Goal: Use online tool/utility: Utilize a website feature to perform a specific function

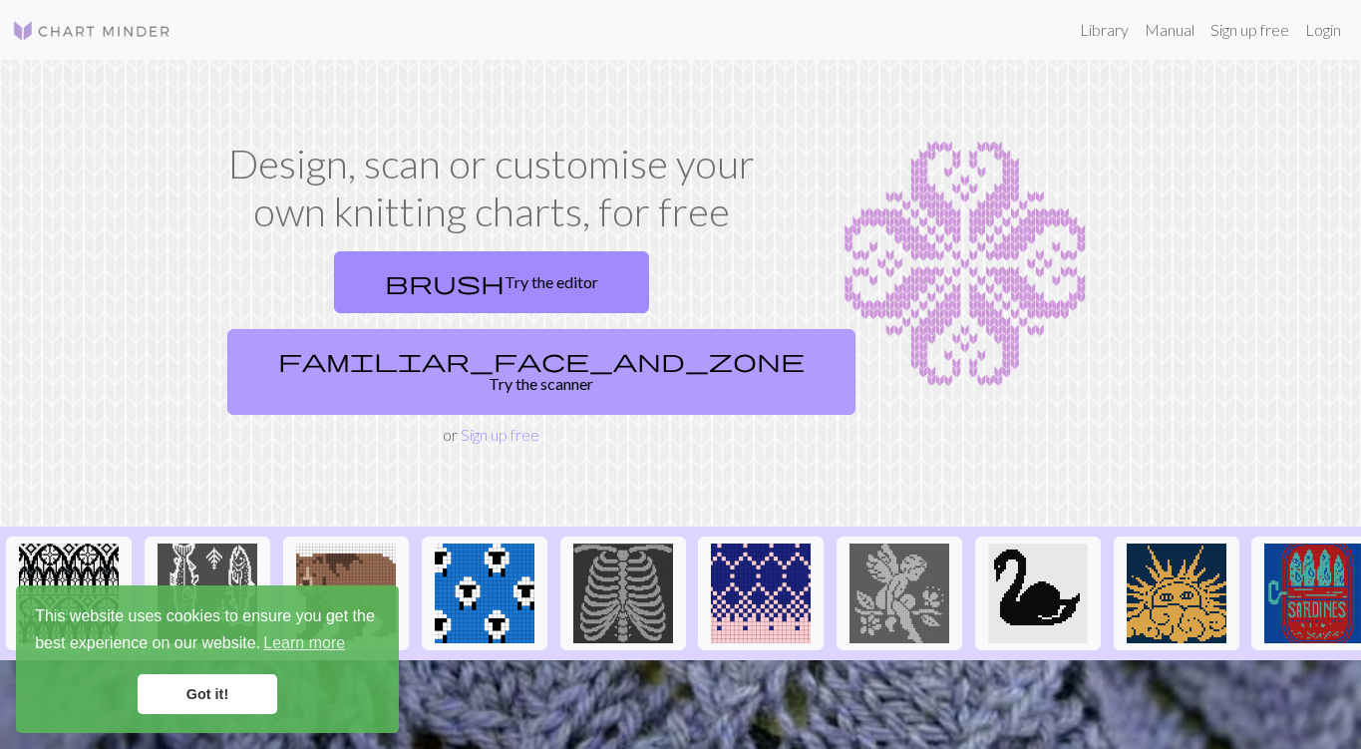
click at [668, 329] on link "familiar_face_and_zone Try the scanner" at bounding box center [541, 372] width 628 height 86
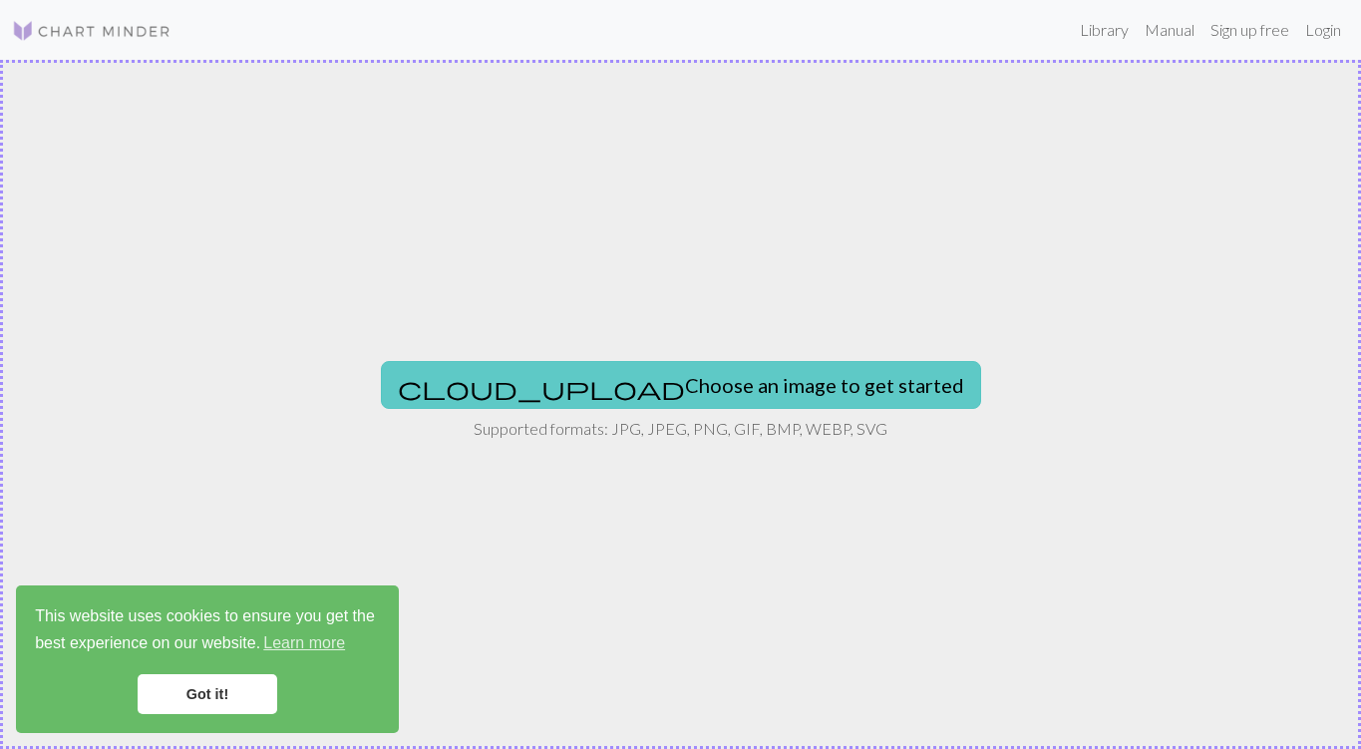
click at [722, 375] on button "cloud_upload Choose an image to get started" at bounding box center [681, 385] width 600 height 48
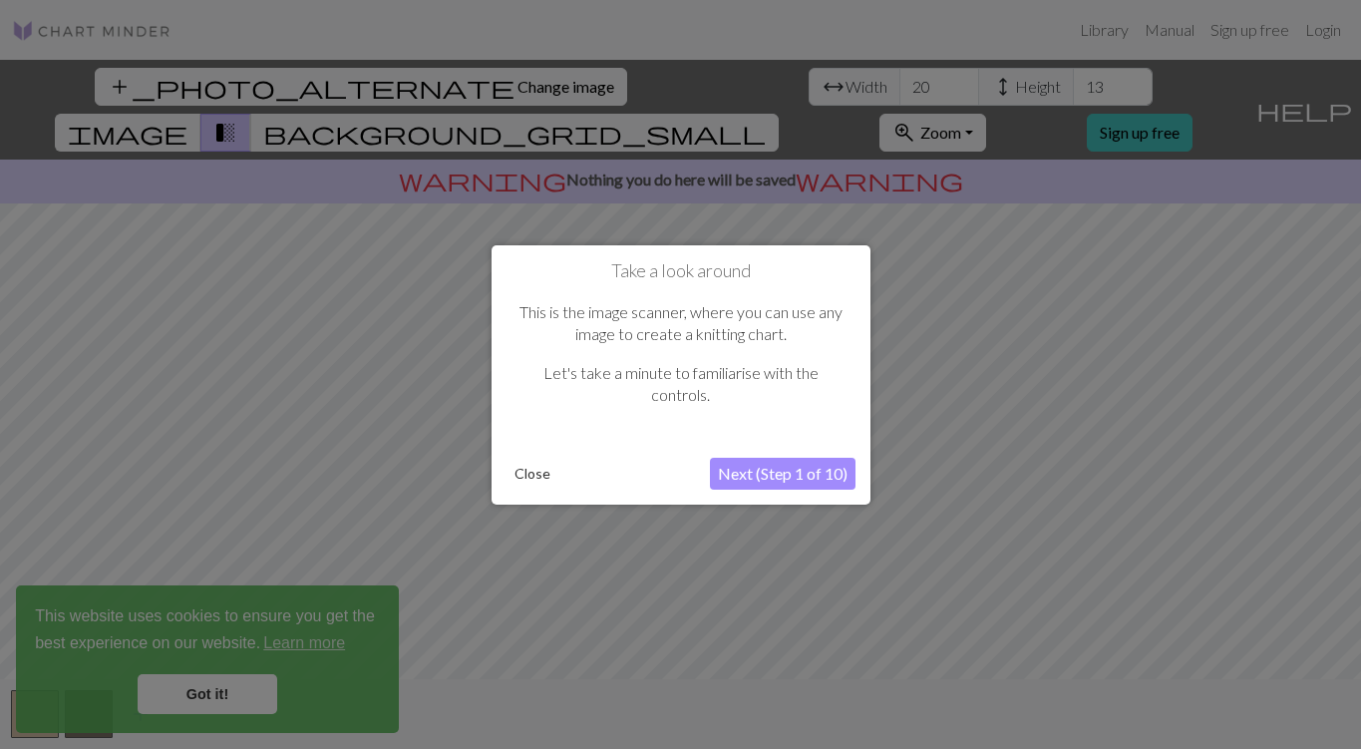
click at [781, 473] on button "Next (Step 1 of 10)" at bounding box center [783, 474] width 146 height 32
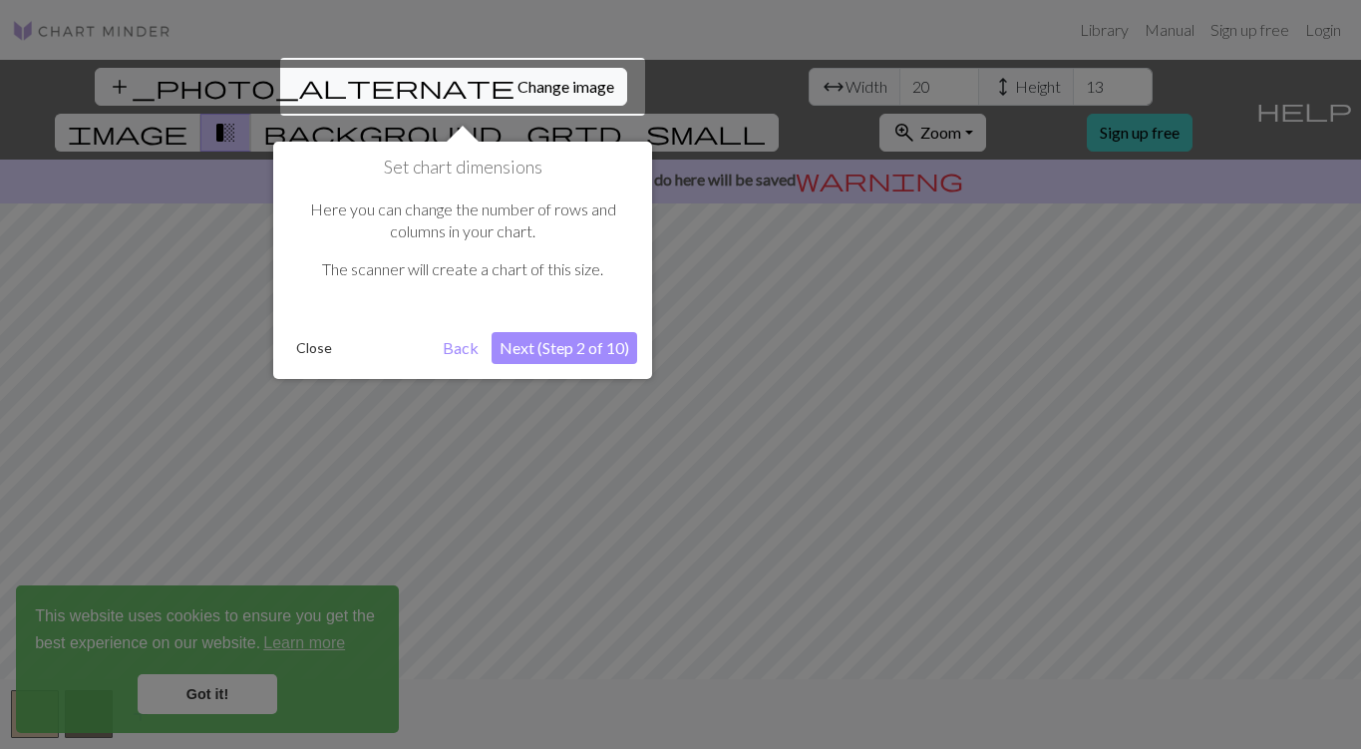
click at [553, 350] on button "Next (Step 2 of 10)" at bounding box center [565, 348] width 146 height 32
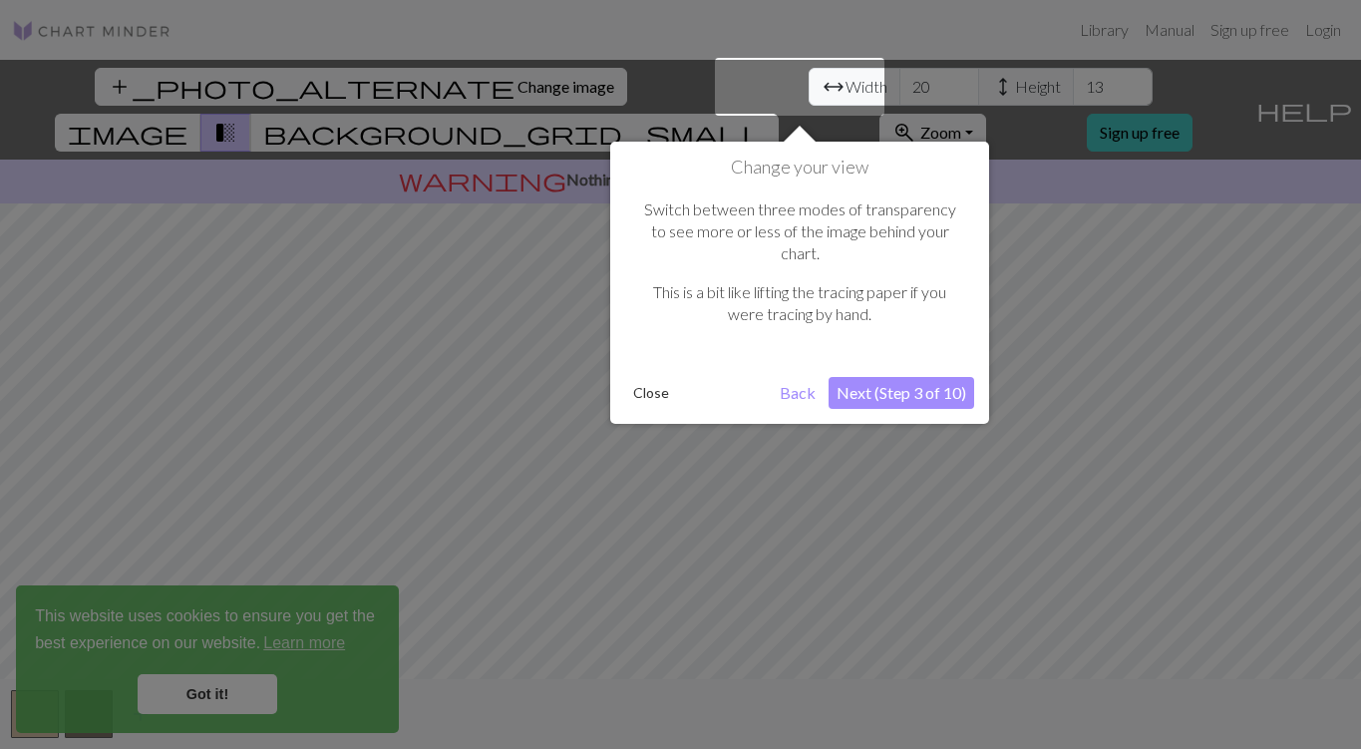
click at [890, 377] on button "Next (Step 3 of 10)" at bounding box center [902, 393] width 146 height 32
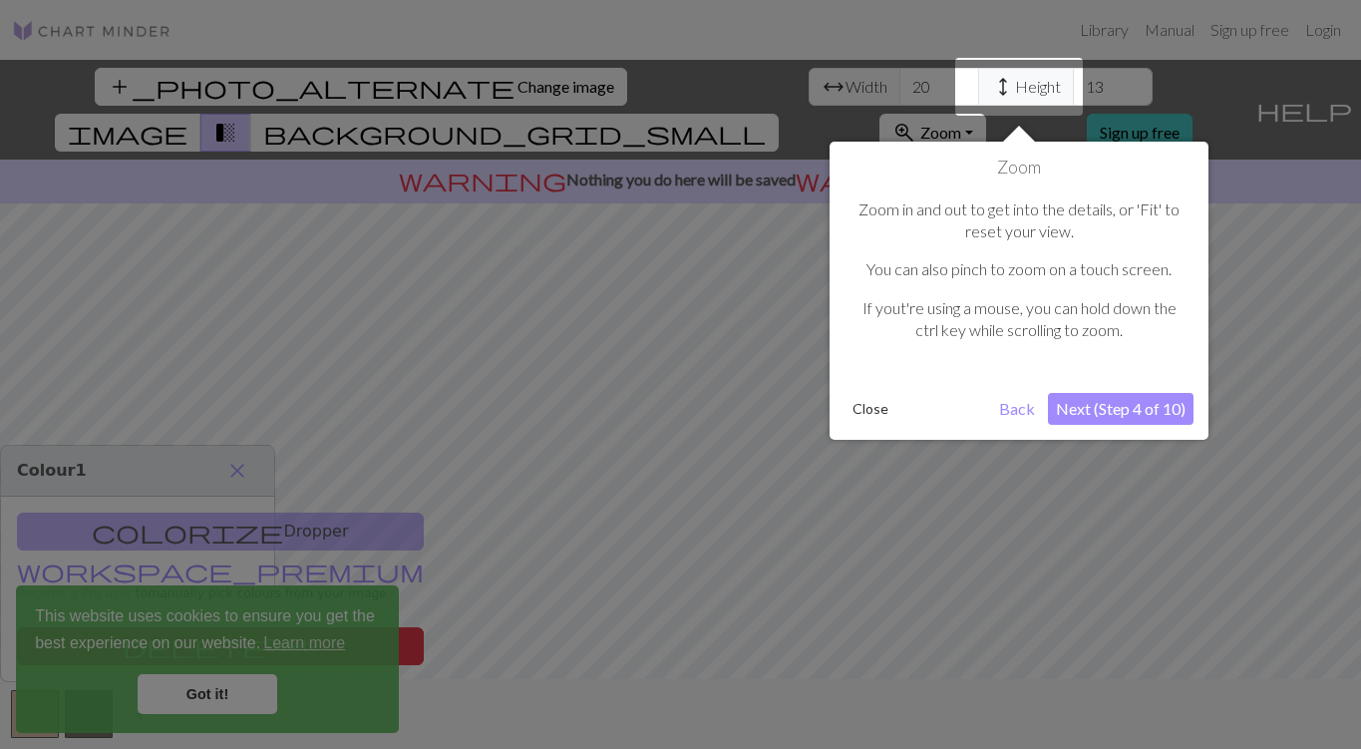
click at [1125, 410] on button "Next (Step 4 of 10)" at bounding box center [1121, 409] width 146 height 32
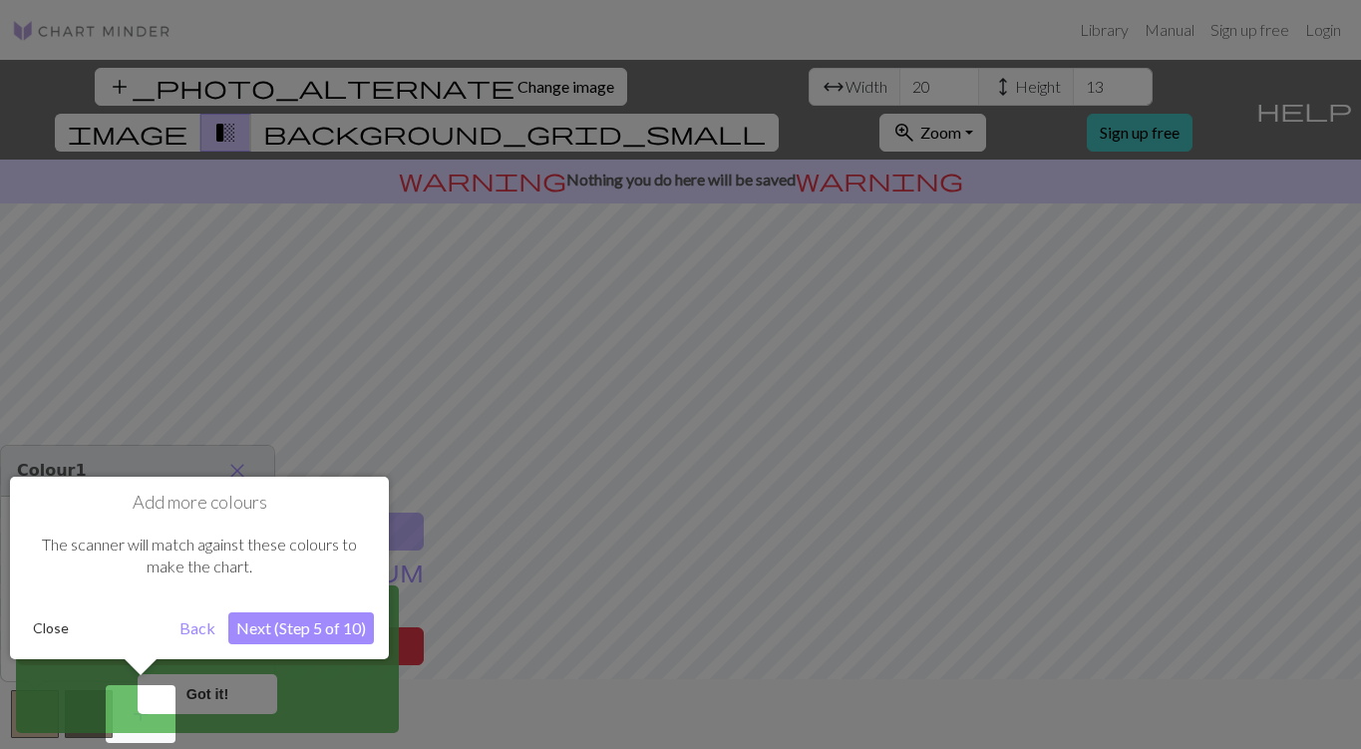
click at [286, 629] on button "Next (Step 5 of 10)" at bounding box center [301, 628] width 146 height 32
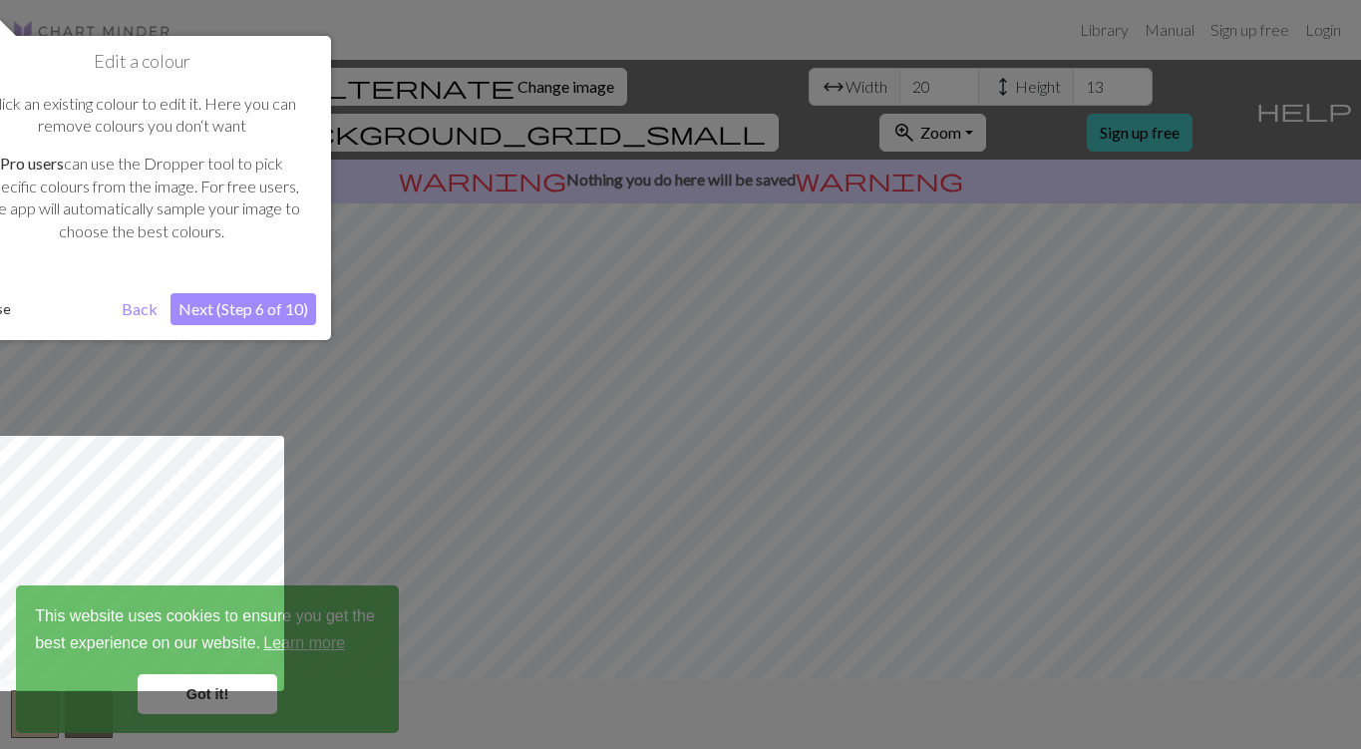
click at [250, 313] on button "Next (Step 6 of 10)" at bounding box center [244, 309] width 146 height 32
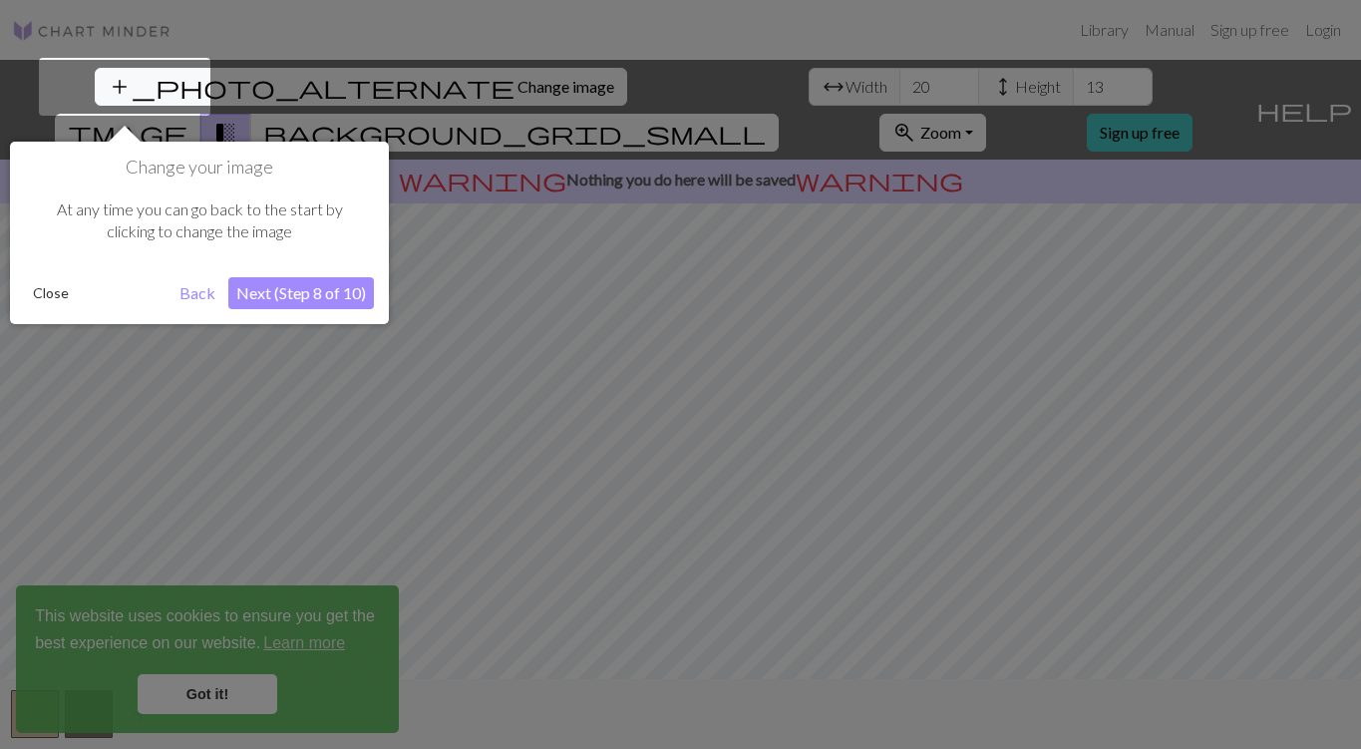
click at [299, 286] on button "Next (Step 8 of 10)" at bounding box center [301, 293] width 146 height 32
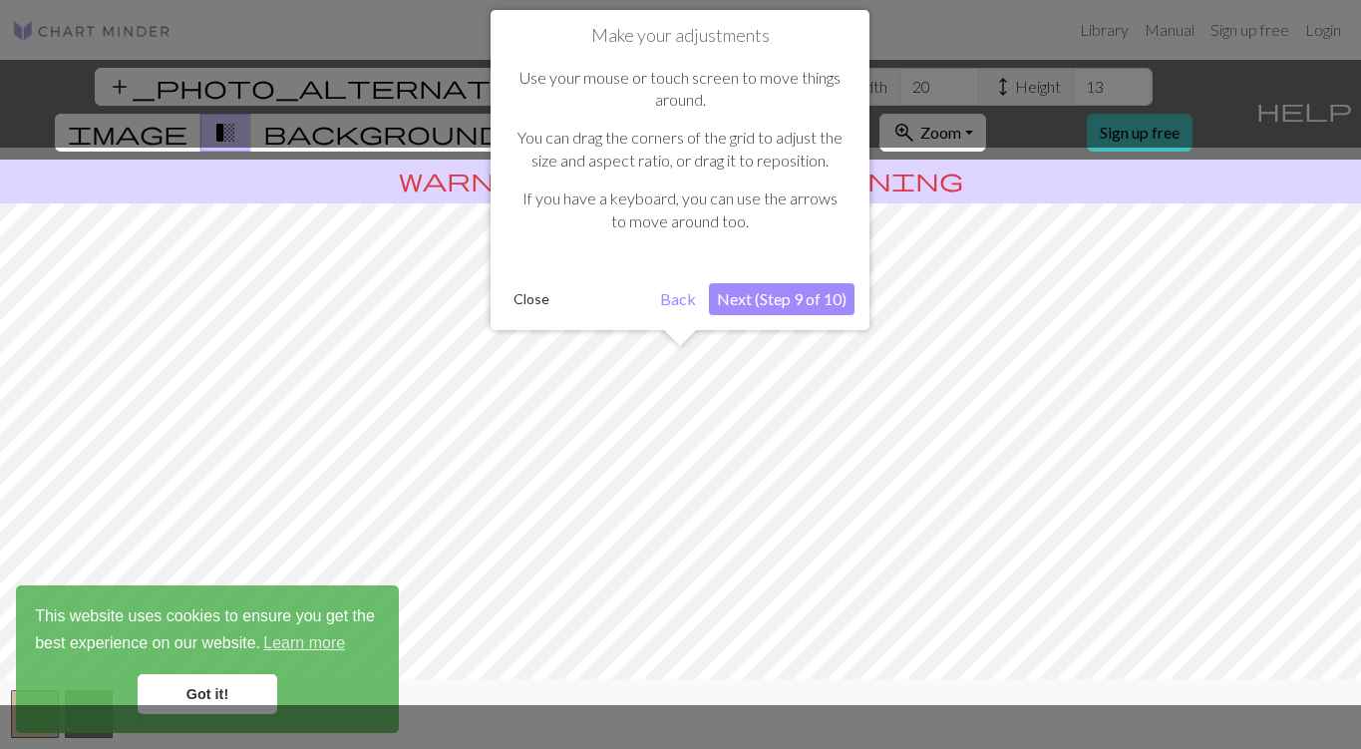
click at [764, 289] on button "Next (Step 9 of 10)" at bounding box center [782, 299] width 146 height 32
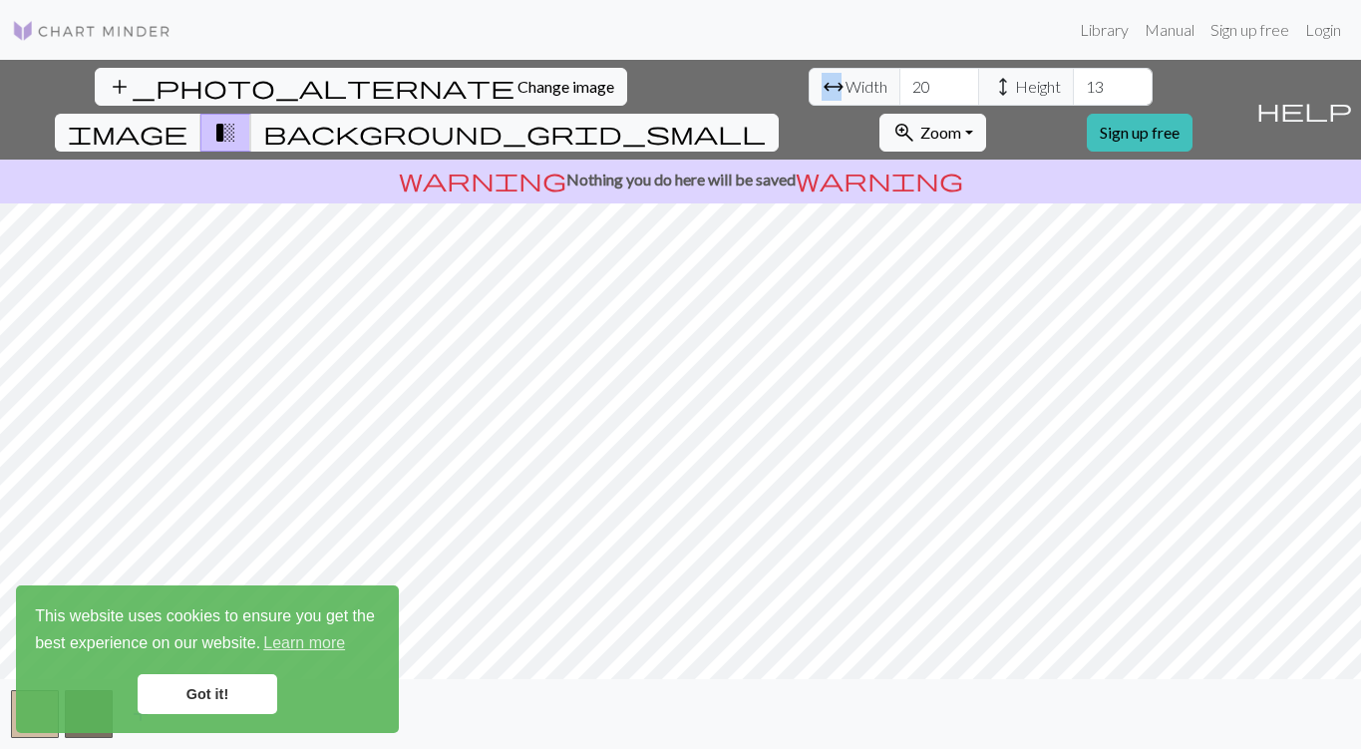
drag, startPoint x: 323, startPoint y: 88, endPoint x: 390, endPoint y: 89, distance: 66.8
click at [809, 89] on div "arrow_range Width 20 height Height 13" at bounding box center [981, 87] width 344 height 38
click at [900, 84] on input "21" at bounding box center [940, 87] width 80 height 38
click at [900, 84] on input "22" at bounding box center [940, 87] width 80 height 38
click at [900, 84] on input "23" at bounding box center [940, 87] width 80 height 38
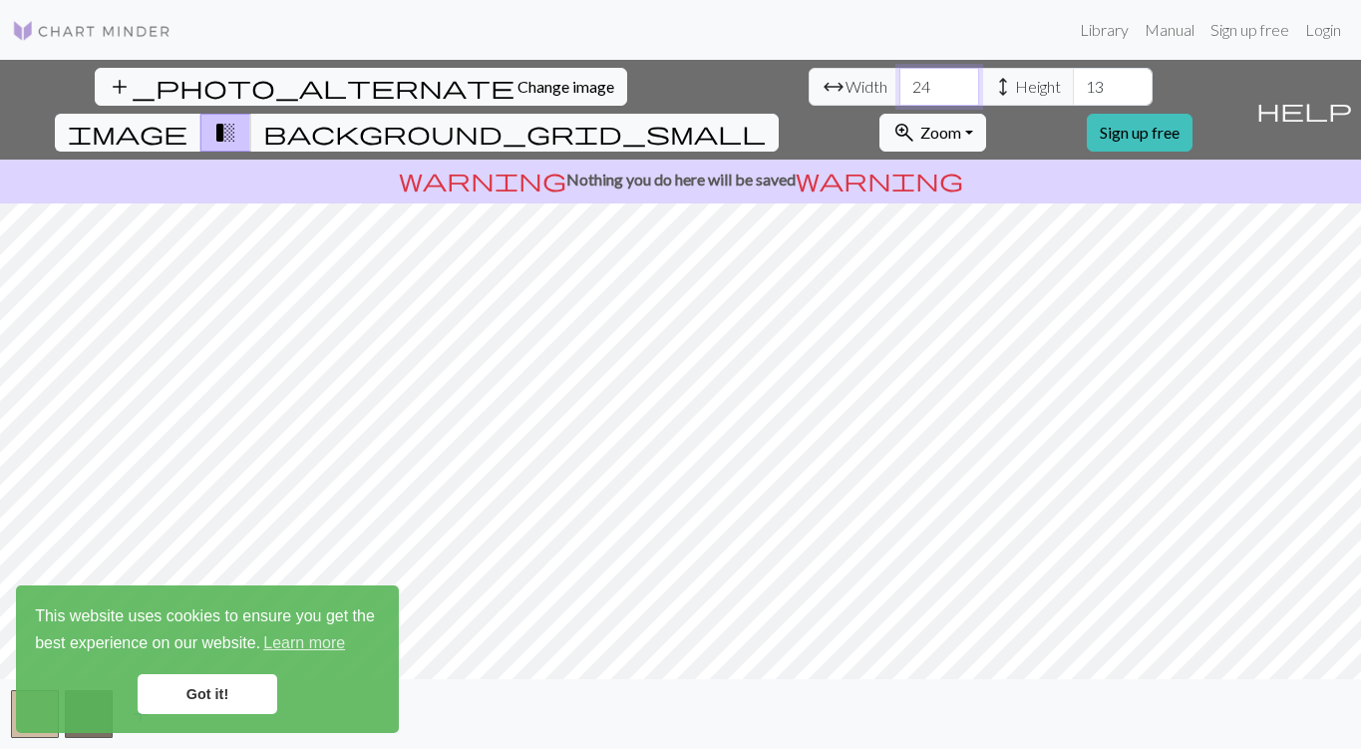
click at [900, 84] on input "24" at bounding box center [940, 87] width 80 height 38
click at [900, 81] on input "25" at bounding box center [940, 87] width 80 height 38
click at [900, 81] on input "26" at bounding box center [940, 87] width 80 height 38
click at [900, 81] on input "27" at bounding box center [940, 87] width 80 height 38
click at [900, 81] on input "28" at bounding box center [940, 87] width 80 height 38
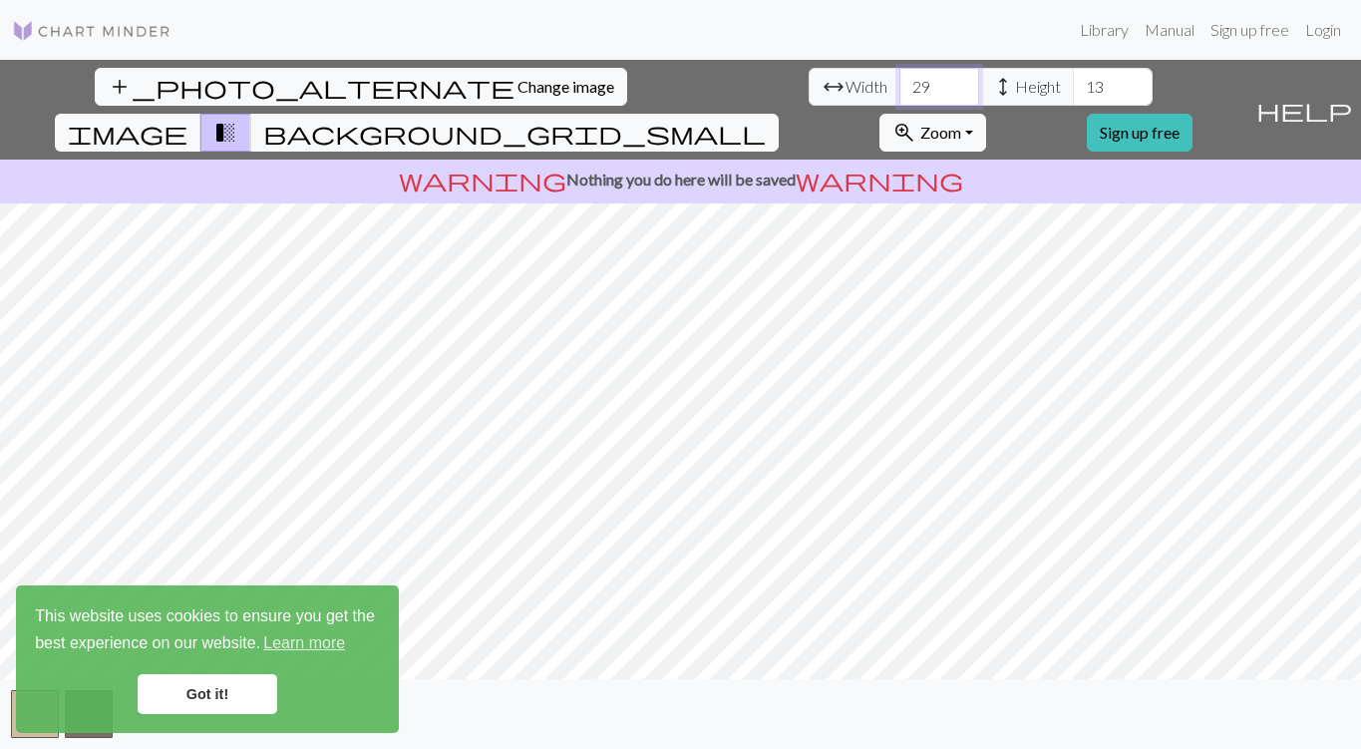
click at [900, 81] on input "29" at bounding box center [940, 87] width 80 height 38
click at [900, 81] on input "30" at bounding box center [940, 87] width 80 height 38
click at [900, 81] on input "31" at bounding box center [940, 87] width 80 height 38
click at [900, 81] on input "32" at bounding box center [940, 87] width 80 height 38
click at [900, 81] on input "33" at bounding box center [940, 87] width 80 height 38
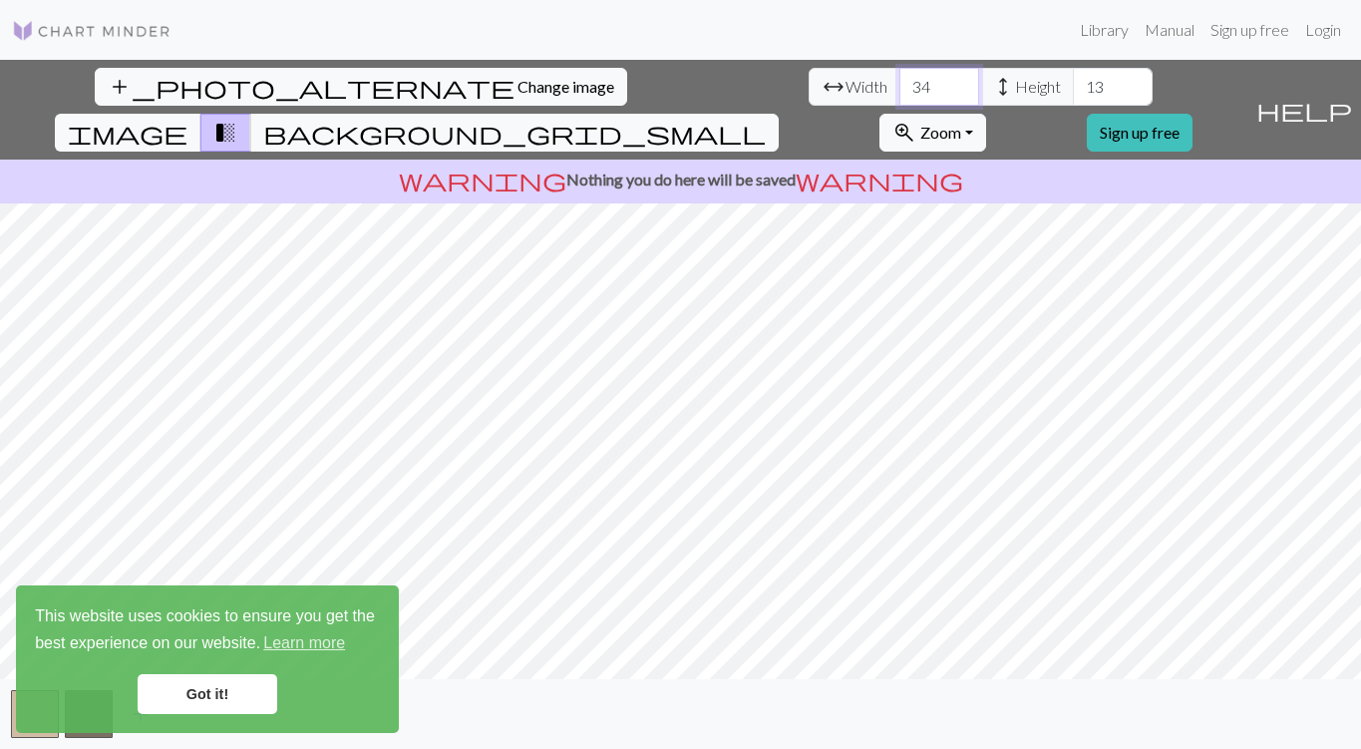
type input "34"
click at [900, 81] on input "34" at bounding box center [940, 87] width 80 height 38
click at [1073, 81] on input "14" at bounding box center [1113, 87] width 80 height 38
click at [1073, 81] on input "15" at bounding box center [1113, 87] width 80 height 38
click at [1073, 81] on input "16" at bounding box center [1113, 87] width 80 height 38
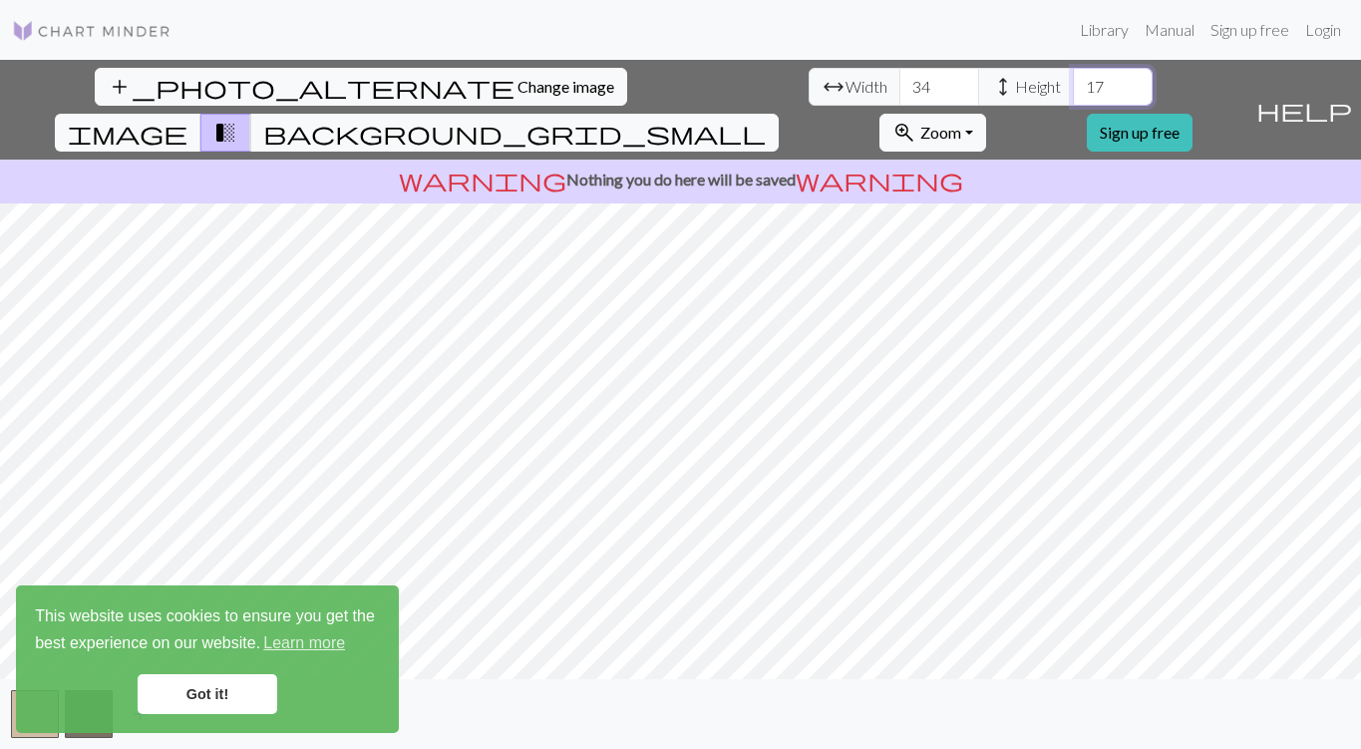
click at [1073, 81] on input "17" at bounding box center [1113, 87] width 80 height 38
click at [1073, 81] on input "18" at bounding box center [1113, 87] width 80 height 38
click at [1073, 81] on input "19" at bounding box center [1113, 87] width 80 height 38
click at [1073, 81] on input "20" at bounding box center [1113, 87] width 80 height 38
click at [1073, 81] on input "21" at bounding box center [1113, 87] width 80 height 38
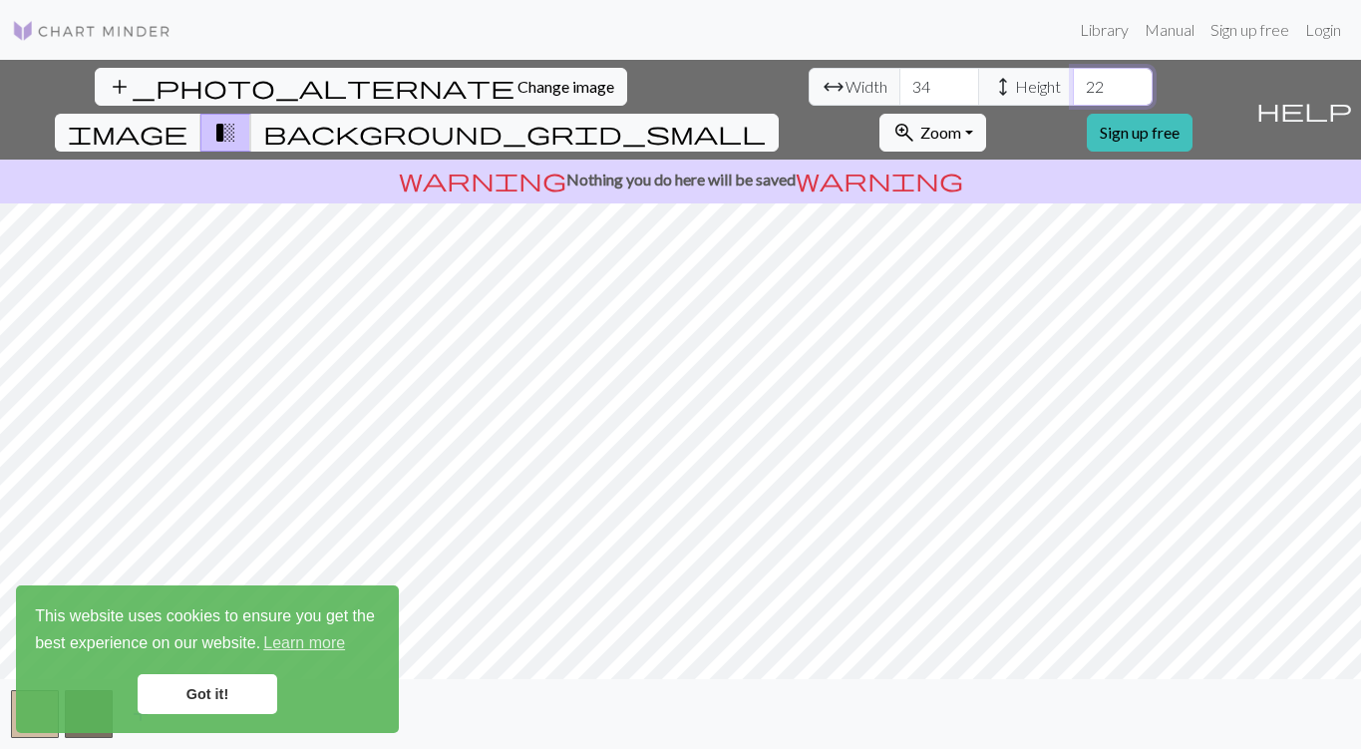
click at [1073, 81] on input "22" at bounding box center [1113, 87] width 80 height 38
click at [1073, 81] on input "23" at bounding box center [1113, 87] width 80 height 38
click at [1073, 81] on input "24" at bounding box center [1113, 87] width 80 height 38
click at [1073, 81] on input "25" at bounding box center [1113, 87] width 80 height 38
click at [1073, 81] on input "26" at bounding box center [1113, 87] width 80 height 38
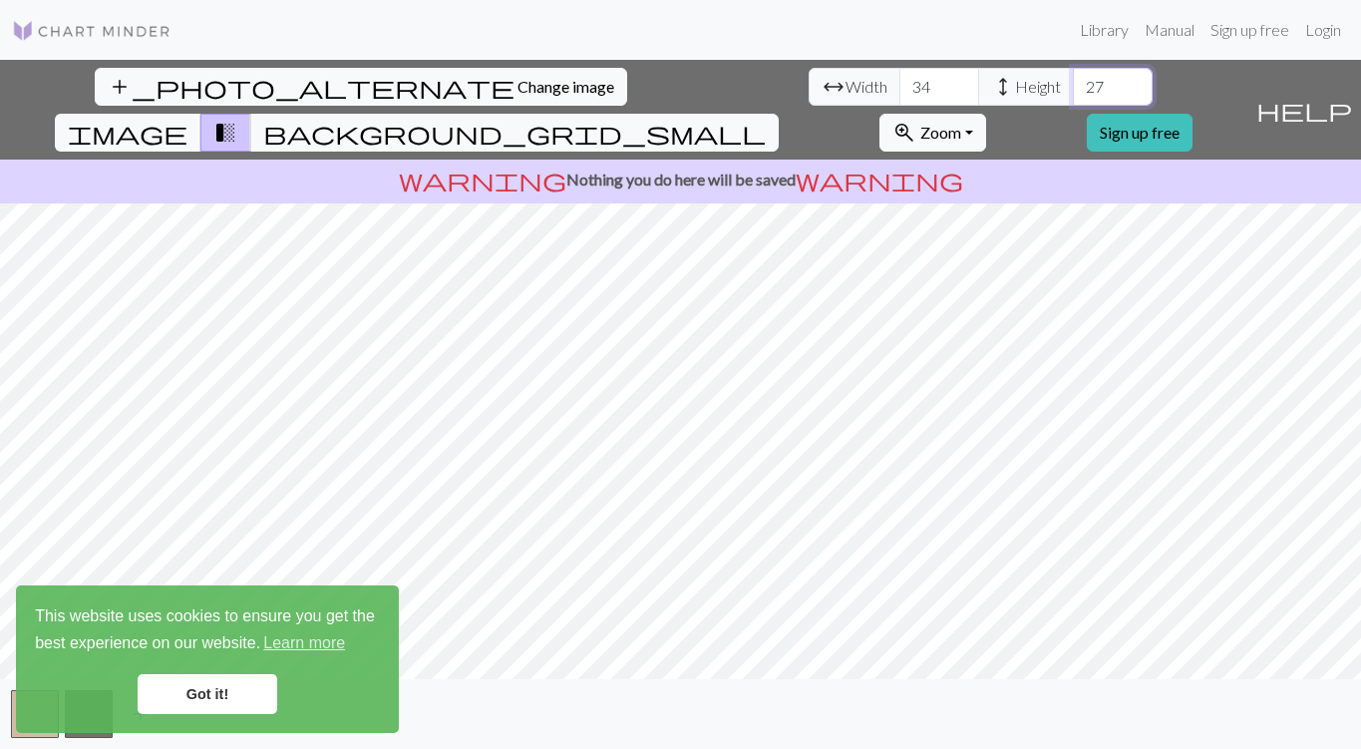
click at [1073, 81] on input "27" at bounding box center [1113, 87] width 80 height 38
click at [1073, 81] on input "28" at bounding box center [1113, 87] width 80 height 38
click at [1073, 81] on input "29" at bounding box center [1113, 87] width 80 height 38
click at [1073, 81] on input "30" at bounding box center [1113, 87] width 80 height 38
click at [1073, 81] on input "31" at bounding box center [1113, 87] width 80 height 38
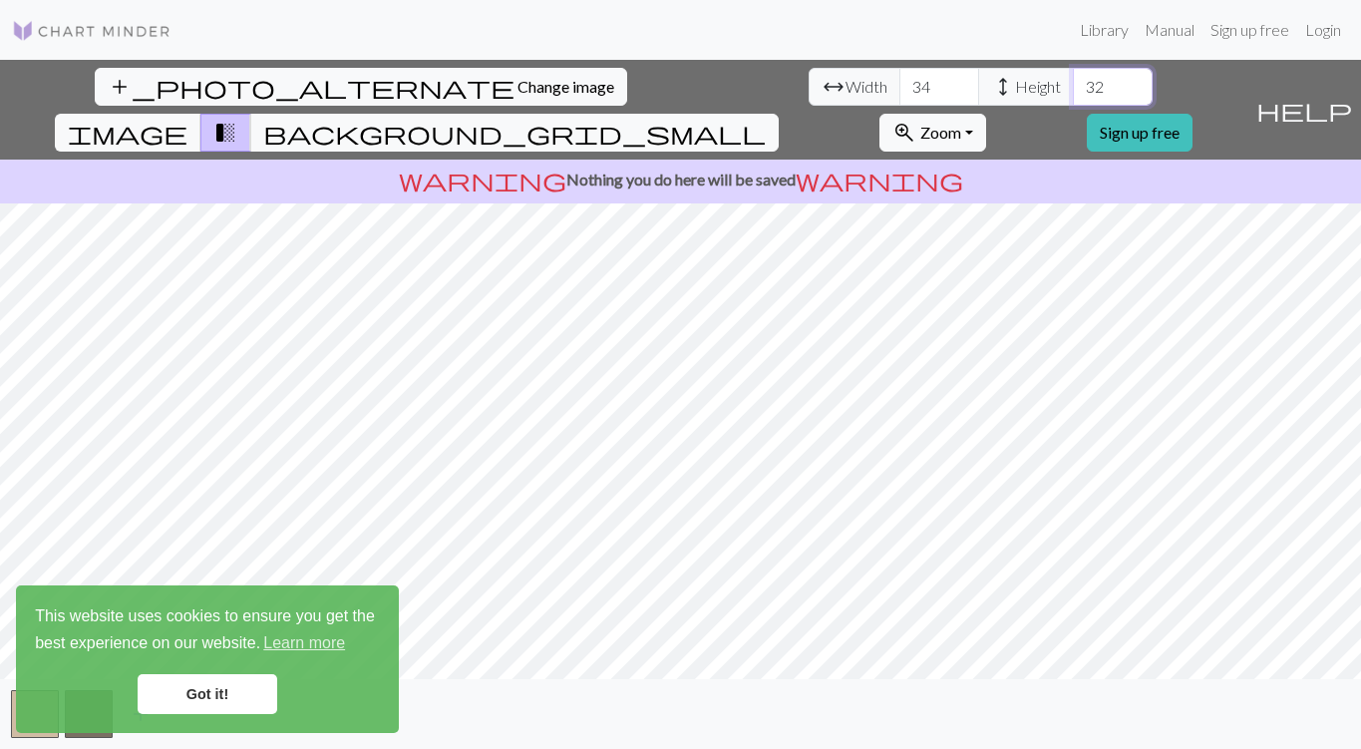
click at [1073, 81] on input "32" at bounding box center [1113, 87] width 80 height 38
click at [1073, 81] on input "33" at bounding box center [1113, 87] width 80 height 38
click at [1073, 81] on input "34" at bounding box center [1113, 87] width 80 height 38
click at [1073, 81] on input "35" at bounding box center [1113, 87] width 80 height 38
click at [1073, 81] on input "36" at bounding box center [1113, 87] width 80 height 38
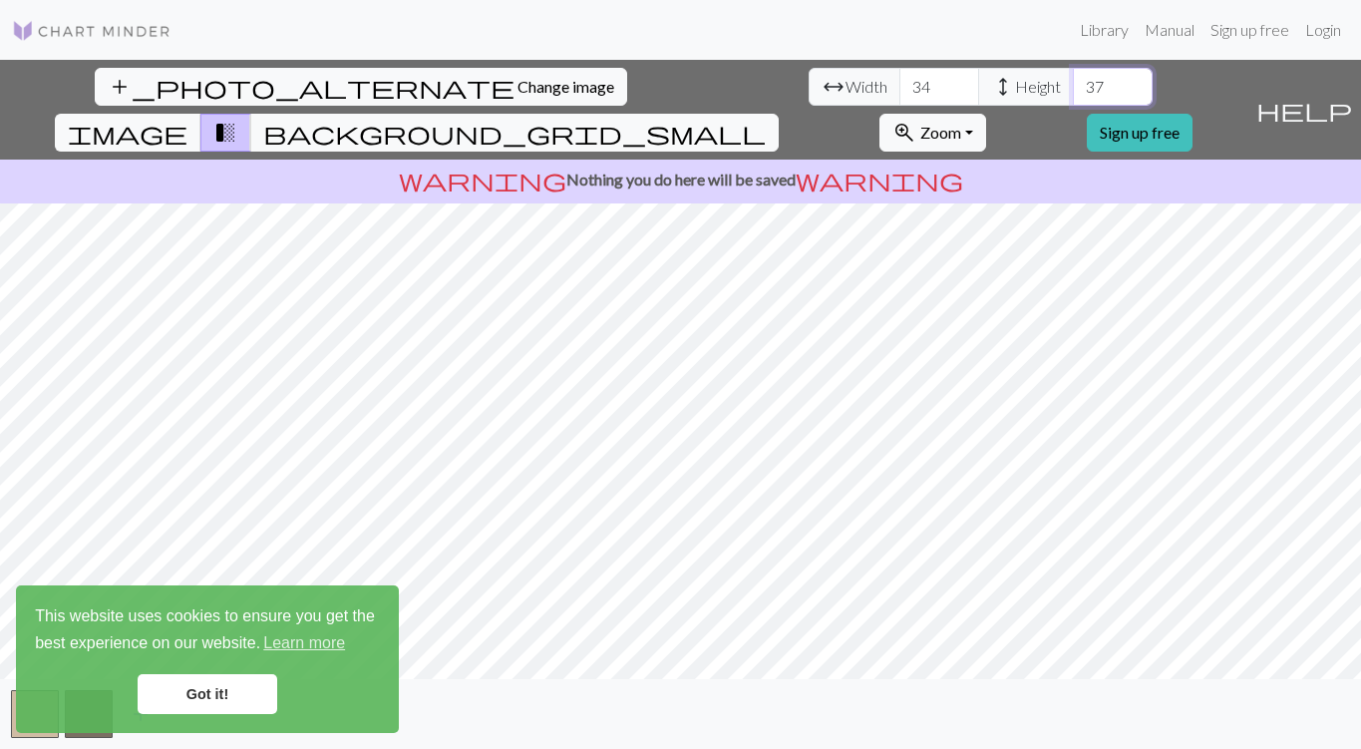
click at [1073, 81] on input "37" at bounding box center [1113, 87] width 80 height 38
click at [1073, 81] on input "38" at bounding box center [1113, 87] width 80 height 38
click at [1073, 81] on input "39" at bounding box center [1113, 87] width 80 height 38
click at [1073, 81] on input "40" at bounding box center [1113, 87] width 80 height 38
click at [1073, 81] on input "41" at bounding box center [1113, 87] width 80 height 38
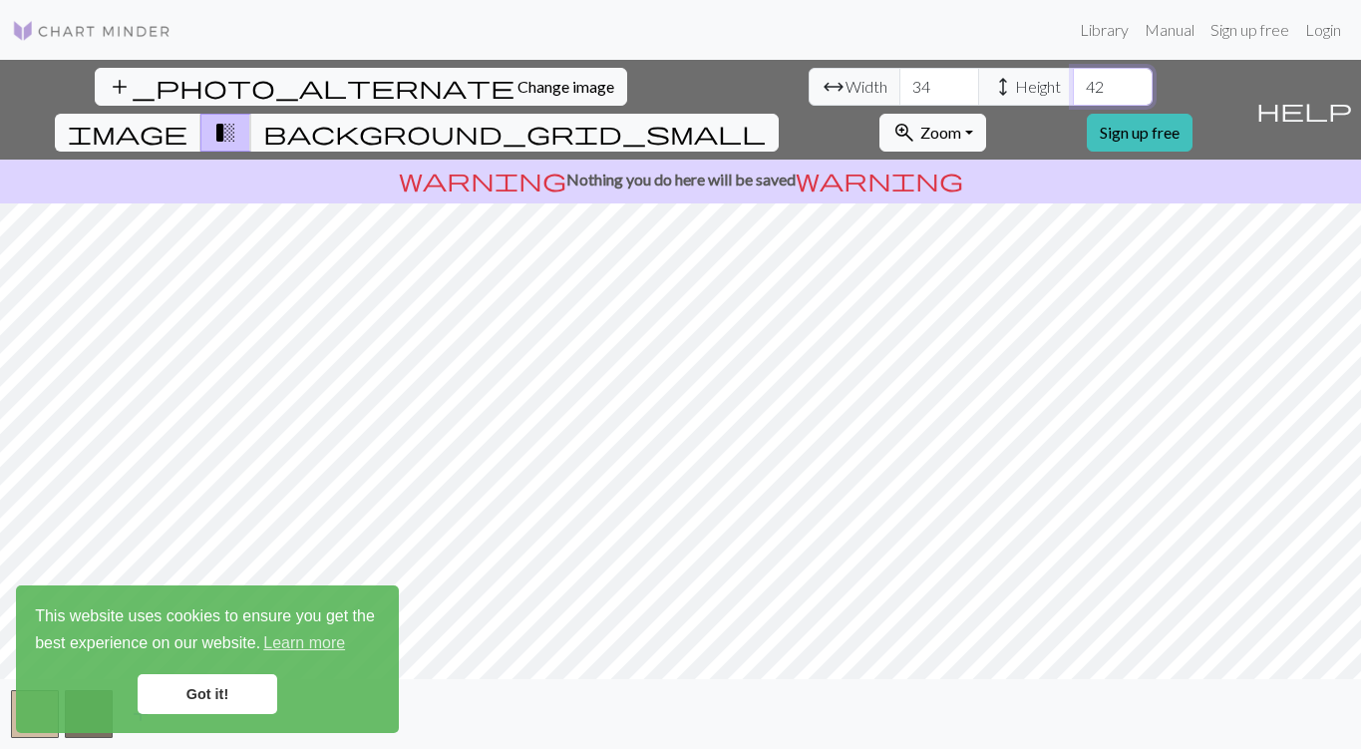
click at [1073, 81] on input "42" at bounding box center [1113, 87] width 80 height 38
click at [1073, 81] on input "43" at bounding box center [1113, 87] width 80 height 38
click at [1073, 81] on input "44" at bounding box center [1113, 87] width 80 height 38
click at [1073, 81] on input "45" at bounding box center [1113, 87] width 80 height 38
click at [1073, 81] on input "46" at bounding box center [1113, 87] width 80 height 38
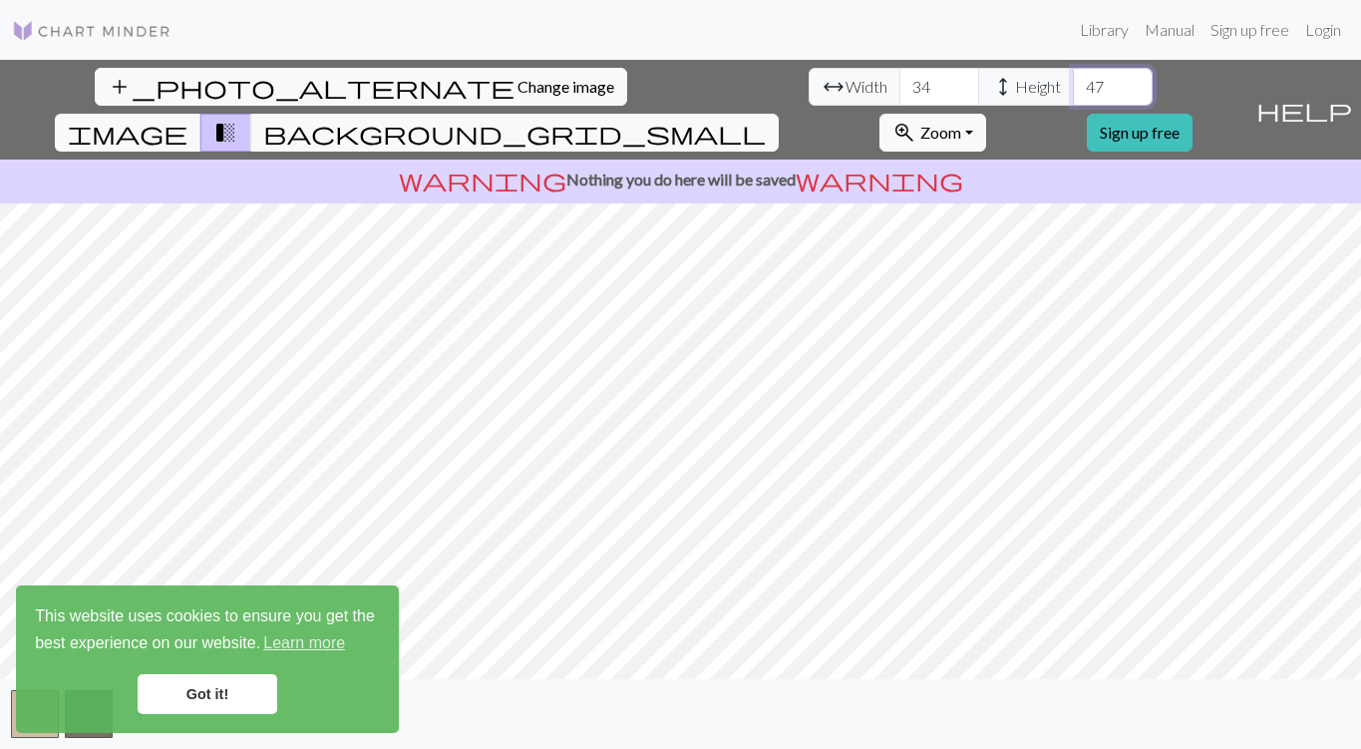
click at [1073, 81] on input "47" at bounding box center [1113, 87] width 80 height 38
click at [1073, 81] on input "48" at bounding box center [1113, 87] width 80 height 38
click at [1073, 81] on input "49" at bounding box center [1113, 87] width 80 height 38
click at [1073, 81] on input "50" at bounding box center [1113, 87] width 80 height 38
type input "51"
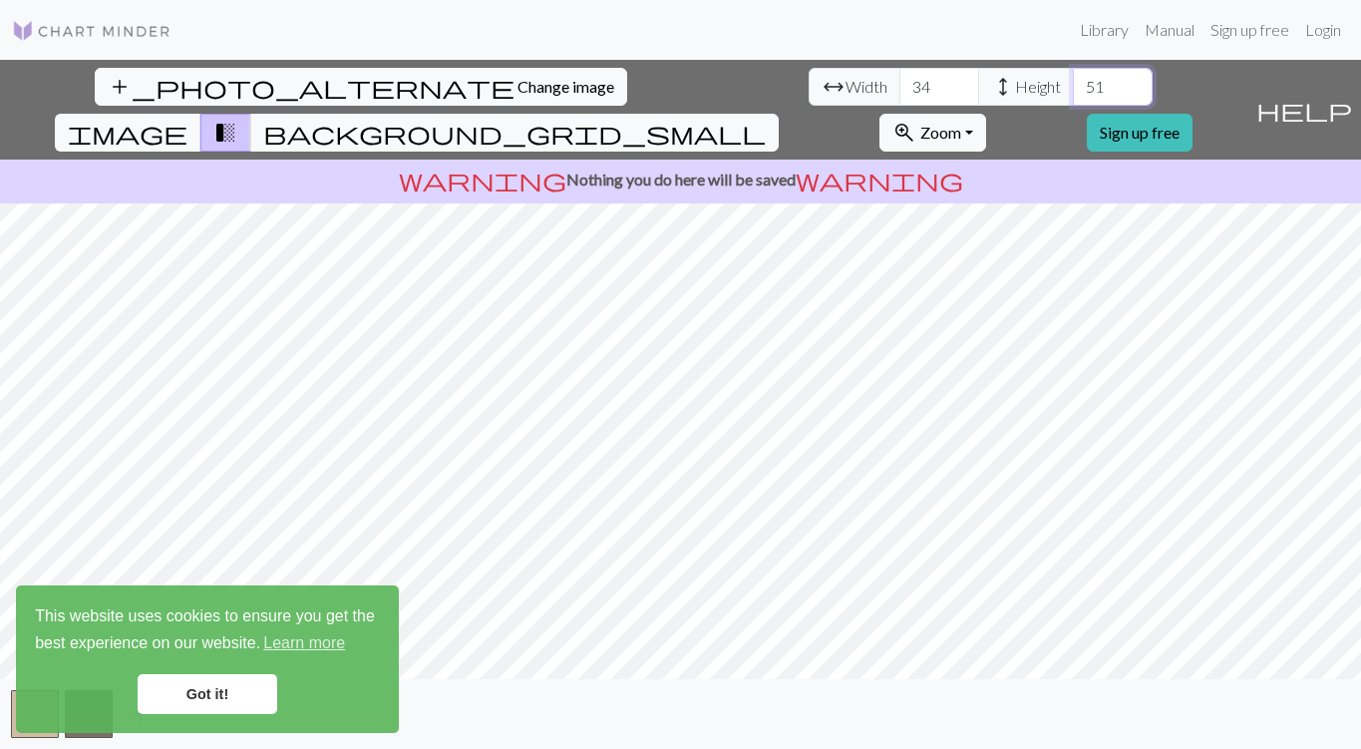
click at [1073, 81] on input "51" at bounding box center [1113, 87] width 80 height 38
click at [900, 80] on input "35" at bounding box center [940, 87] width 80 height 38
click at [900, 80] on input "36" at bounding box center [940, 87] width 80 height 38
click at [900, 80] on input "37" at bounding box center [940, 87] width 80 height 38
click at [900, 80] on input "38" at bounding box center [940, 87] width 80 height 38
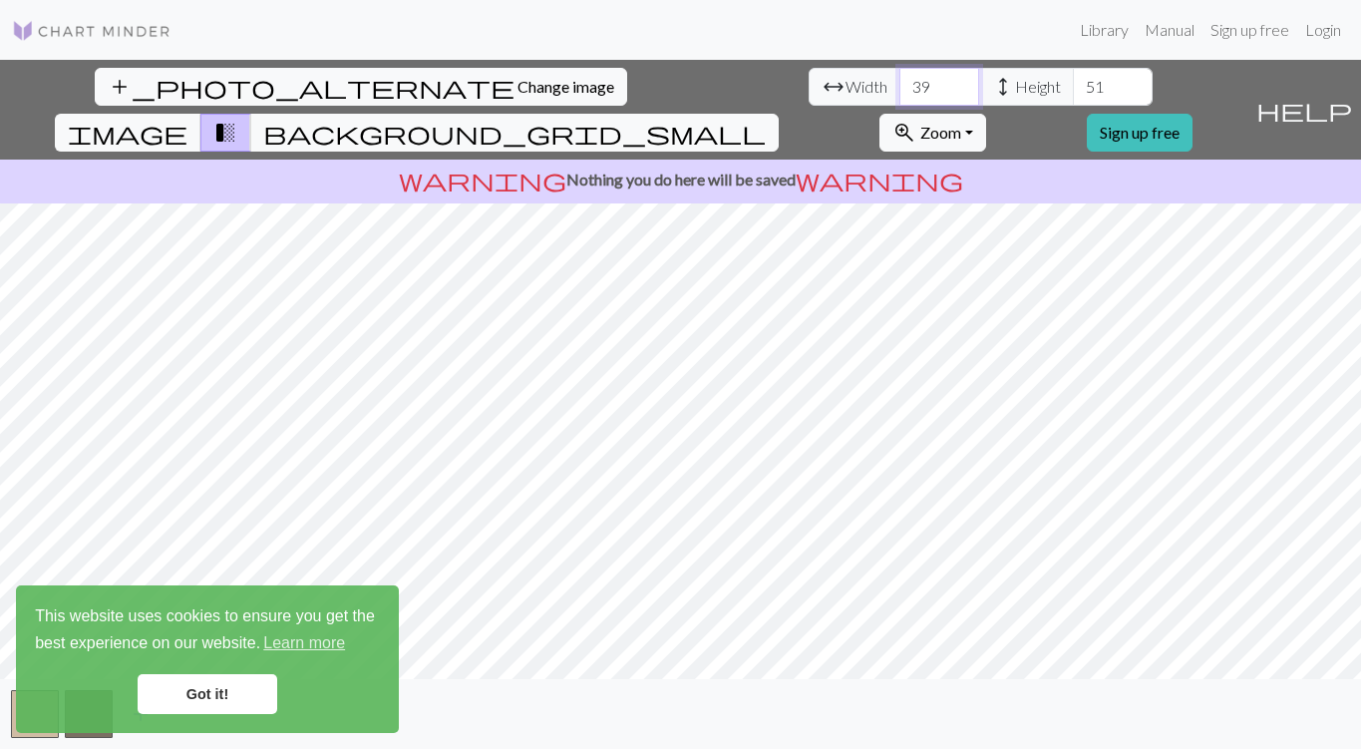
click at [900, 80] on input "39" at bounding box center [940, 87] width 80 height 38
click at [900, 80] on input "40" at bounding box center [940, 87] width 80 height 38
click at [900, 80] on input "41" at bounding box center [940, 87] width 80 height 38
click at [900, 80] on input "42" at bounding box center [940, 87] width 80 height 38
click at [900, 80] on input "43" at bounding box center [940, 87] width 80 height 38
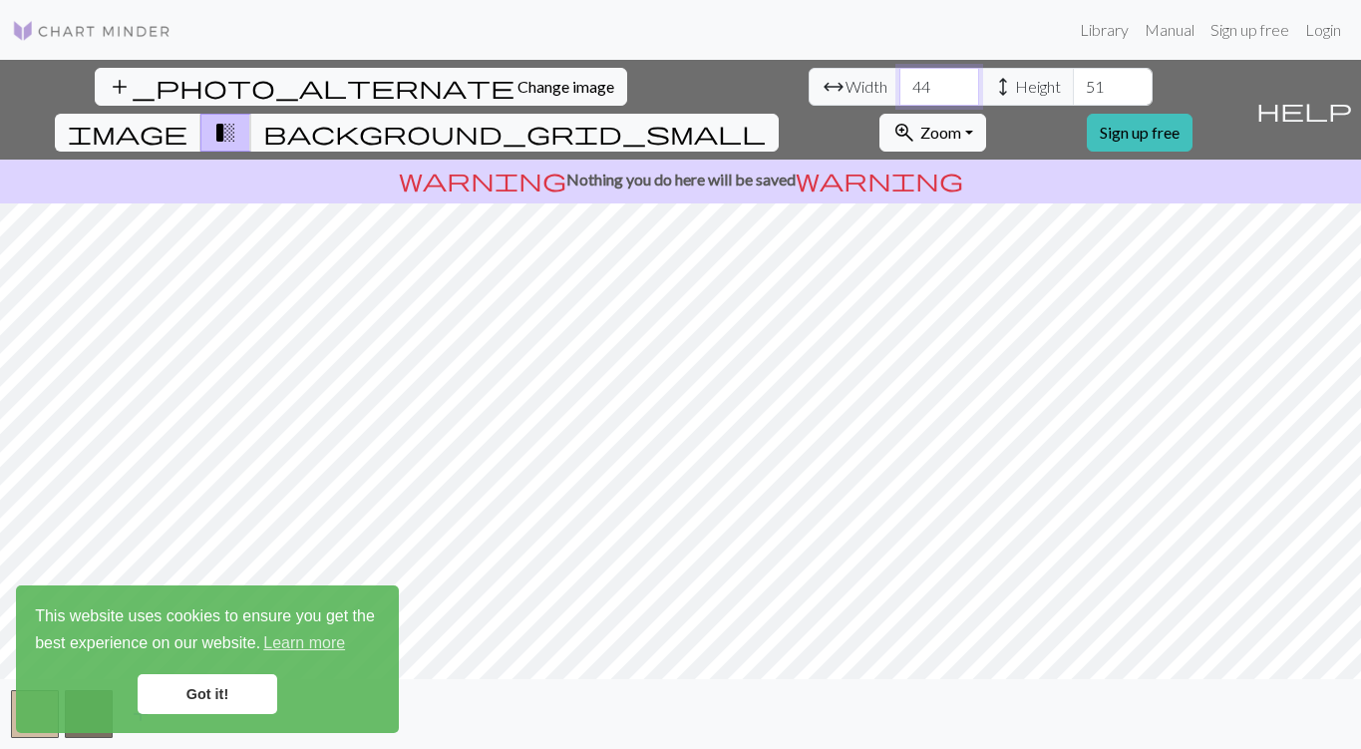
click at [900, 80] on input "44" at bounding box center [940, 87] width 80 height 38
click at [900, 80] on input "45" at bounding box center [940, 87] width 80 height 38
click at [900, 80] on input "46" at bounding box center [940, 87] width 80 height 38
click at [900, 80] on input "47" at bounding box center [940, 87] width 80 height 38
click at [900, 80] on input "48" at bounding box center [940, 87] width 80 height 38
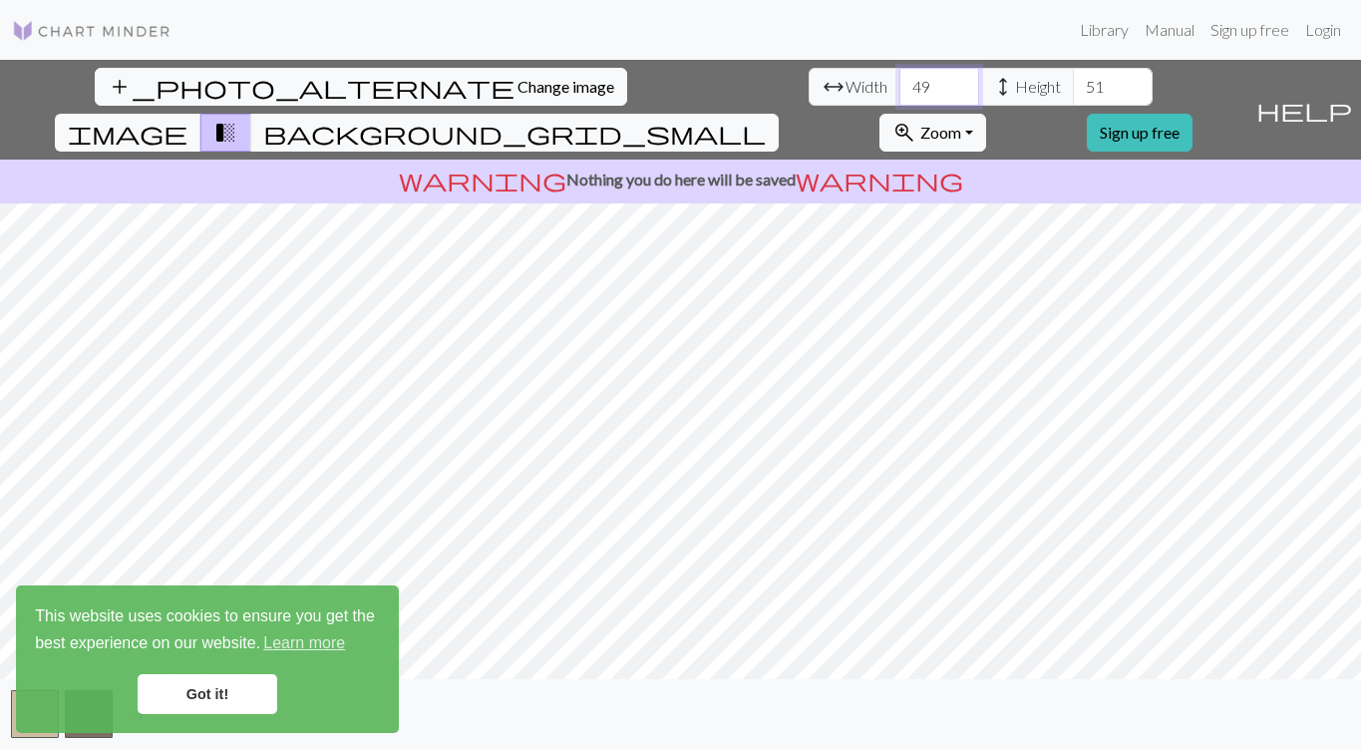
click at [900, 80] on input "49" at bounding box center [940, 87] width 80 height 38
click at [900, 80] on input "50" at bounding box center [940, 87] width 80 height 38
click at [900, 80] on input "51" at bounding box center [940, 87] width 80 height 38
click at [900, 80] on input "52" at bounding box center [940, 87] width 80 height 38
click at [900, 80] on input "53" at bounding box center [940, 87] width 80 height 38
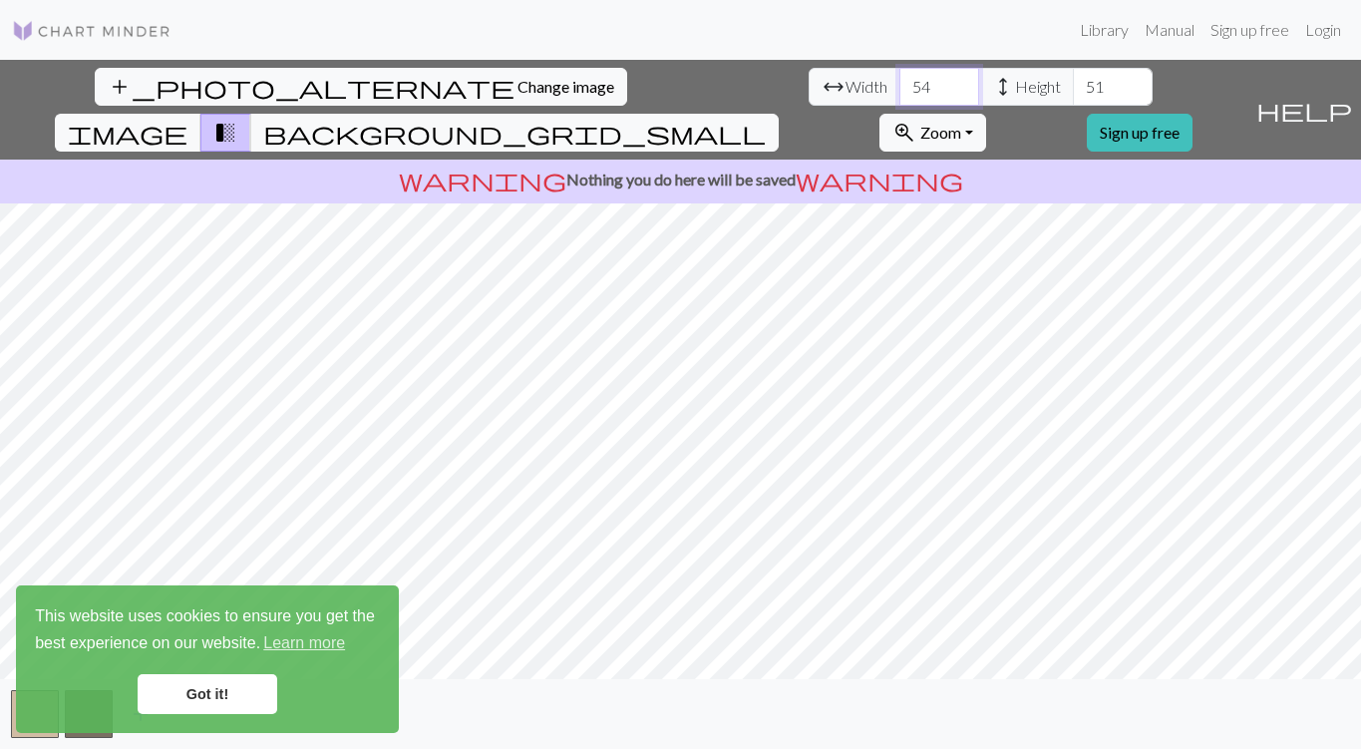
click at [900, 80] on input "54" at bounding box center [940, 87] width 80 height 38
click at [900, 80] on input "55" at bounding box center [940, 87] width 80 height 38
click at [900, 80] on input "56" at bounding box center [940, 87] width 80 height 38
click at [900, 80] on input "57" at bounding box center [940, 87] width 80 height 38
click at [900, 80] on input "58" at bounding box center [940, 87] width 80 height 38
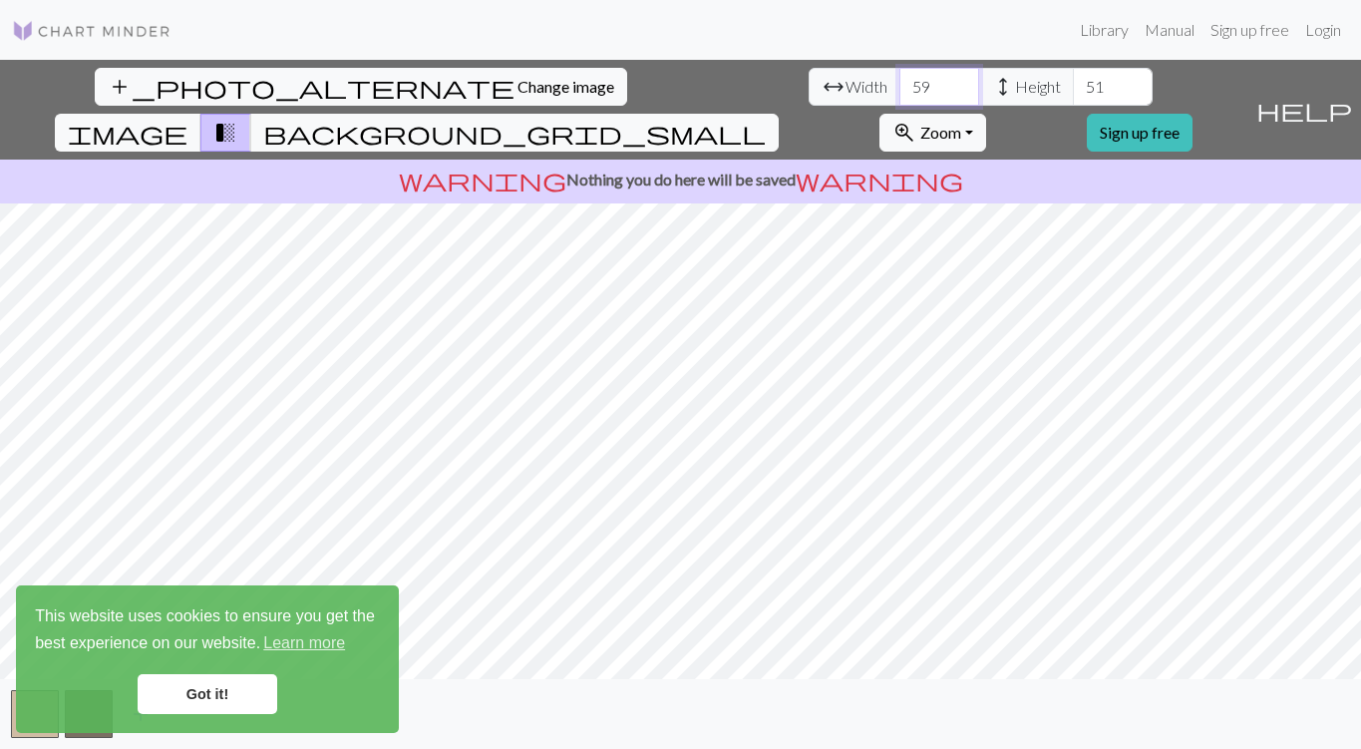
click at [900, 80] on input "59" at bounding box center [940, 87] width 80 height 38
click at [900, 80] on input "60" at bounding box center [940, 87] width 80 height 38
click at [900, 80] on input "61" at bounding box center [940, 87] width 80 height 38
click at [900, 80] on input "62" at bounding box center [940, 87] width 80 height 38
click at [900, 80] on input "63" at bounding box center [940, 87] width 80 height 38
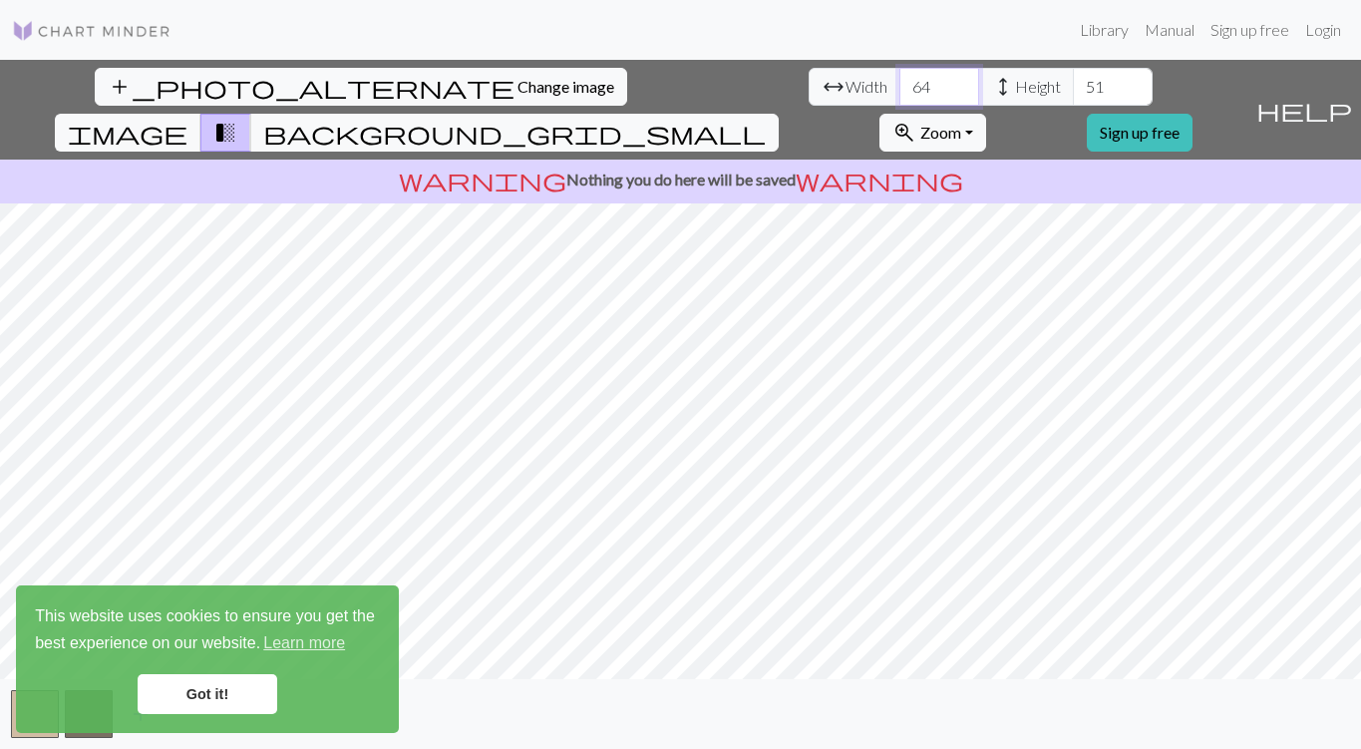
click at [900, 80] on input "64" at bounding box center [940, 87] width 80 height 38
click at [900, 80] on input "65" at bounding box center [940, 87] width 80 height 38
click at [900, 80] on input "66" at bounding box center [940, 87] width 80 height 38
click at [900, 80] on input "67" at bounding box center [940, 87] width 80 height 38
click at [900, 80] on input "68" at bounding box center [940, 87] width 80 height 38
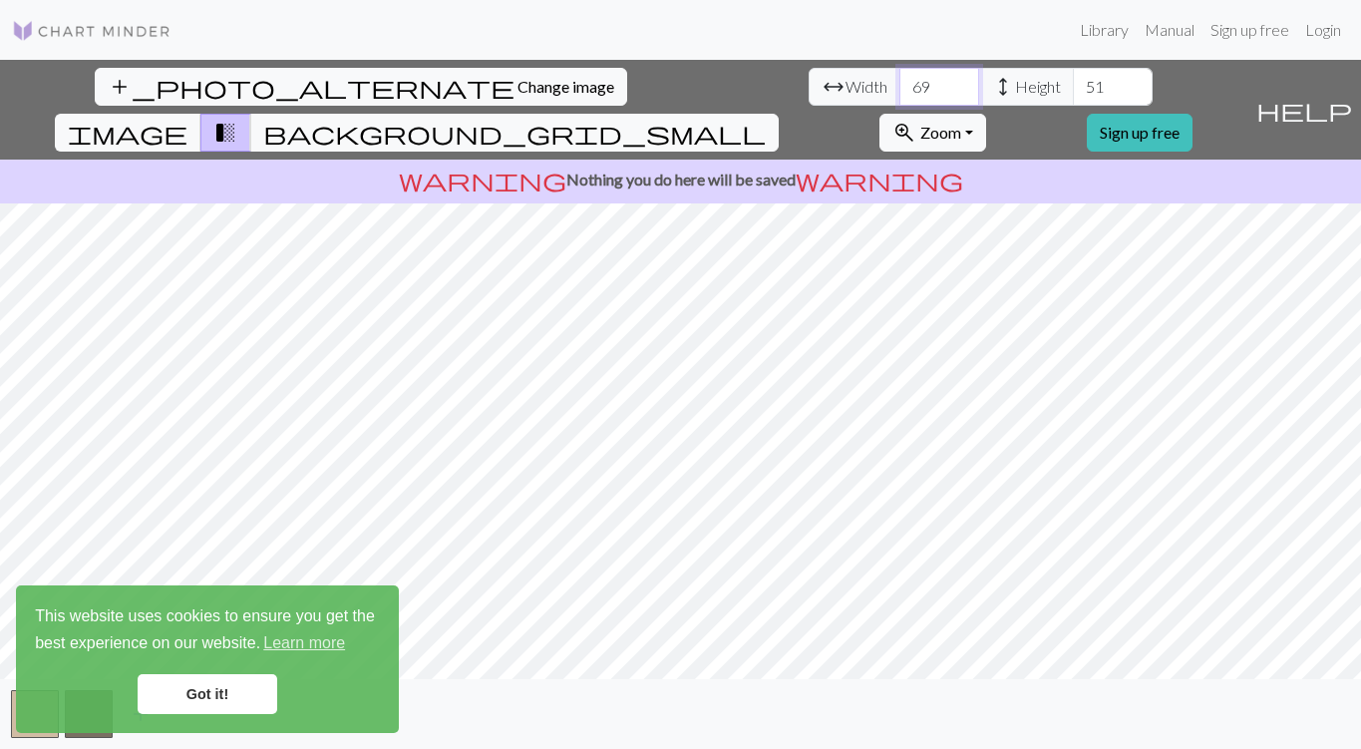
click at [900, 80] on input "69" at bounding box center [940, 87] width 80 height 38
click at [900, 80] on input "70" at bounding box center [940, 87] width 80 height 38
click at [900, 80] on input "71" at bounding box center [940, 87] width 80 height 38
click at [900, 80] on input "72" at bounding box center [940, 87] width 80 height 38
click at [900, 80] on input "73" at bounding box center [940, 87] width 80 height 38
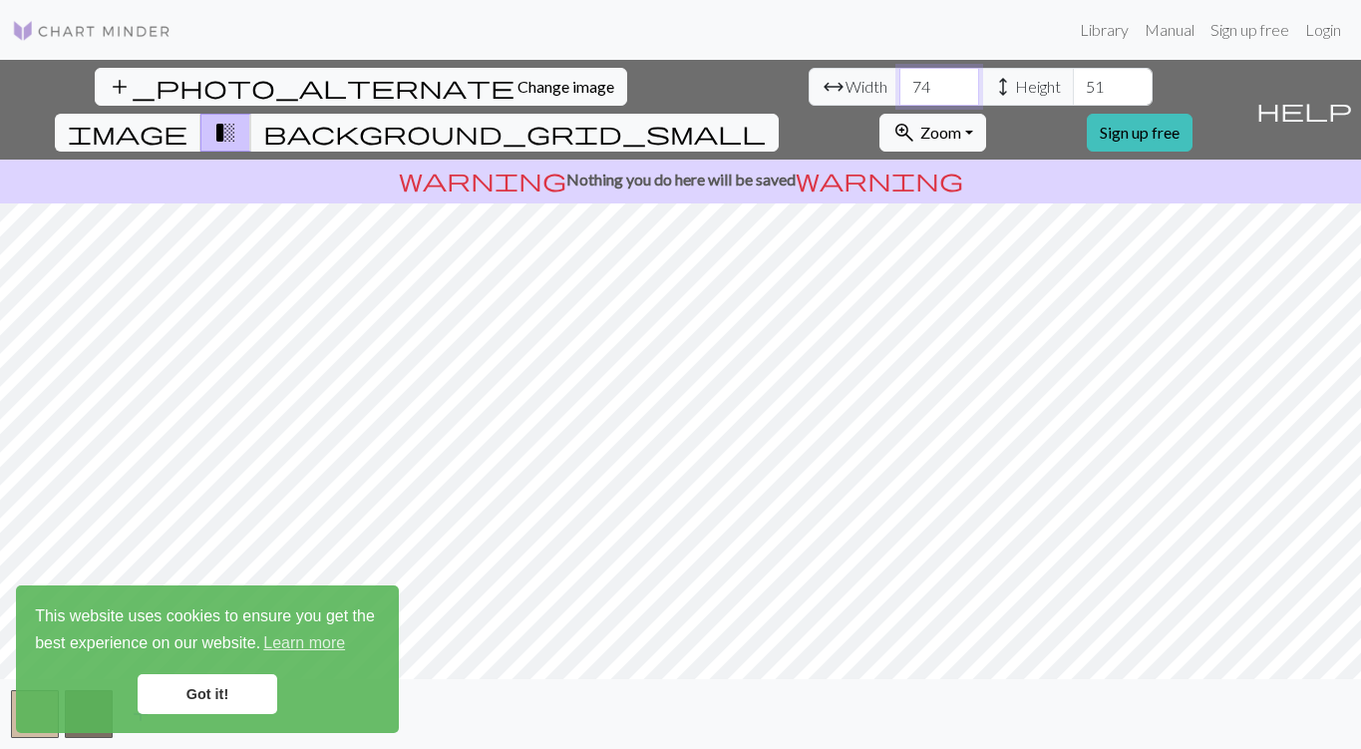
click at [900, 80] on input "74" at bounding box center [940, 87] width 80 height 38
click at [900, 80] on input "75" at bounding box center [940, 87] width 80 height 38
click at [900, 80] on input "76" at bounding box center [940, 87] width 80 height 38
click at [900, 80] on input "77" at bounding box center [940, 87] width 80 height 38
click at [900, 80] on input "78" at bounding box center [940, 87] width 80 height 38
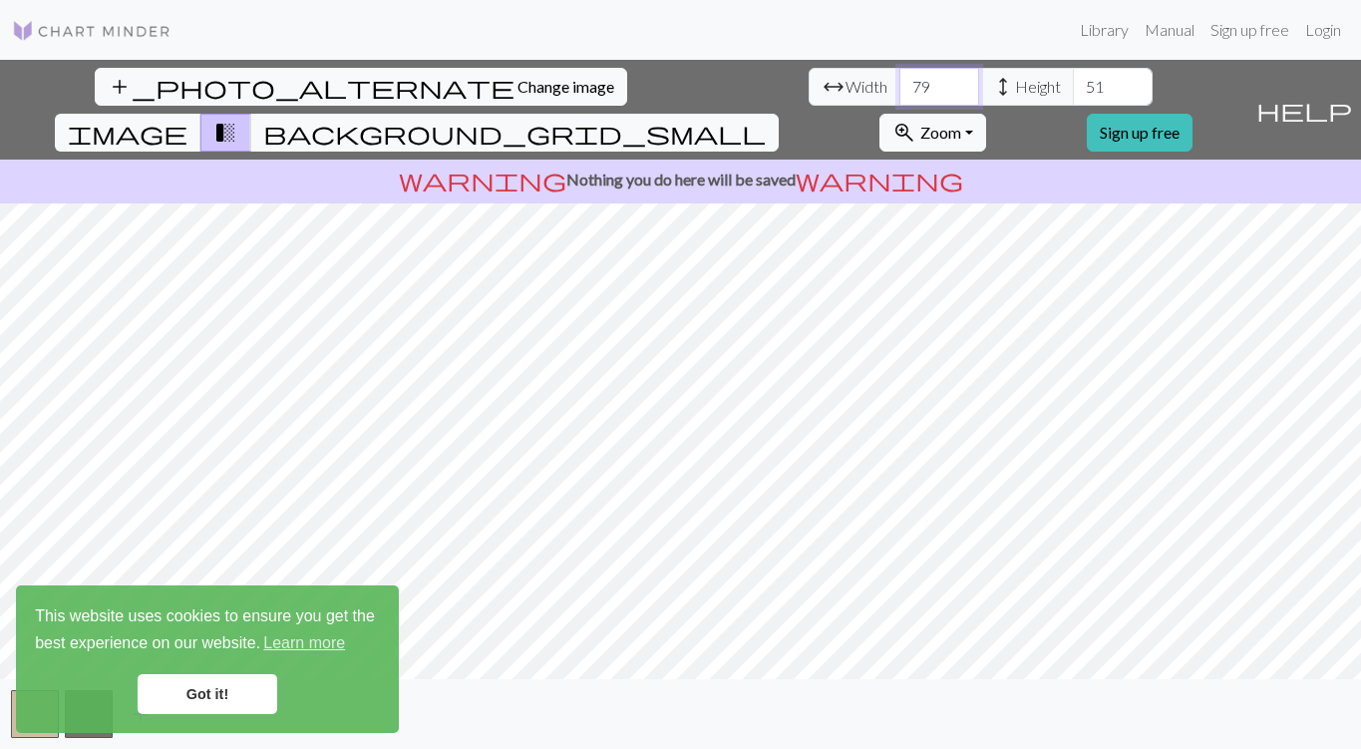
click at [900, 80] on input "79" at bounding box center [940, 87] width 80 height 38
click at [900, 80] on input "80" at bounding box center [940, 87] width 80 height 38
click at [900, 80] on input "81" at bounding box center [940, 87] width 80 height 38
click at [900, 80] on input "82" at bounding box center [940, 87] width 80 height 38
click at [900, 80] on input "83" at bounding box center [940, 87] width 80 height 38
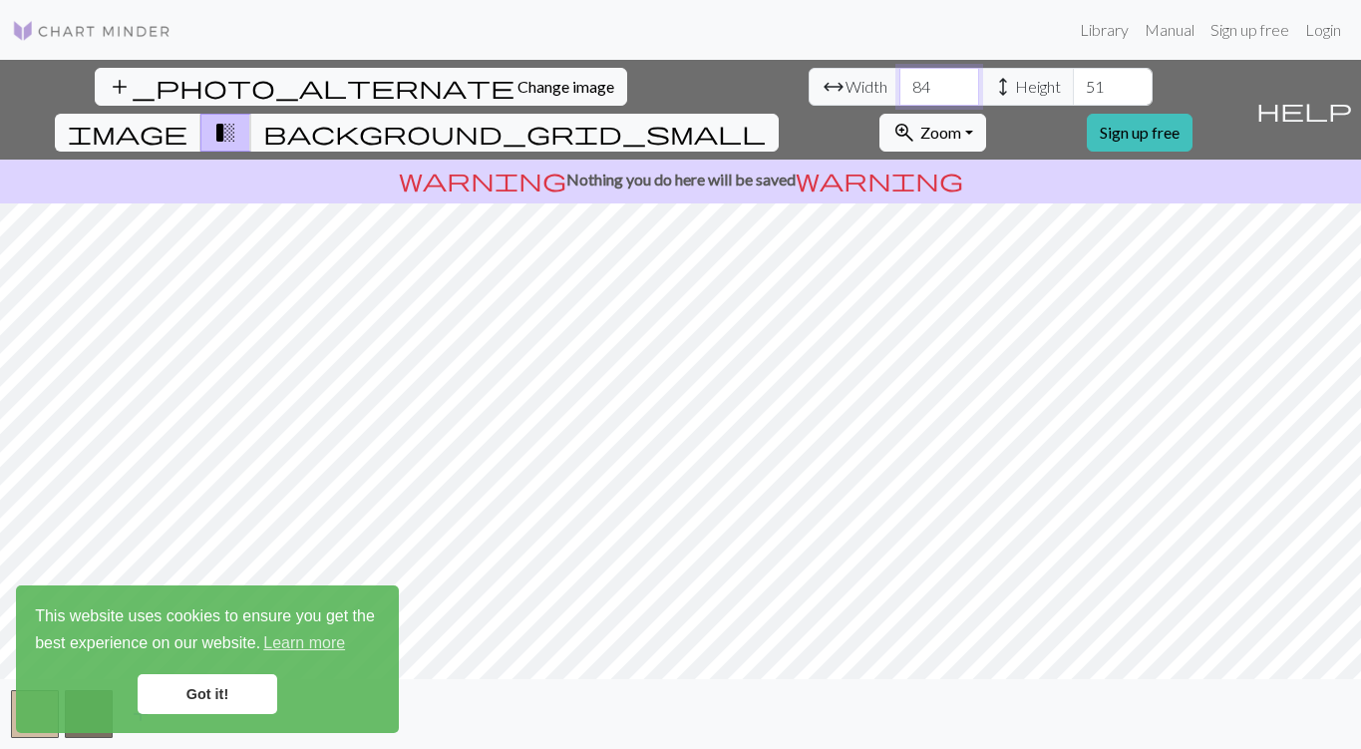
click at [900, 80] on input "84" at bounding box center [940, 87] width 80 height 38
click at [900, 80] on input "85" at bounding box center [940, 87] width 80 height 38
click at [900, 80] on input "86" at bounding box center [940, 87] width 80 height 38
click at [900, 80] on input "87" at bounding box center [940, 87] width 80 height 38
click at [900, 80] on input "88" at bounding box center [940, 87] width 80 height 38
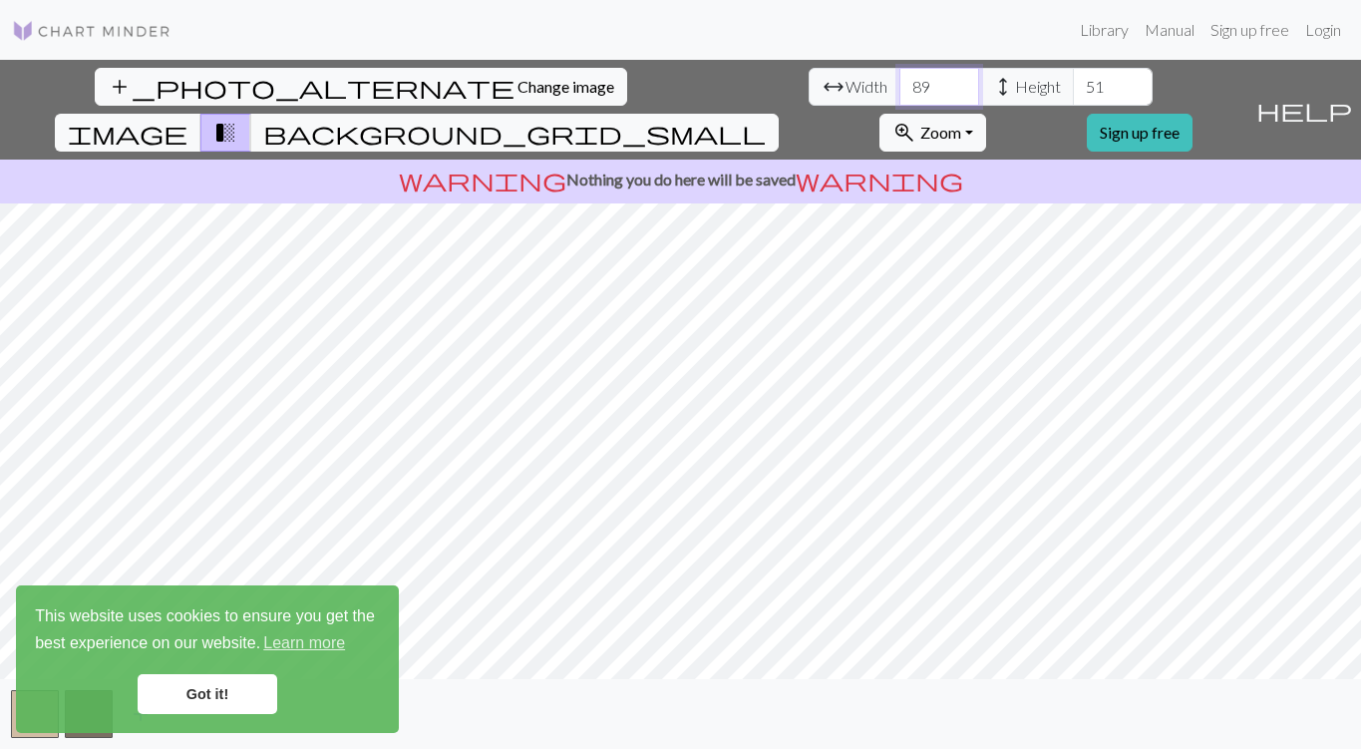
click at [900, 80] on input "89" at bounding box center [940, 87] width 80 height 38
click at [900, 80] on input "90" at bounding box center [940, 87] width 80 height 38
click at [900, 80] on input "91" at bounding box center [940, 87] width 80 height 38
click at [900, 80] on input "92" at bounding box center [940, 87] width 80 height 38
click at [900, 80] on input "93" at bounding box center [940, 87] width 80 height 38
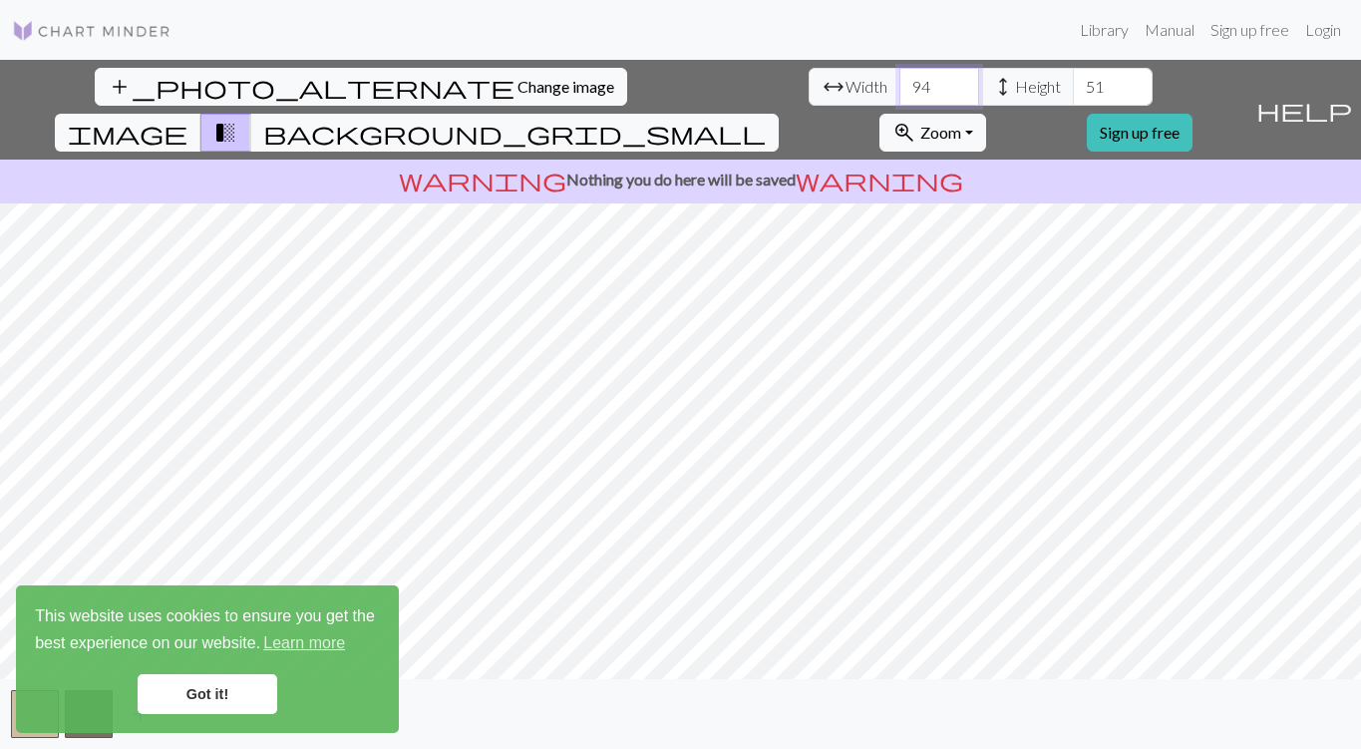
click at [900, 80] on input "94" at bounding box center [940, 87] width 80 height 38
click at [900, 80] on input "95" at bounding box center [940, 87] width 80 height 38
type input "96"
click at [900, 80] on input "96" at bounding box center [940, 87] width 80 height 38
click at [1073, 80] on input "52" at bounding box center [1113, 87] width 80 height 38
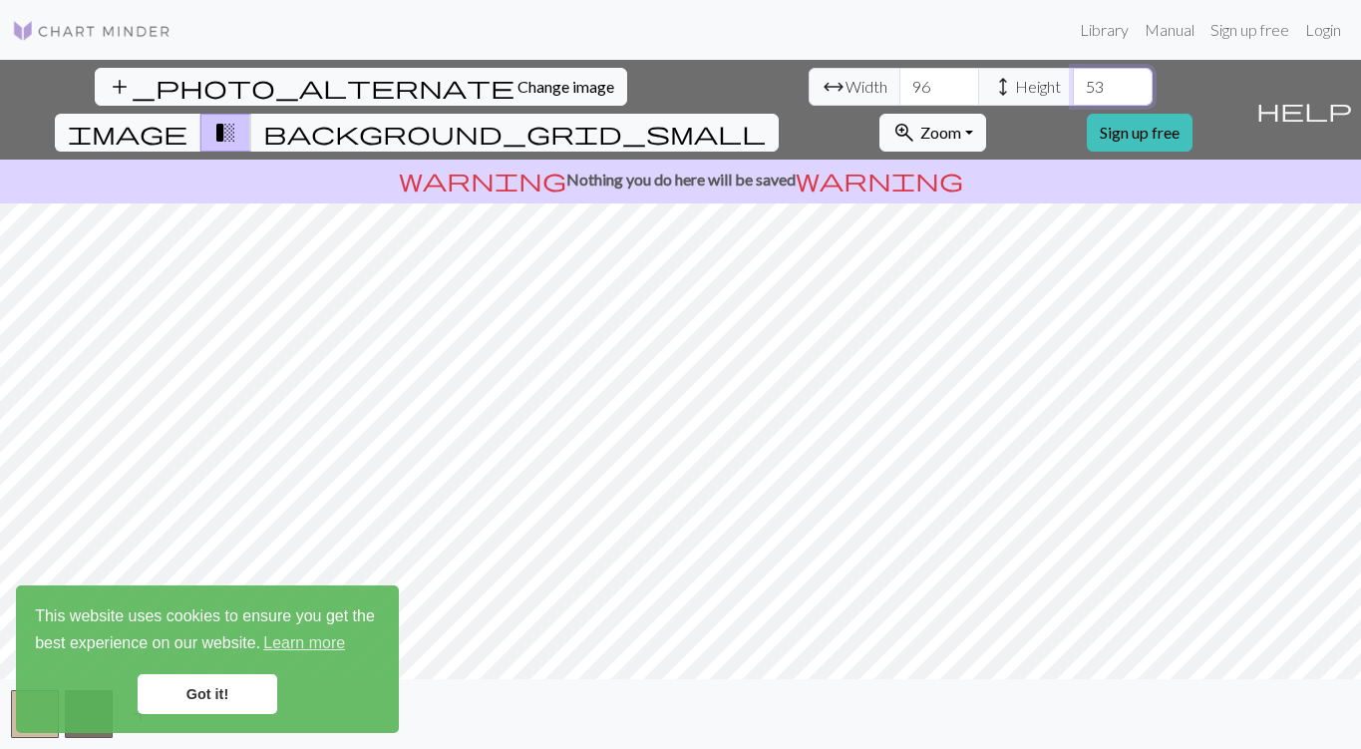
click at [1073, 80] on input "53" at bounding box center [1113, 87] width 80 height 38
click at [1073, 80] on input "54" at bounding box center [1113, 87] width 80 height 38
click at [1073, 80] on input "55" at bounding box center [1113, 87] width 80 height 38
click at [1073, 80] on input "56" at bounding box center [1113, 87] width 80 height 38
click at [1073, 80] on input "57" at bounding box center [1113, 87] width 80 height 38
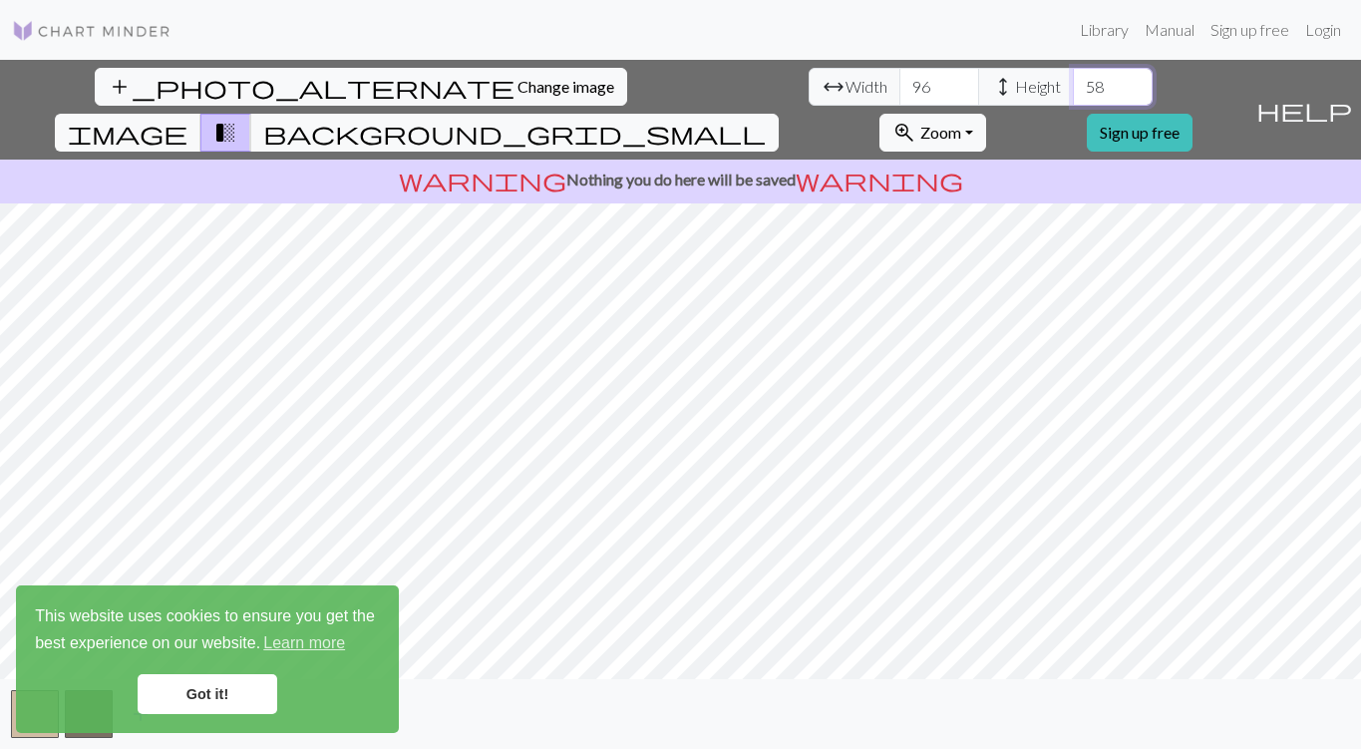
click at [1073, 80] on input "58" at bounding box center [1113, 87] width 80 height 38
click at [1073, 80] on input "59" at bounding box center [1113, 87] width 80 height 38
click at [1073, 80] on input "60" at bounding box center [1113, 87] width 80 height 38
click at [1073, 80] on input "61" at bounding box center [1113, 87] width 80 height 38
click at [1073, 80] on input "62" at bounding box center [1113, 87] width 80 height 38
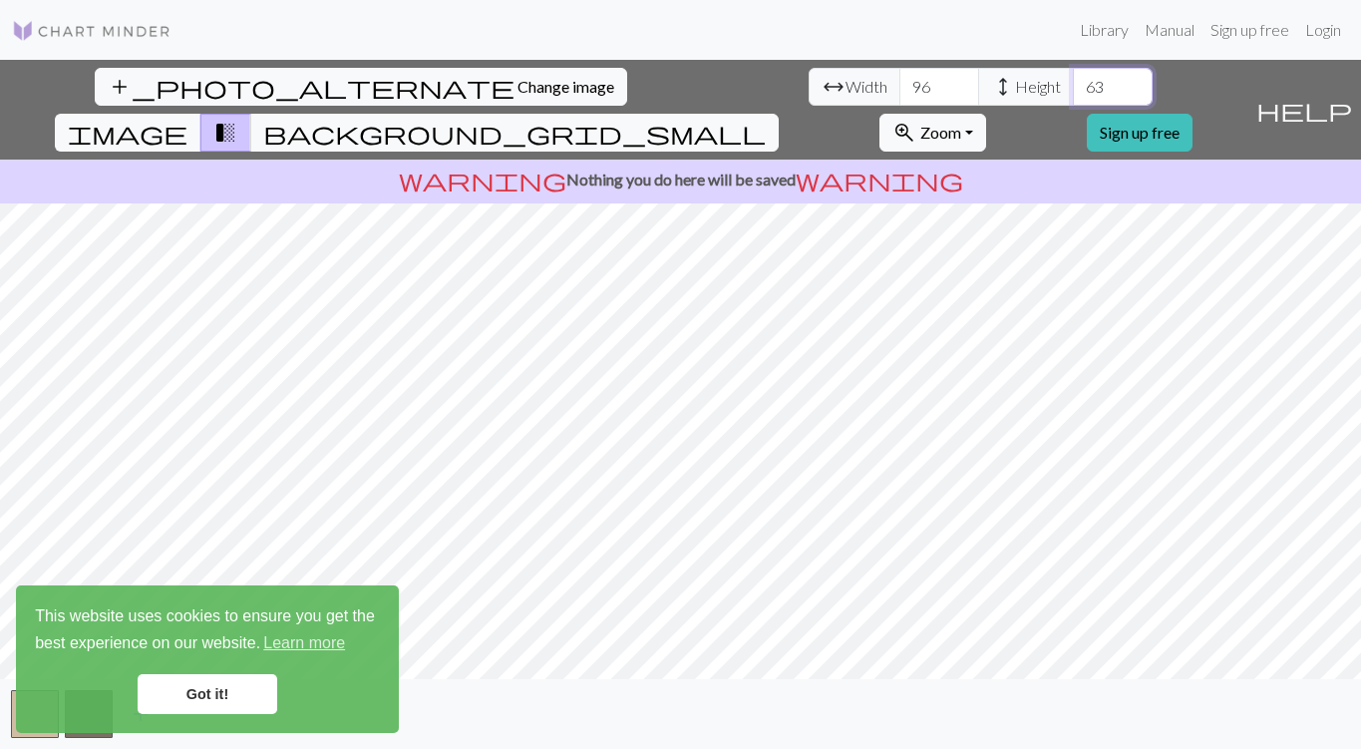
click at [1073, 80] on input "63" at bounding box center [1113, 87] width 80 height 38
click at [1073, 80] on input "64" at bounding box center [1113, 87] width 80 height 38
click at [1073, 80] on input "65" at bounding box center [1113, 87] width 80 height 38
click at [1073, 80] on input "66" at bounding box center [1113, 87] width 80 height 38
click at [1073, 80] on input "67" at bounding box center [1113, 87] width 80 height 38
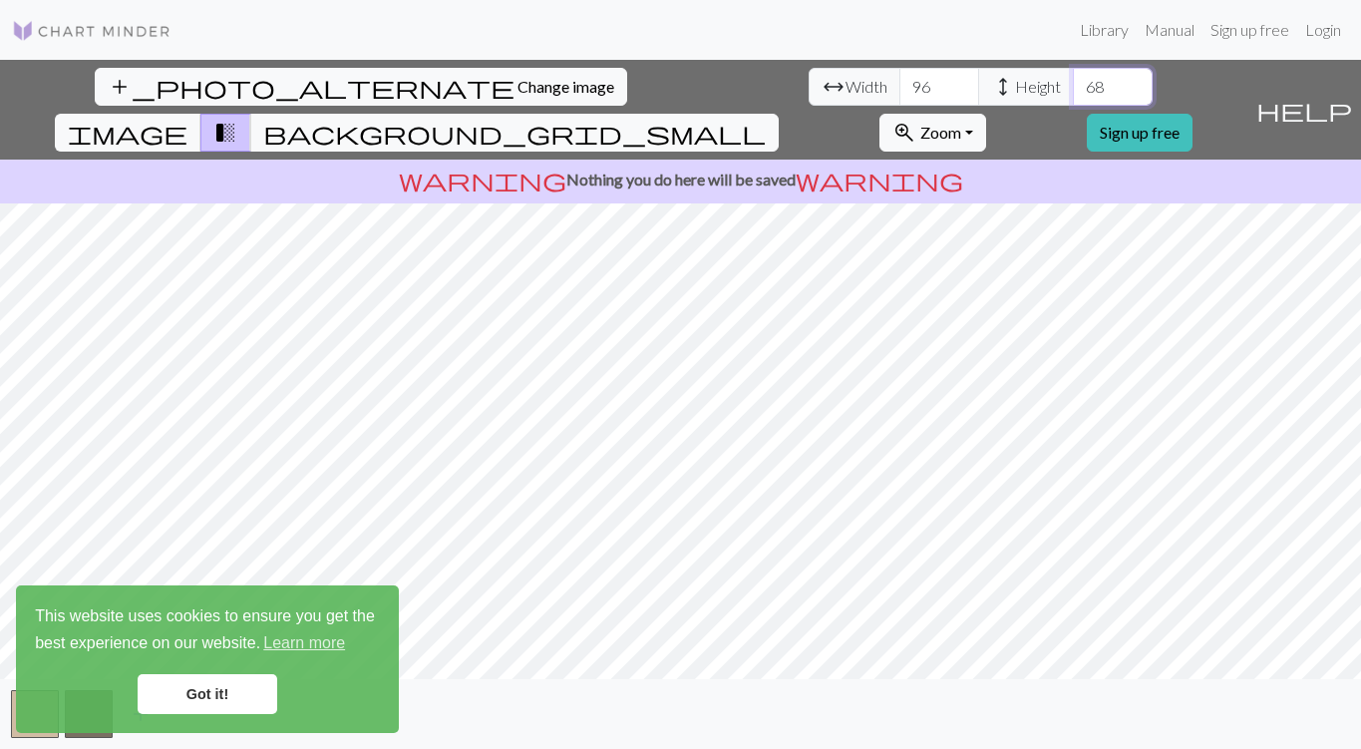
click at [1073, 80] on input "68" at bounding box center [1113, 87] width 80 height 38
click at [1073, 80] on input "69" at bounding box center [1113, 87] width 80 height 38
click at [1073, 80] on input "70" at bounding box center [1113, 87] width 80 height 38
click at [1073, 80] on input "71" at bounding box center [1113, 87] width 80 height 38
click at [208, 689] on link "Got it!" at bounding box center [208, 694] width 140 height 40
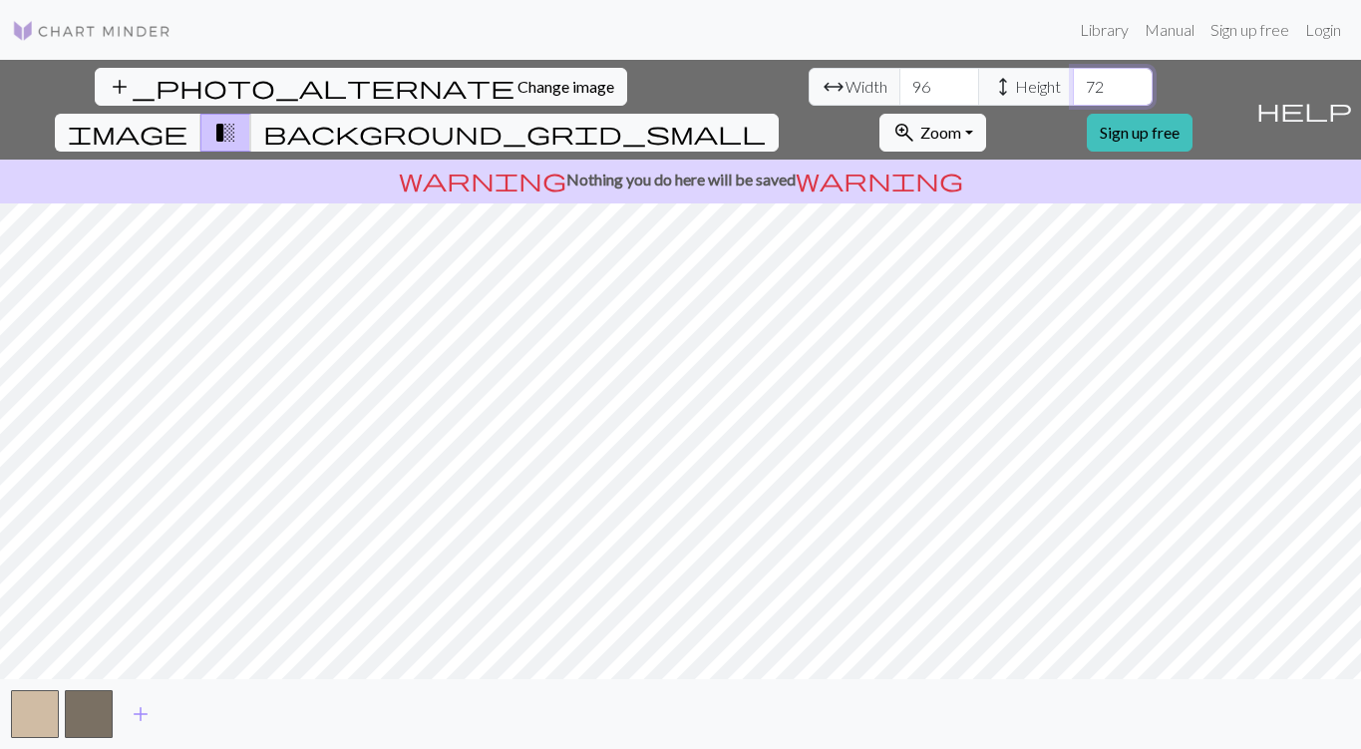
click at [1073, 83] on input "72" at bounding box center [1113, 87] width 80 height 38
click at [1073, 83] on input "73" at bounding box center [1113, 87] width 80 height 38
click at [1073, 83] on input "74" at bounding box center [1113, 87] width 80 height 38
click at [1073, 83] on input "75" at bounding box center [1113, 87] width 80 height 38
click at [1073, 83] on input "76" at bounding box center [1113, 87] width 80 height 38
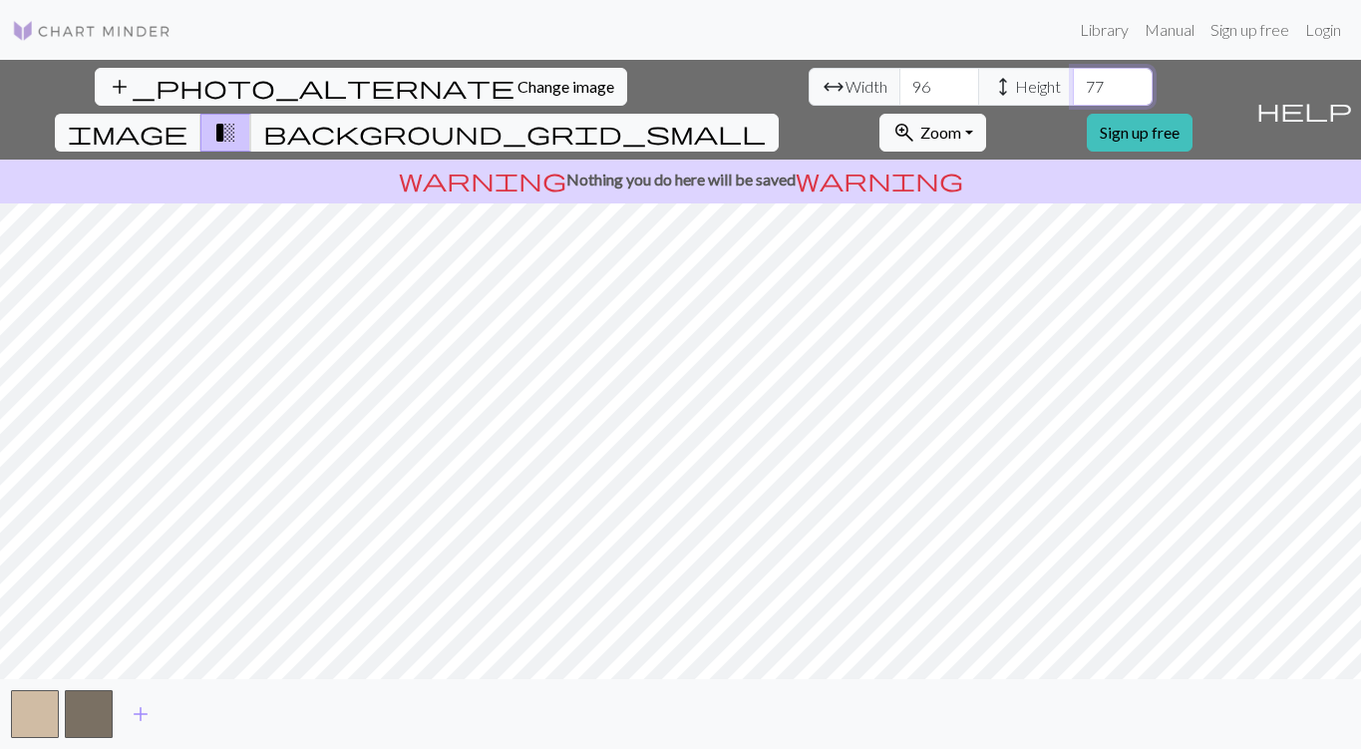
click at [1073, 83] on input "77" at bounding box center [1113, 87] width 80 height 38
click at [1073, 83] on input "78" at bounding box center [1113, 87] width 80 height 38
click at [1073, 83] on input "79" at bounding box center [1113, 87] width 80 height 38
click at [1073, 83] on input "80" at bounding box center [1113, 87] width 80 height 38
click at [1073, 83] on input "81" at bounding box center [1113, 87] width 80 height 38
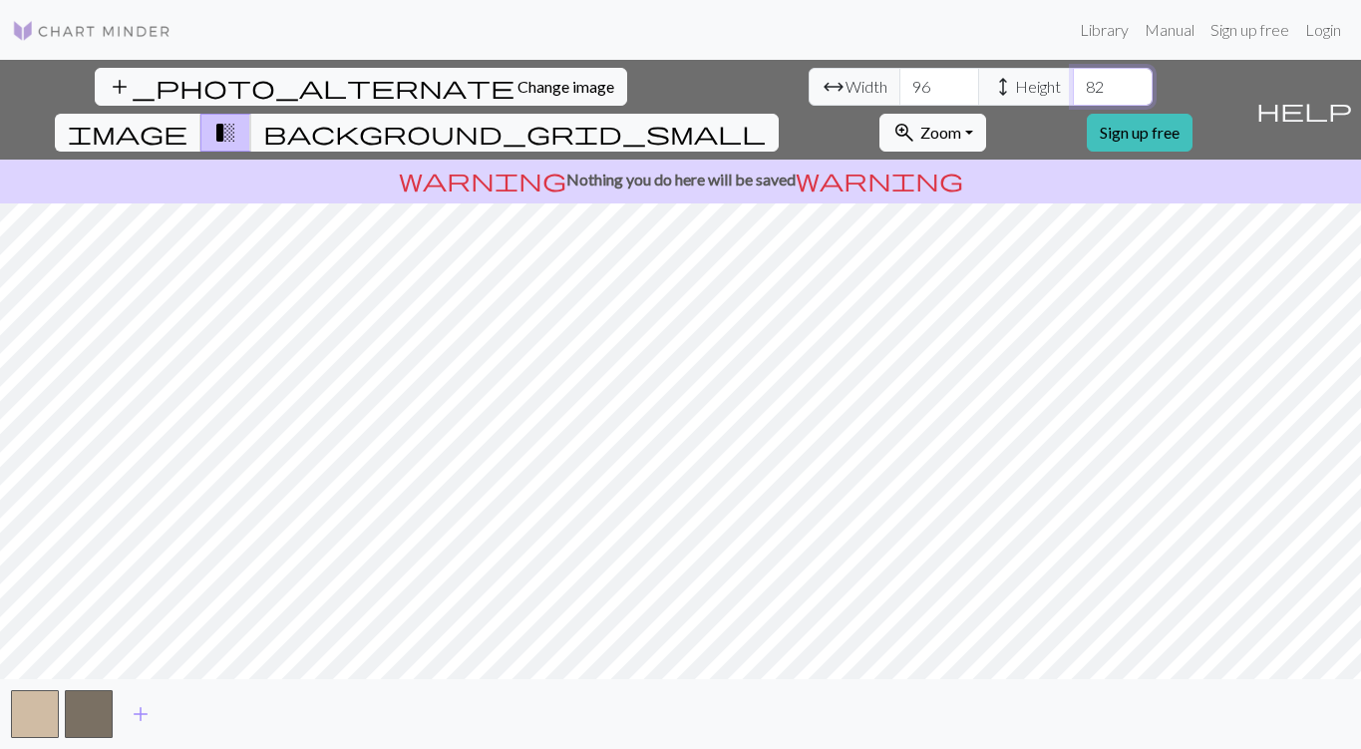
click at [1073, 83] on input "82" at bounding box center [1113, 87] width 80 height 38
click at [1073, 83] on input "83" at bounding box center [1113, 87] width 80 height 38
click at [1073, 83] on input "84" at bounding box center [1113, 87] width 80 height 38
click at [1073, 83] on input "85" at bounding box center [1113, 87] width 80 height 38
click at [1073, 83] on input "86" at bounding box center [1113, 87] width 80 height 38
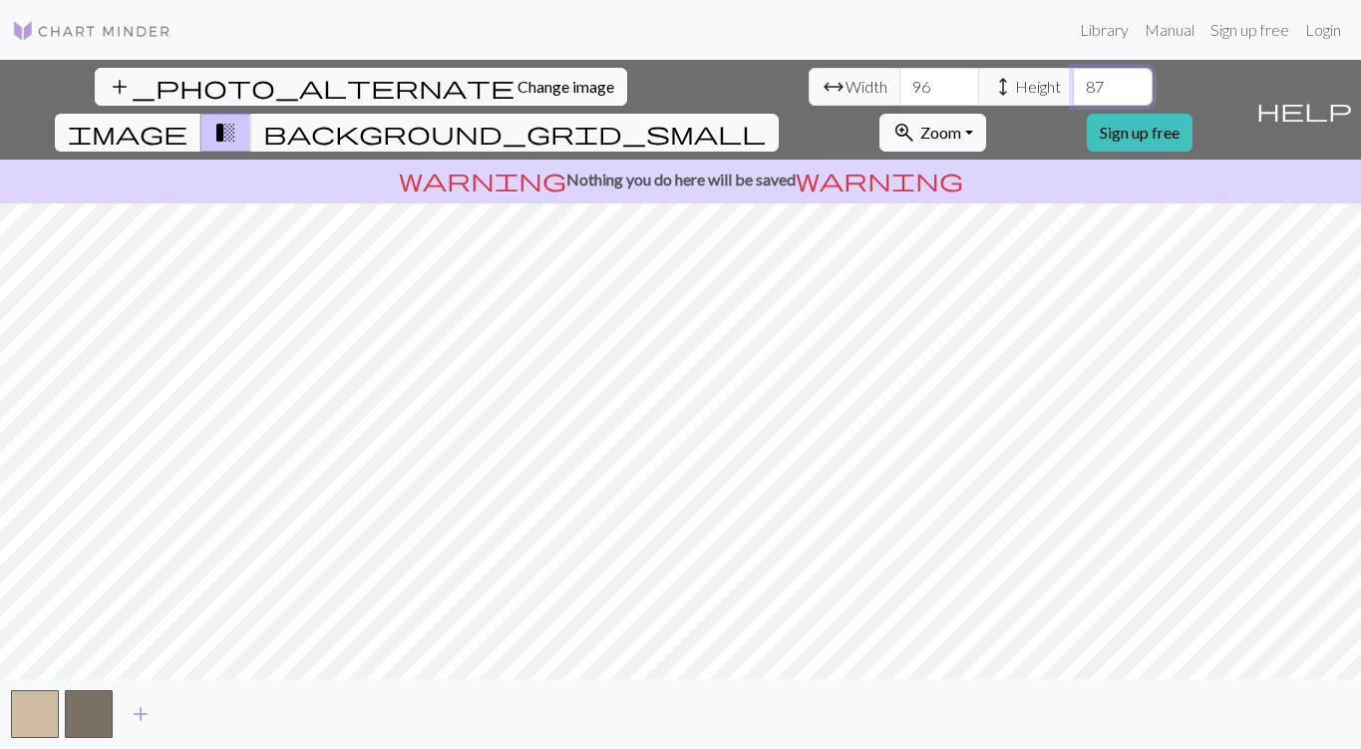
click at [1073, 83] on input "87" at bounding box center [1113, 87] width 80 height 38
click at [1073, 83] on input "88" at bounding box center [1113, 87] width 80 height 38
click at [1073, 83] on input "89" at bounding box center [1113, 87] width 80 height 38
type input "90"
click at [1073, 82] on input "90" at bounding box center [1113, 87] width 80 height 38
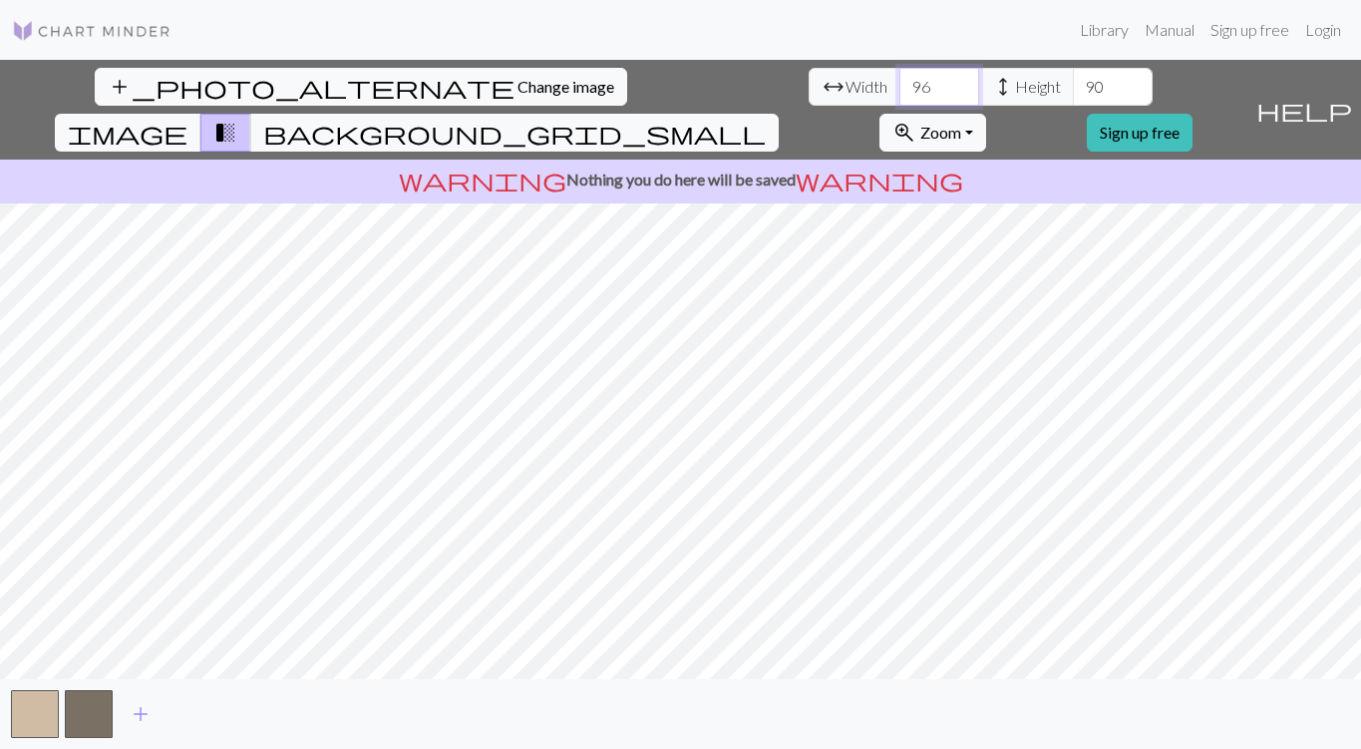
click at [900, 81] on input "97" at bounding box center [940, 87] width 80 height 38
click at [900, 81] on input "98" at bounding box center [940, 87] width 80 height 38
click at [900, 81] on input "99" at bounding box center [940, 87] width 80 height 38
click at [900, 81] on input "100" at bounding box center [940, 87] width 80 height 38
click at [900, 81] on input "101" at bounding box center [940, 87] width 80 height 38
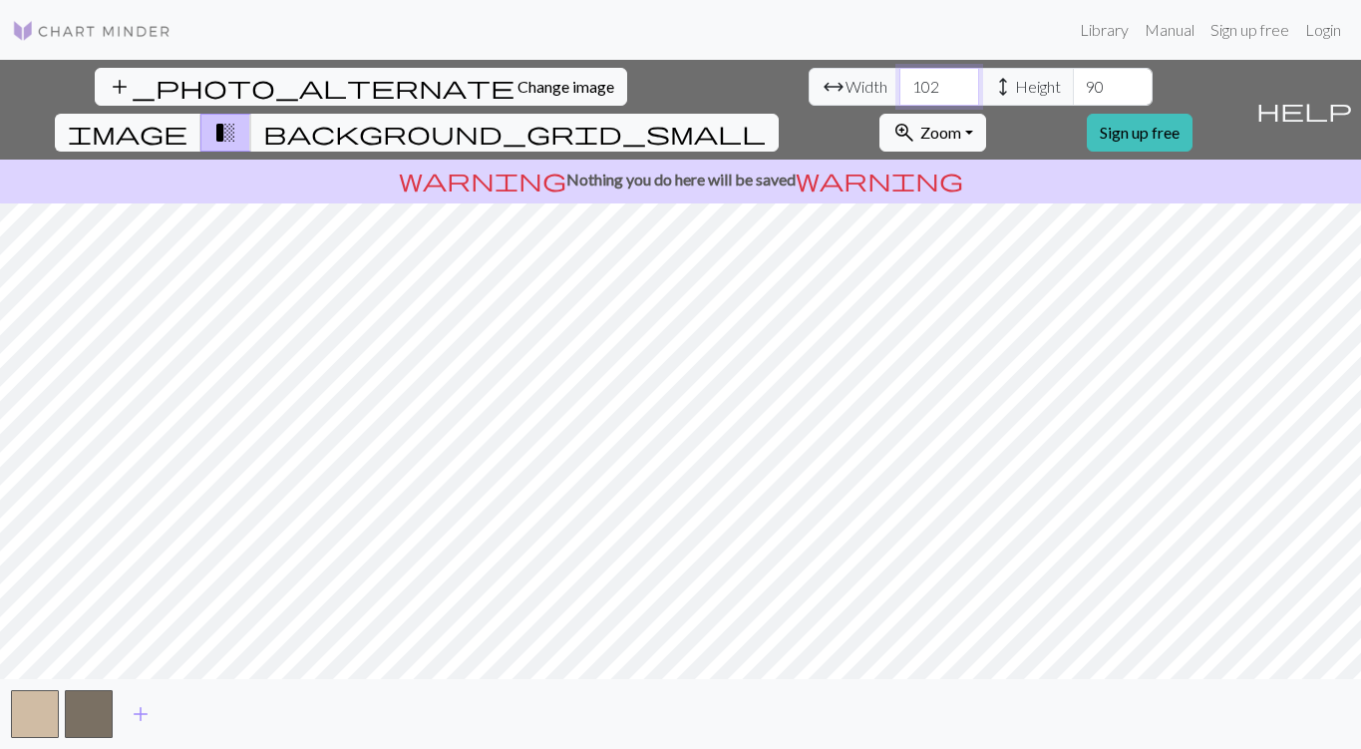
click at [900, 81] on input "102" at bounding box center [940, 87] width 80 height 38
click at [900, 81] on input "103" at bounding box center [940, 87] width 80 height 38
click at [900, 81] on input "104" at bounding box center [940, 87] width 80 height 38
click at [900, 81] on input "105" at bounding box center [940, 87] width 80 height 38
click at [900, 81] on input "106" at bounding box center [940, 87] width 80 height 38
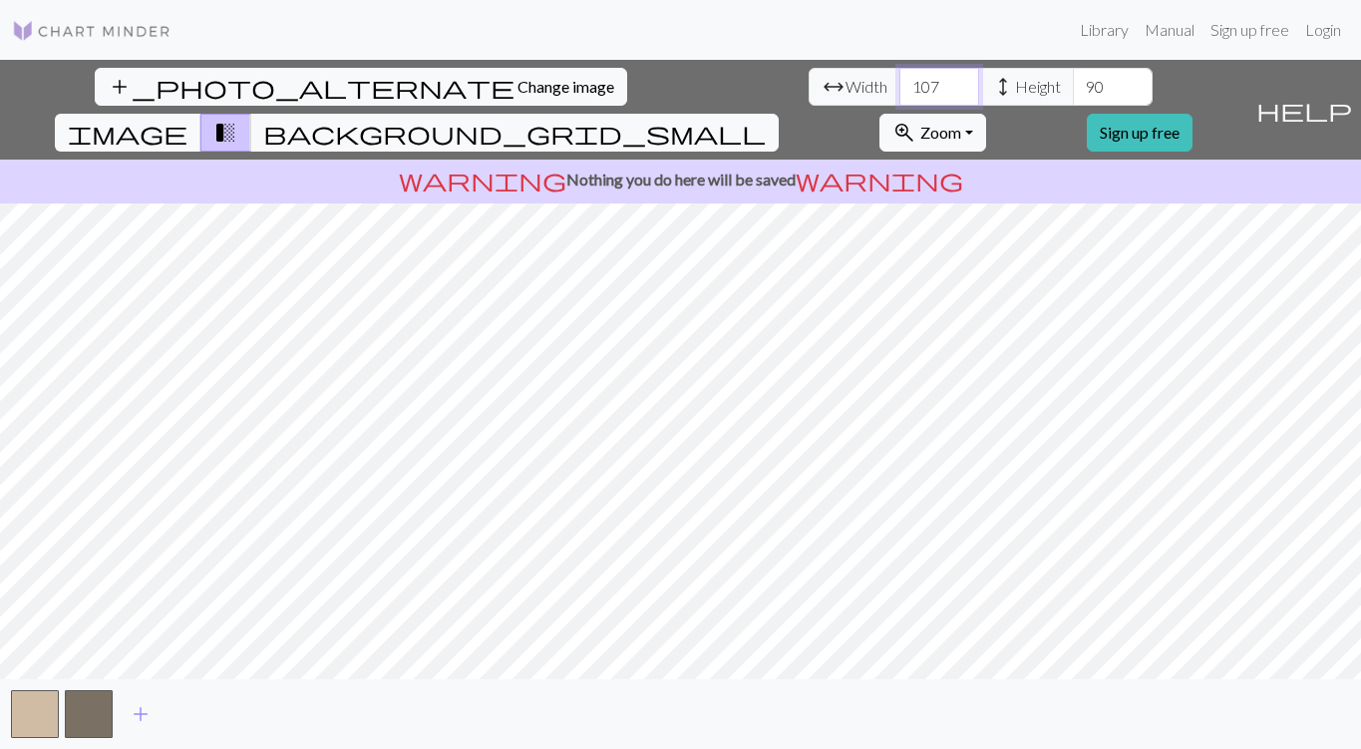
click at [900, 81] on input "107" at bounding box center [940, 87] width 80 height 38
click at [900, 81] on input "108" at bounding box center [940, 87] width 80 height 38
click at [900, 81] on input "109" at bounding box center [940, 87] width 80 height 38
click at [900, 81] on input "110" at bounding box center [940, 87] width 80 height 38
click at [900, 81] on input "111" at bounding box center [940, 87] width 80 height 38
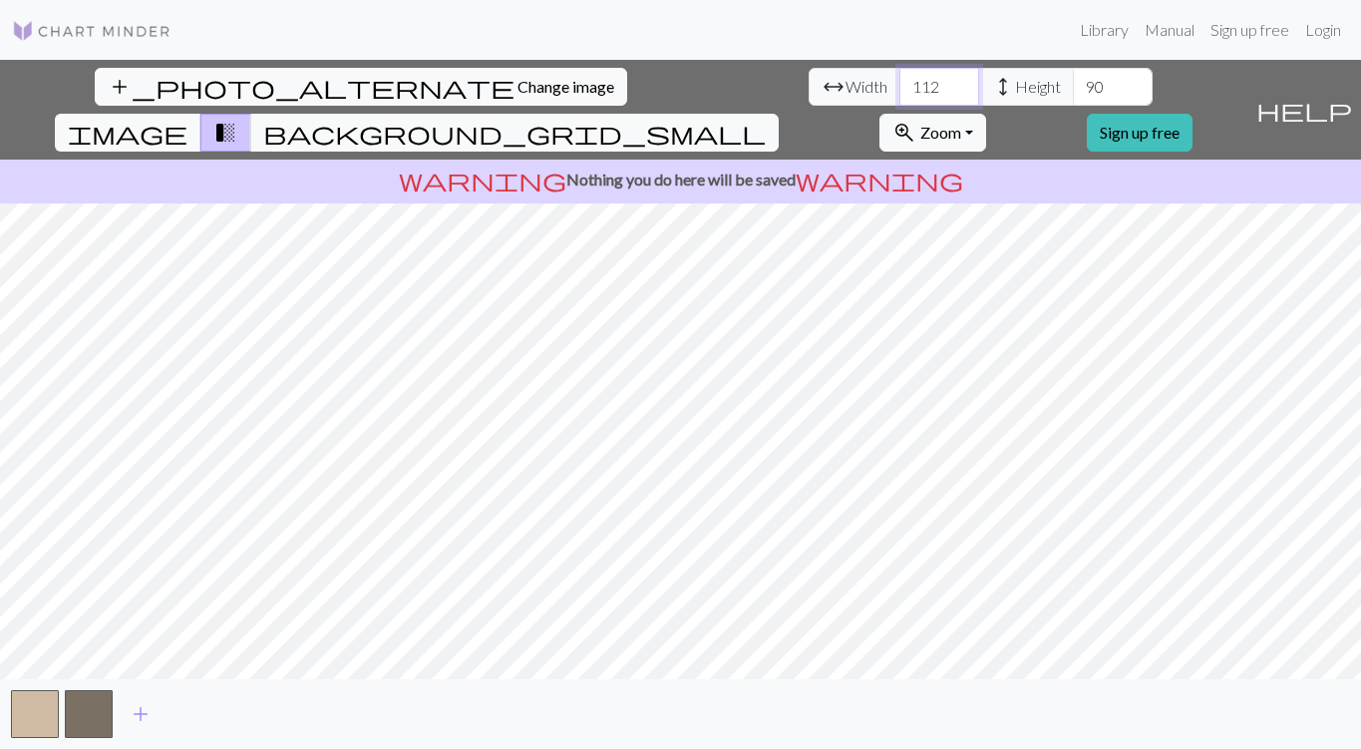
click at [900, 81] on input "112" at bounding box center [940, 87] width 80 height 38
click at [900, 81] on input "113" at bounding box center [940, 87] width 80 height 38
click at [900, 81] on input "114" at bounding box center [940, 87] width 80 height 38
click at [900, 81] on input "115" at bounding box center [940, 87] width 80 height 38
click at [900, 81] on input "116" at bounding box center [940, 87] width 80 height 38
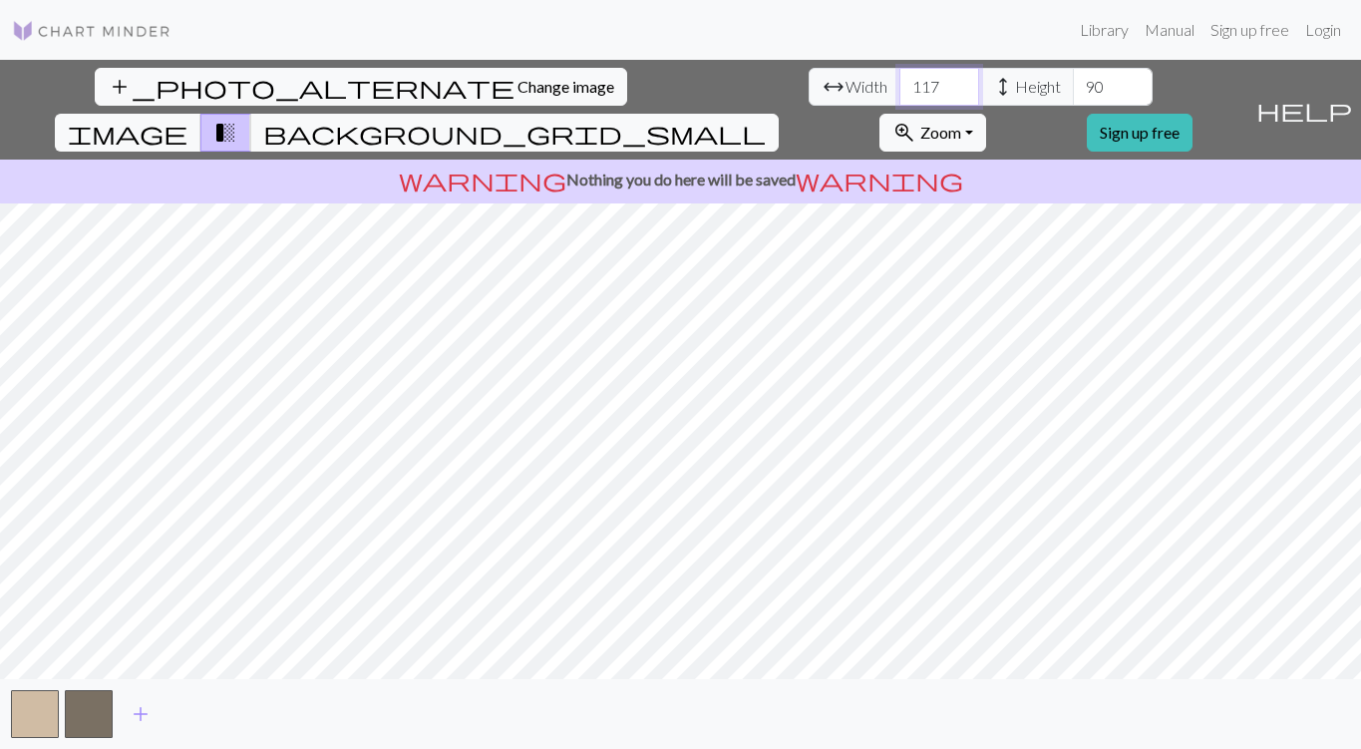
click at [900, 81] on input "117" at bounding box center [940, 87] width 80 height 38
click at [900, 81] on input "118" at bounding box center [940, 87] width 80 height 38
click at [900, 81] on input "119" at bounding box center [940, 87] width 80 height 38
type input "120"
click at [900, 81] on input "120" at bounding box center [940, 87] width 80 height 38
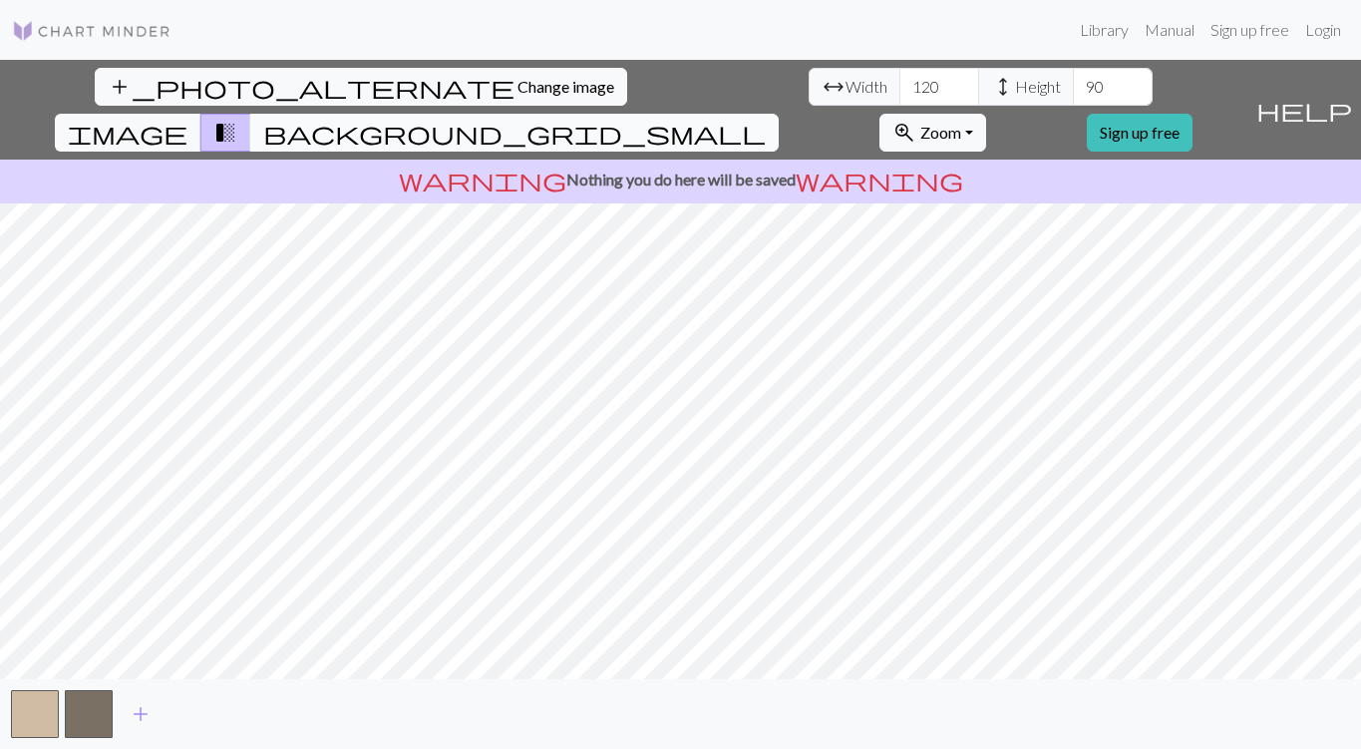
click at [766, 119] on span "background_grid_small" at bounding box center [514, 133] width 503 height 28
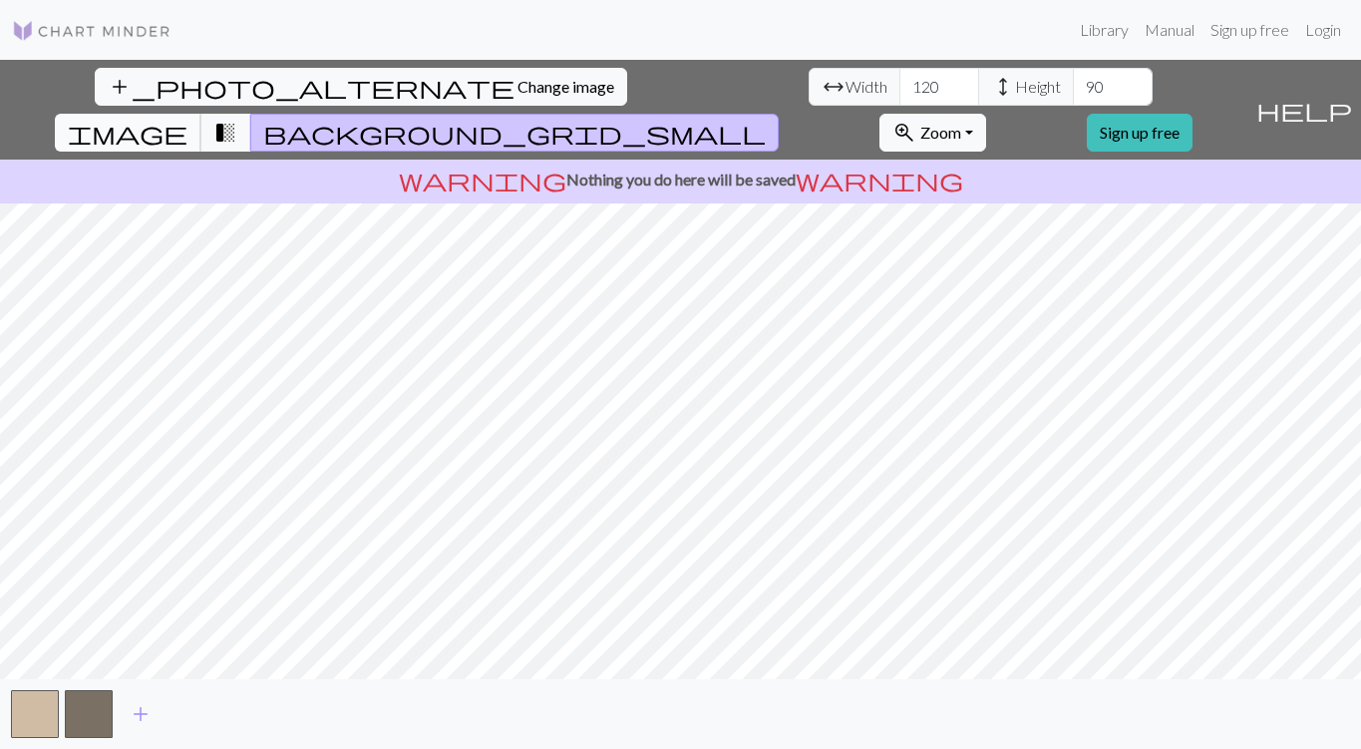
click at [187, 119] on span "image" at bounding box center [128, 133] width 120 height 28
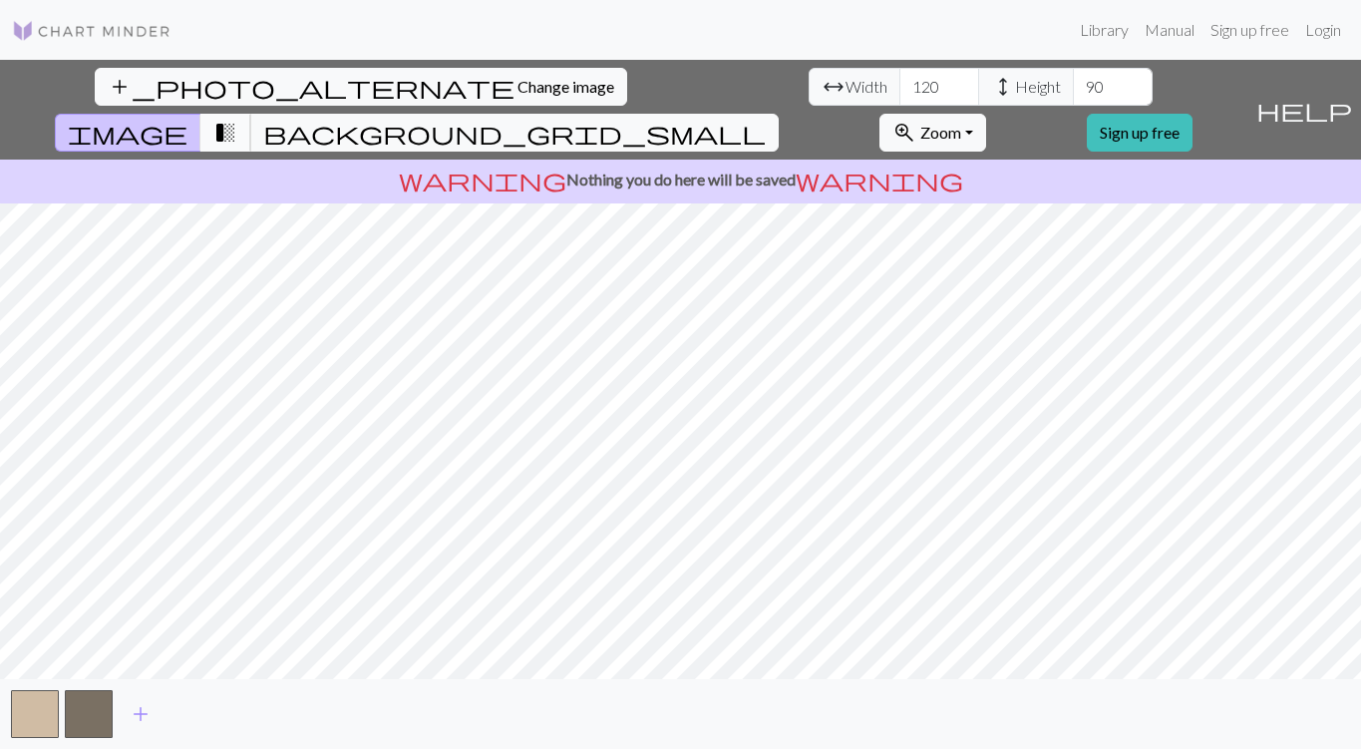
click at [237, 119] on span "transition_fade" at bounding box center [225, 133] width 24 height 28
click at [766, 119] on span "background_grid_small" at bounding box center [514, 133] width 503 height 28
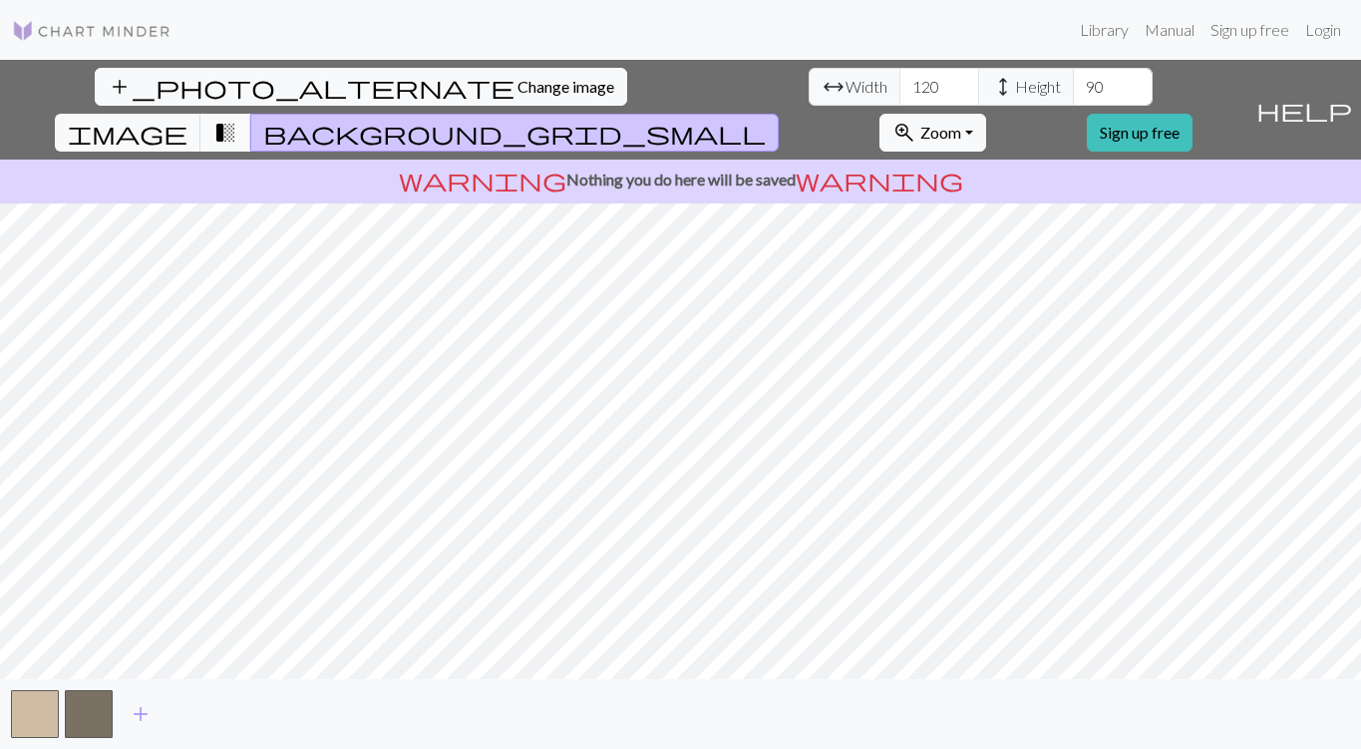
click at [237, 119] on span "transition_fade" at bounding box center [225, 133] width 24 height 28
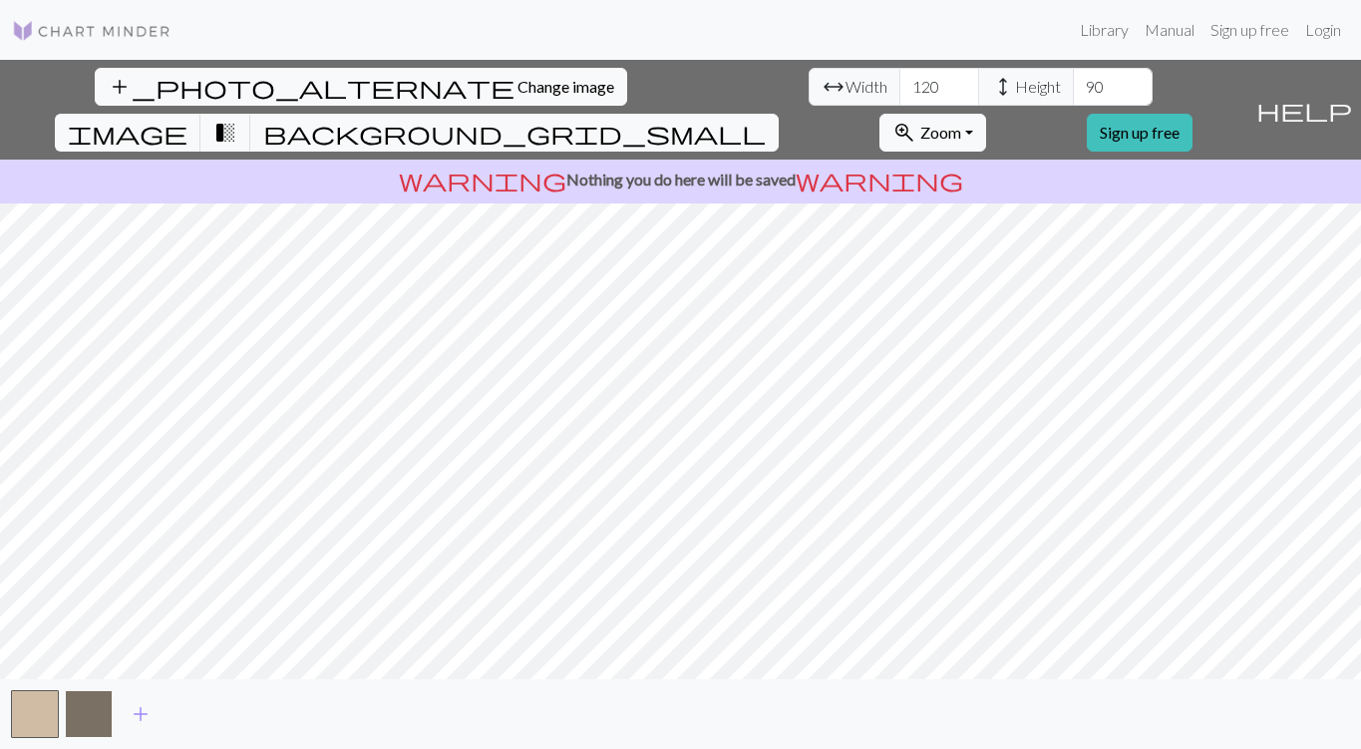
click at [99, 705] on button "button" at bounding box center [89, 714] width 48 height 48
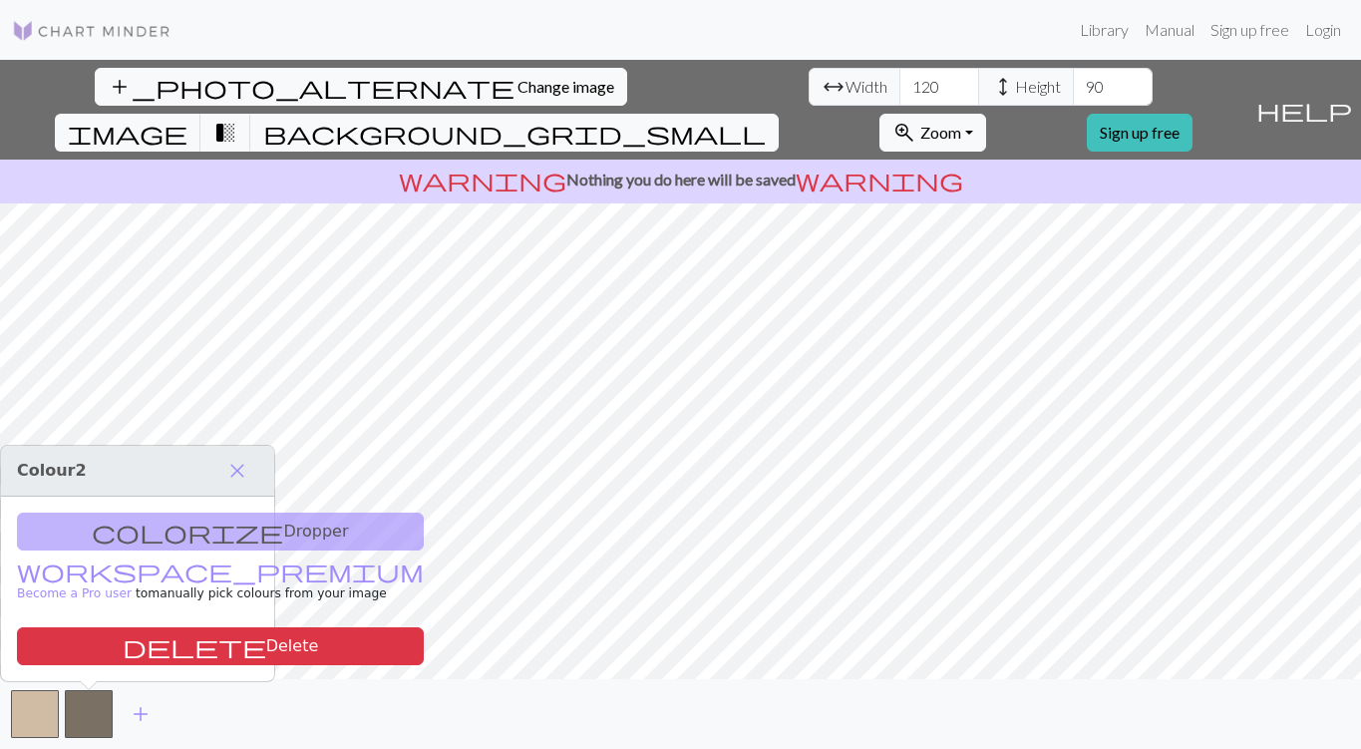
click at [200, 524] on div "colorize Dropper workspace_premium Become a Pro user to manually pick colours f…" at bounding box center [137, 589] width 273 height 184
click at [239, 469] on span "close" at bounding box center [237, 471] width 24 height 28
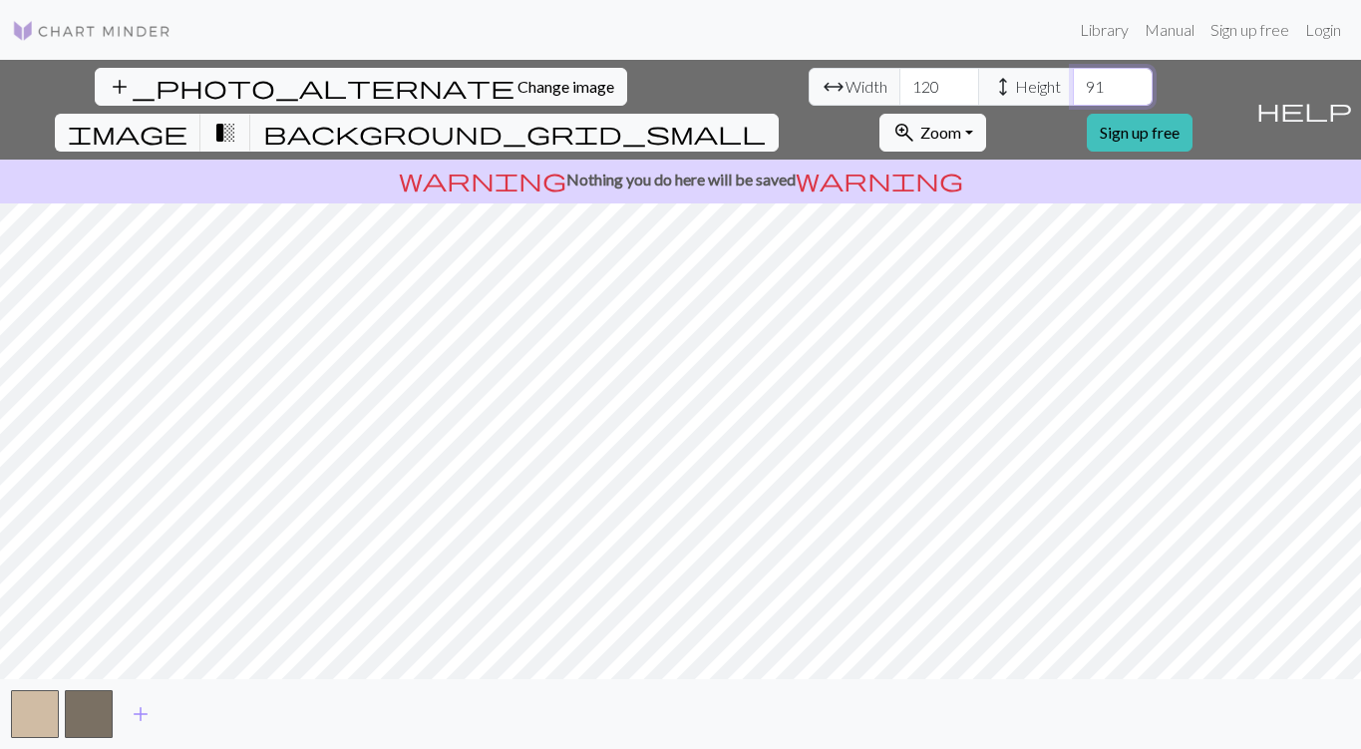
type input "91"
click at [1073, 84] on input "91" at bounding box center [1113, 87] width 80 height 38
click at [900, 79] on input "121" at bounding box center [940, 87] width 80 height 38
click at [900, 79] on input "122" at bounding box center [940, 87] width 80 height 38
click at [900, 79] on input "123" at bounding box center [940, 87] width 80 height 38
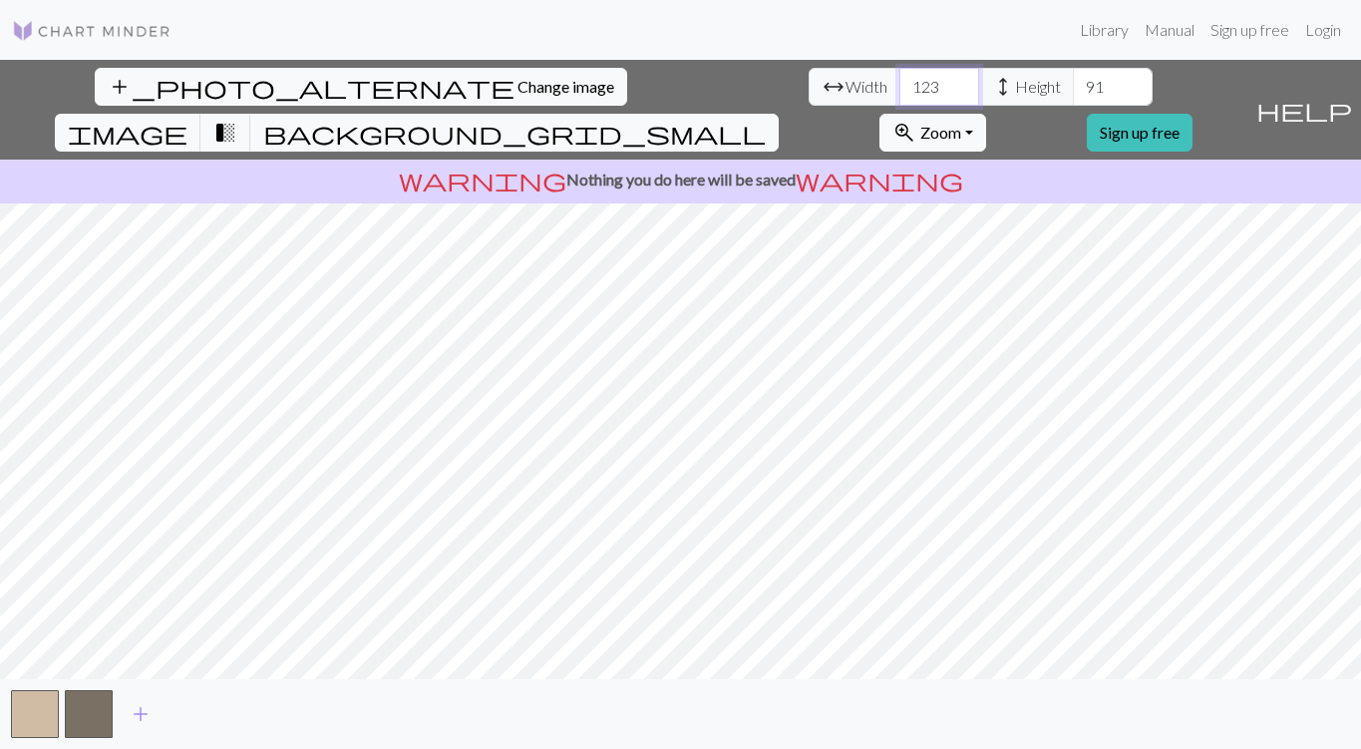
click at [900, 79] on input "124" at bounding box center [940, 87] width 80 height 38
click at [900, 79] on input "125" at bounding box center [940, 87] width 80 height 38
click at [900, 79] on input "126" at bounding box center [940, 87] width 80 height 38
click at [900, 79] on input "127" at bounding box center [940, 87] width 80 height 38
click at [900, 79] on input "128" at bounding box center [940, 87] width 80 height 38
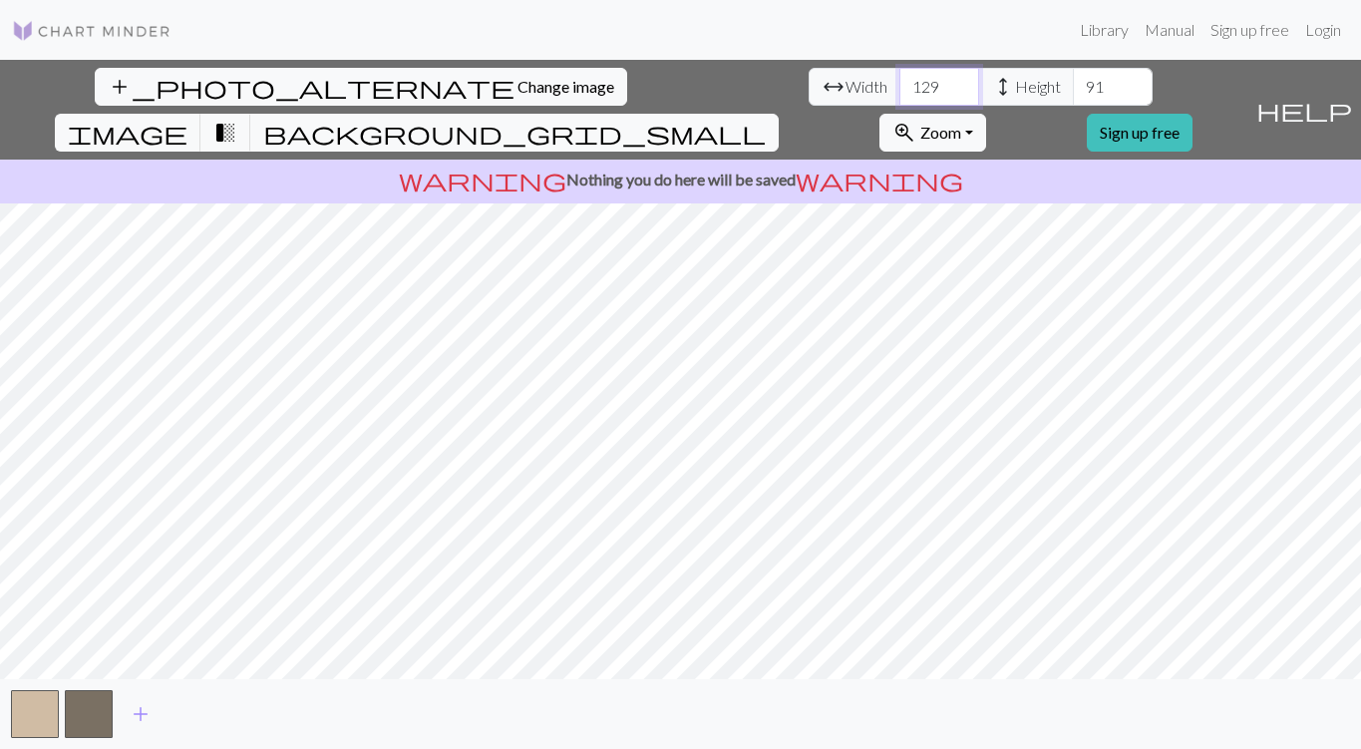
click at [900, 79] on input "129" at bounding box center [940, 87] width 80 height 38
click at [900, 79] on input "130" at bounding box center [940, 87] width 80 height 38
click at [900, 79] on input "131" at bounding box center [940, 87] width 80 height 38
click at [900, 79] on input "132" at bounding box center [940, 87] width 80 height 38
click at [900, 79] on input "133" at bounding box center [940, 87] width 80 height 38
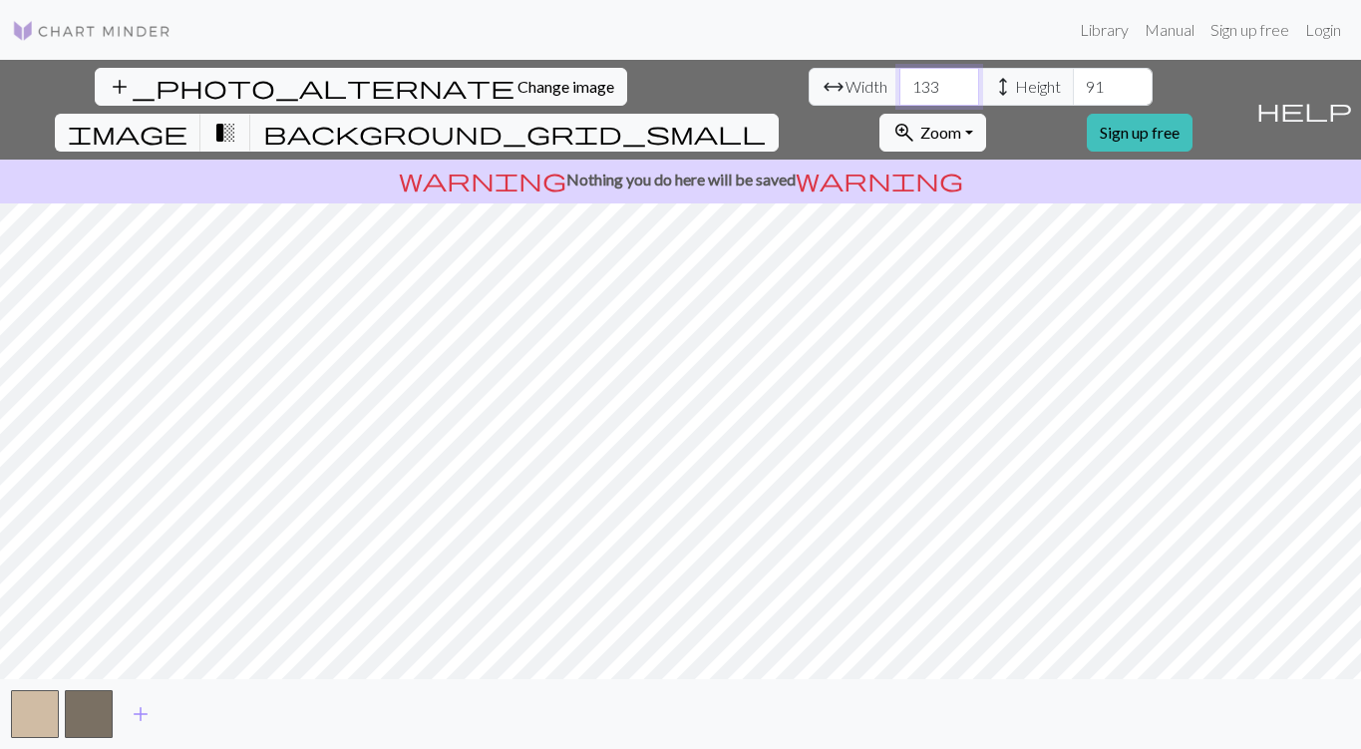
click at [900, 79] on input "134" at bounding box center [940, 87] width 80 height 38
click at [900, 79] on input "135" at bounding box center [940, 87] width 80 height 38
click at [900, 79] on input "136" at bounding box center [940, 87] width 80 height 38
click at [900, 79] on input "137" at bounding box center [940, 87] width 80 height 38
click at [900, 79] on input "138" at bounding box center [940, 87] width 80 height 38
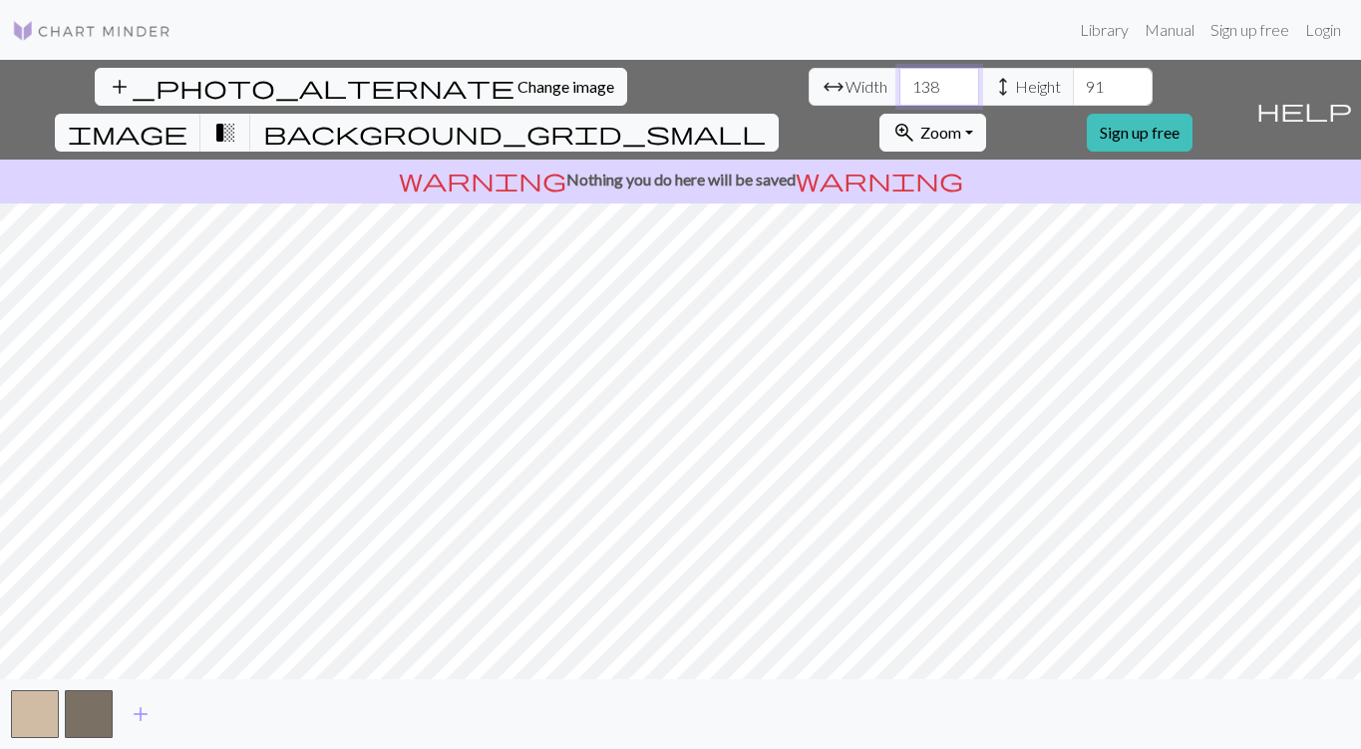
click at [900, 79] on input "139" at bounding box center [940, 87] width 80 height 38
click at [900, 79] on input "140" at bounding box center [940, 87] width 80 height 38
click at [900, 79] on input "141" at bounding box center [940, 87] width 80 height 38
click at [900, 79] on input "142" at bounding box center [940, 87] width 80 height 38
click at [900, 79] on input "143" at bounding box center [940, 87] width 80 height 38
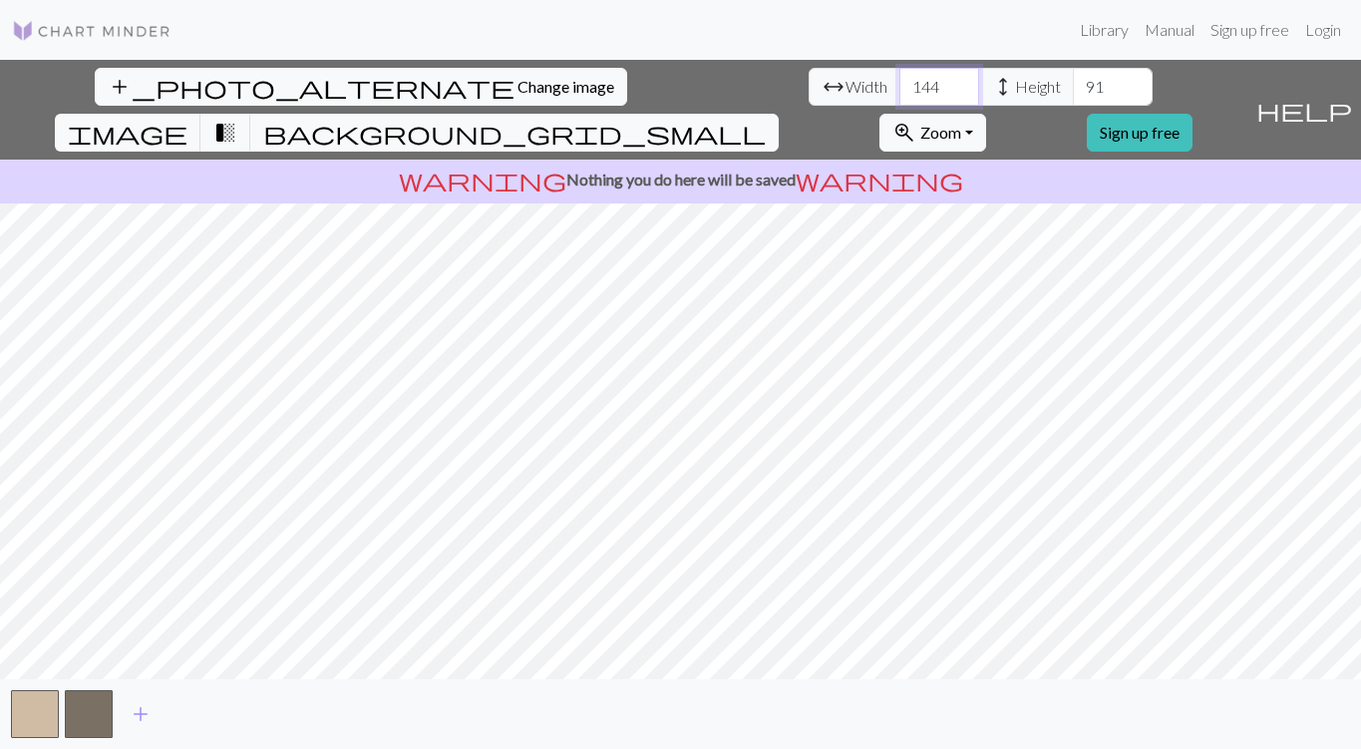
click at [900, 79] on input "144" at bounding box center [940, 87] width 80 height 38
click at [900, 79] on input "145" at bounding box center [940, 87] width 80 height 38
click at [900, 79] on input "146" at bounding box center [940, 87] width 80 height 38
click at [900, 79] on input "147" at bounding box center [940, 87] width 80 height 38
click at [900, 79] on input "148" at bounding box center [940, 87] width 80 height 38
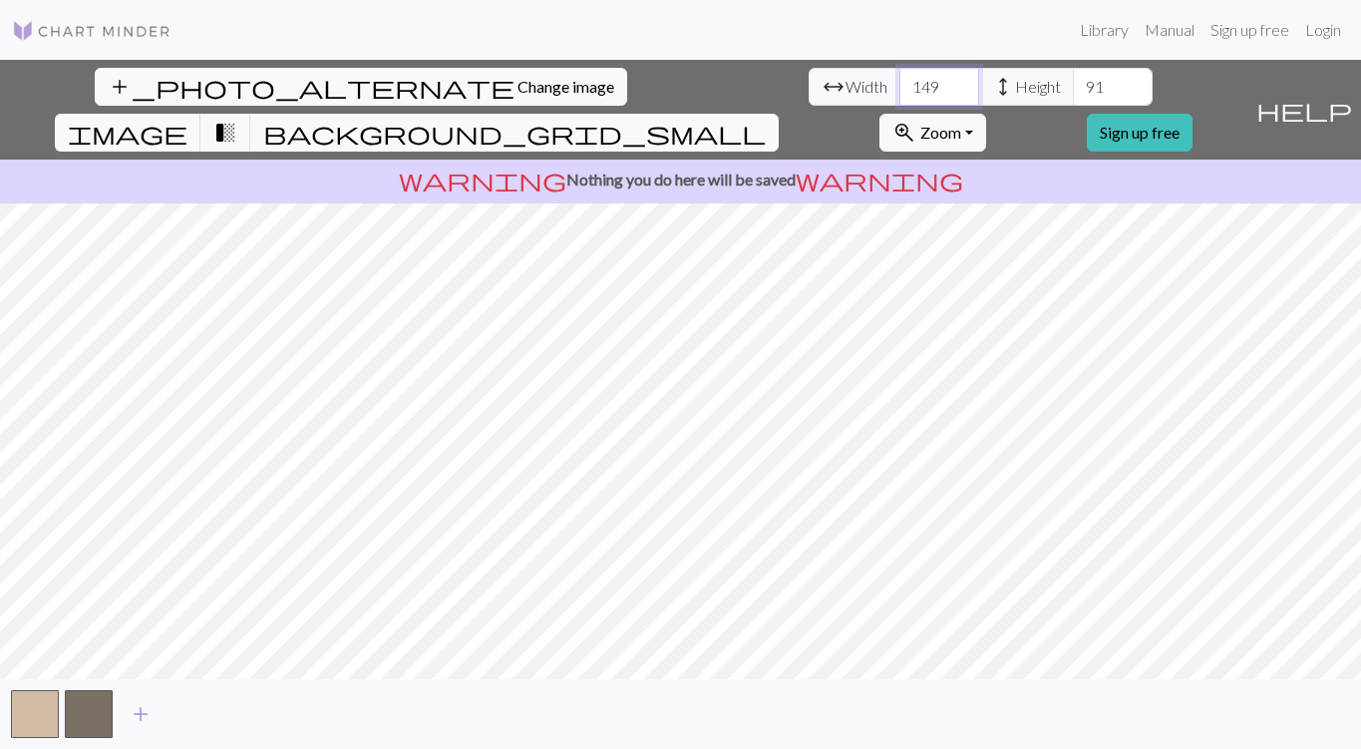
click at [900, 79] on input "149" at bounding box center [940, 87] width 80 height 38
click at [900, 79] on input "150" at bounding box center [940, 87] width 80 height 38
click at [900, 79] on input "151" at bounding box center [940, 87] width 80 height 38
click at [900, 79] on input "152" at bounding box center [940, 87] width 80 height 38
click at [900, 79] on input "153" at bounding box center [940, 87] width 80 height 38
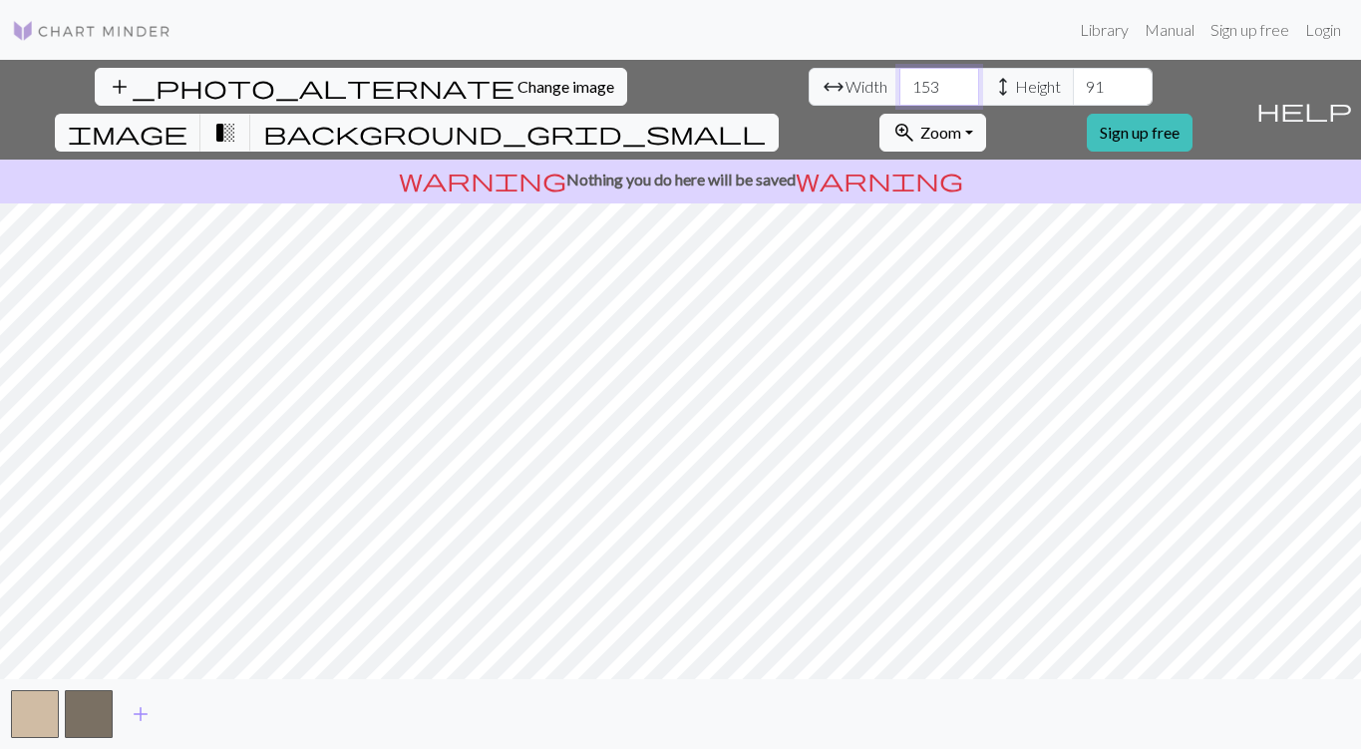
click at [900, 79] on input "154" at bounding box center [940, 87] width 80 height 38
click at [900, 79] on input "155" at bounding box center [940, 87] width 80 height 38
click at [900, 79] on input "156" at bounding box center [940, 87] width 80 height 38
click at [900, 79] on input "157" at bounding box center [940, 87] width 80 height 38
click at [900, 79] on input "158" at bounding box center [940, 87] width 80 height 38
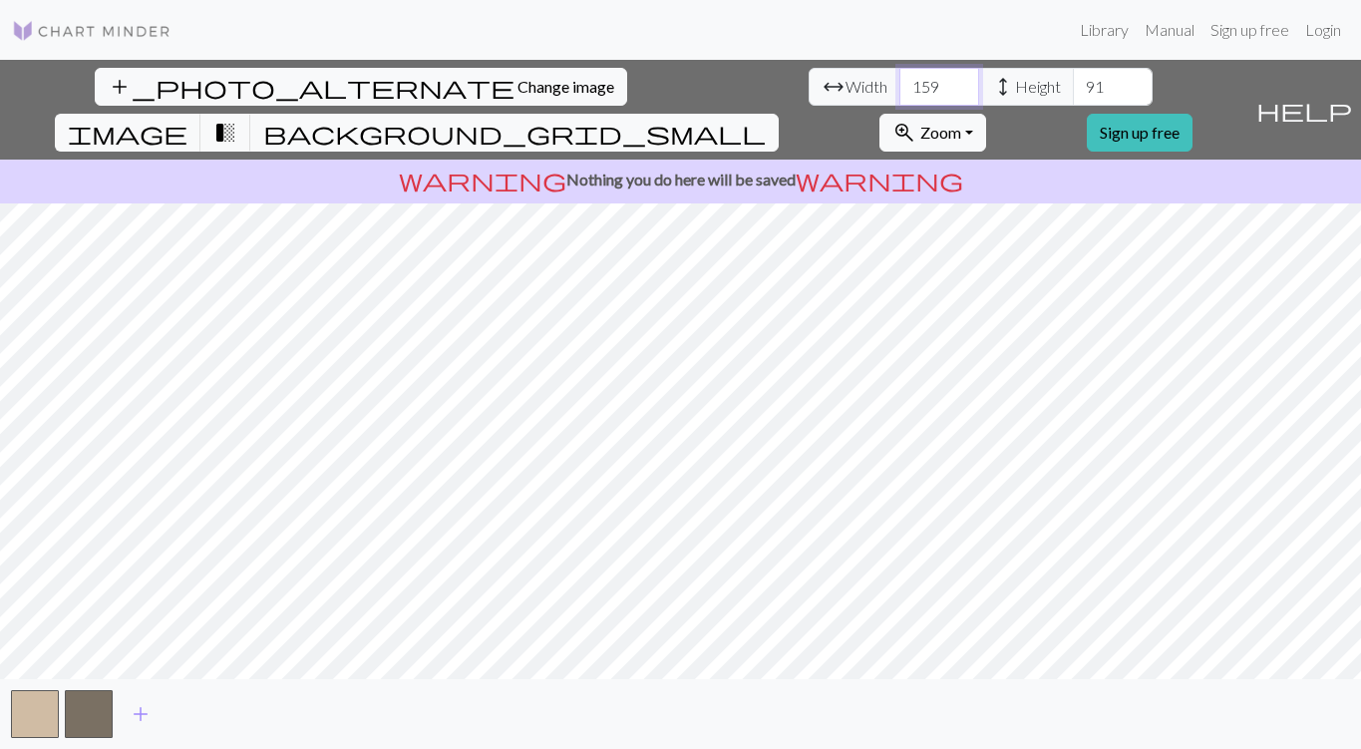
click at [900, 79] on input "159" at bounding box center [940, 87] width 80 height 38
type input "160"
click at [900, 79] on input "160" at bounding box center [940, 87] width 80 height 38
click at [1073, 83] on input "92" at bounding box center [1113, 87] width 80 height 38
click at [1073, 83] on input "93" at bounding box center [1113, 87] width 80 height 38
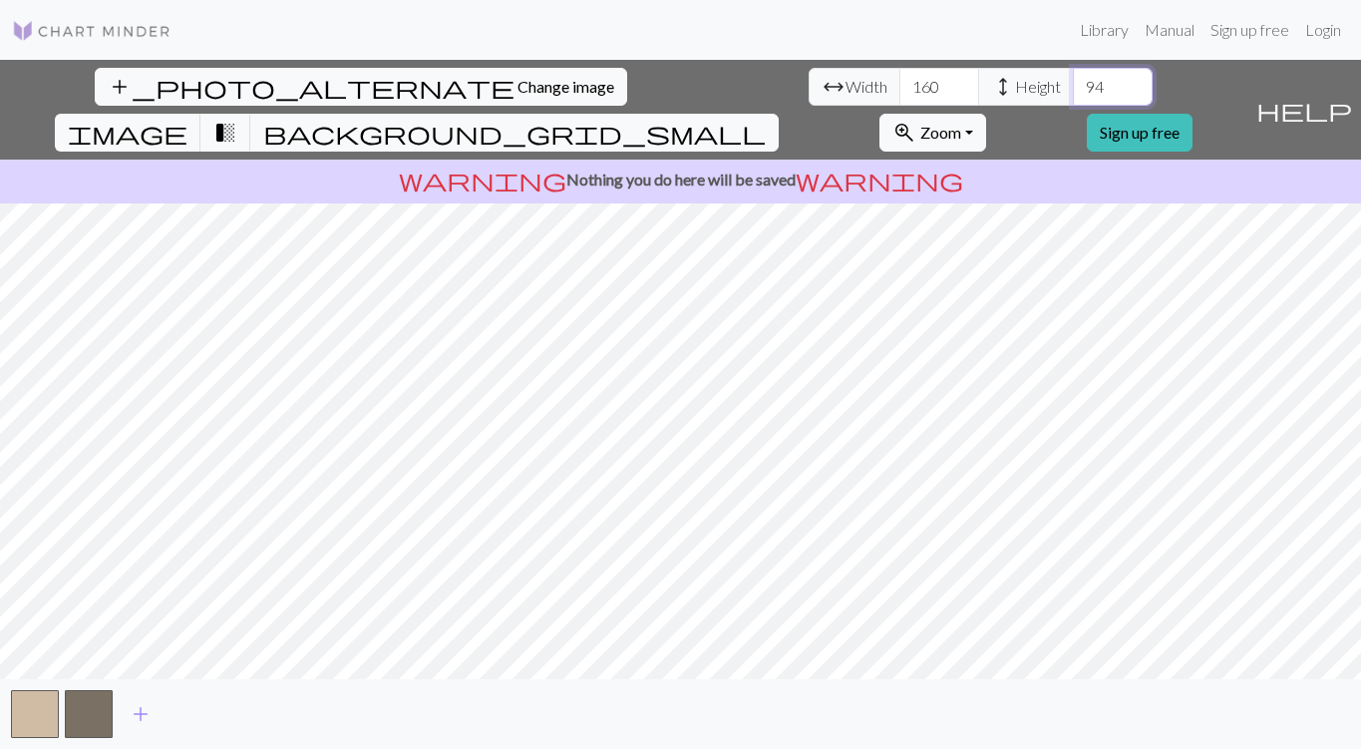
click at [1073, 83] on input "94" at bounding box center [1113, 87] width 80 height 38
click at [1073, 83] on input "95" at bounding box center [1113, 87] width 80 height 38
click at [1073, 83] on input "96" at bounding box center [1113, 87] width 80 height 38
click at [1073, 83] on input "97" at bounding box center [1113, 87] width 80 height 38
click at [1073, 83] on input "98" at bounding box center [1113, 87] width 80 height 38
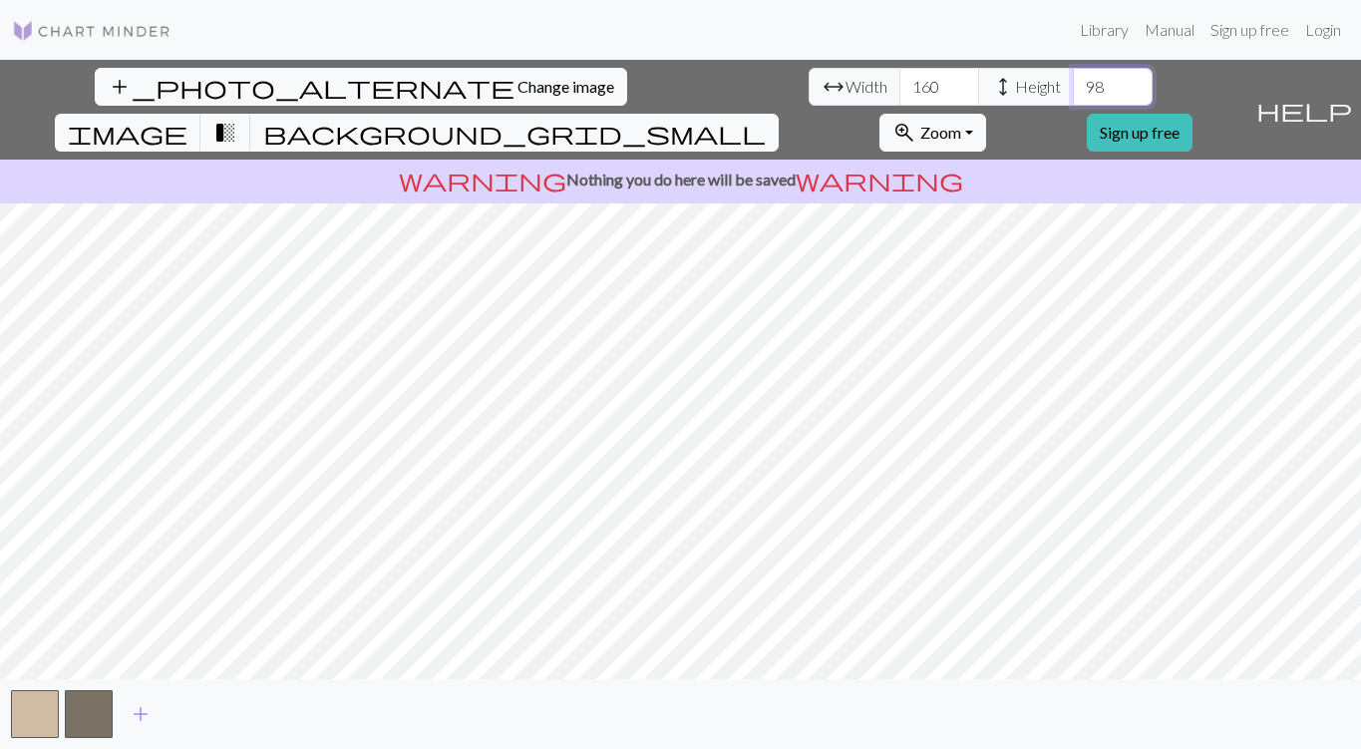
click at [1073, 83] on input "99" at bounding box center [1113, 87] width 80 height 38
click at [1073, 83] on input "100" at bounding box center [1113, 87] width 80 height 38
click at [1073, 83] on input "101" at bounding box center [1113, 87] width 80 height 38
click at [1073, 83] on input "102" at bounding box center [1113, 87] width 80 height 38
click at [1073, 83] on input "103" at bounding box center [1113, 87] width 80 height 38
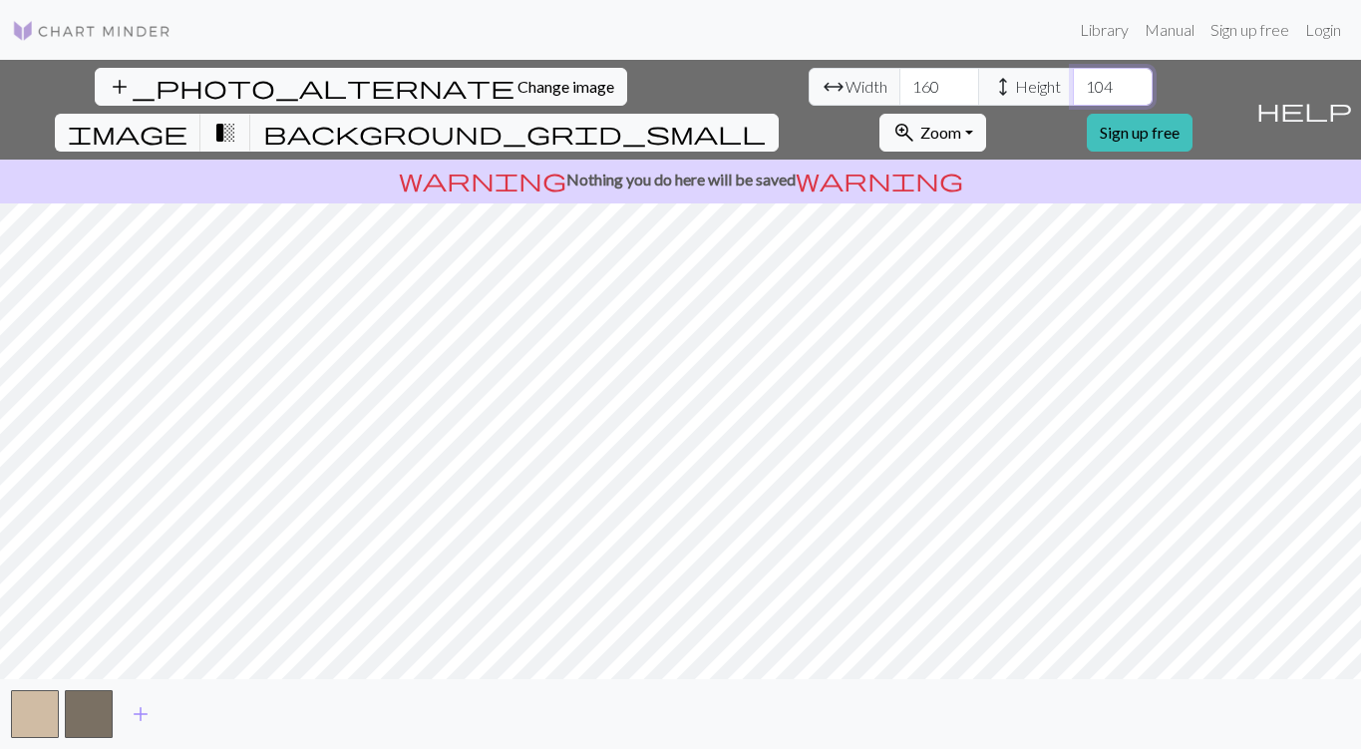
click at [1073, 83] on input "104" at bounding box center [1113, 87] width 80 height 38
click at [1073, 83] on input "105" at bounding box center [1113, 87] width 80 height 38
click at [1073, 83] on input "106" at bounding box center [1113, 87] width 80 height 38
click at [1073, 83] on input "107" at bounding box center [1113, 87] width 80 height 38
click at [1073, 83] on input "108" at bounding box center [1113, 87] width 80 height 38
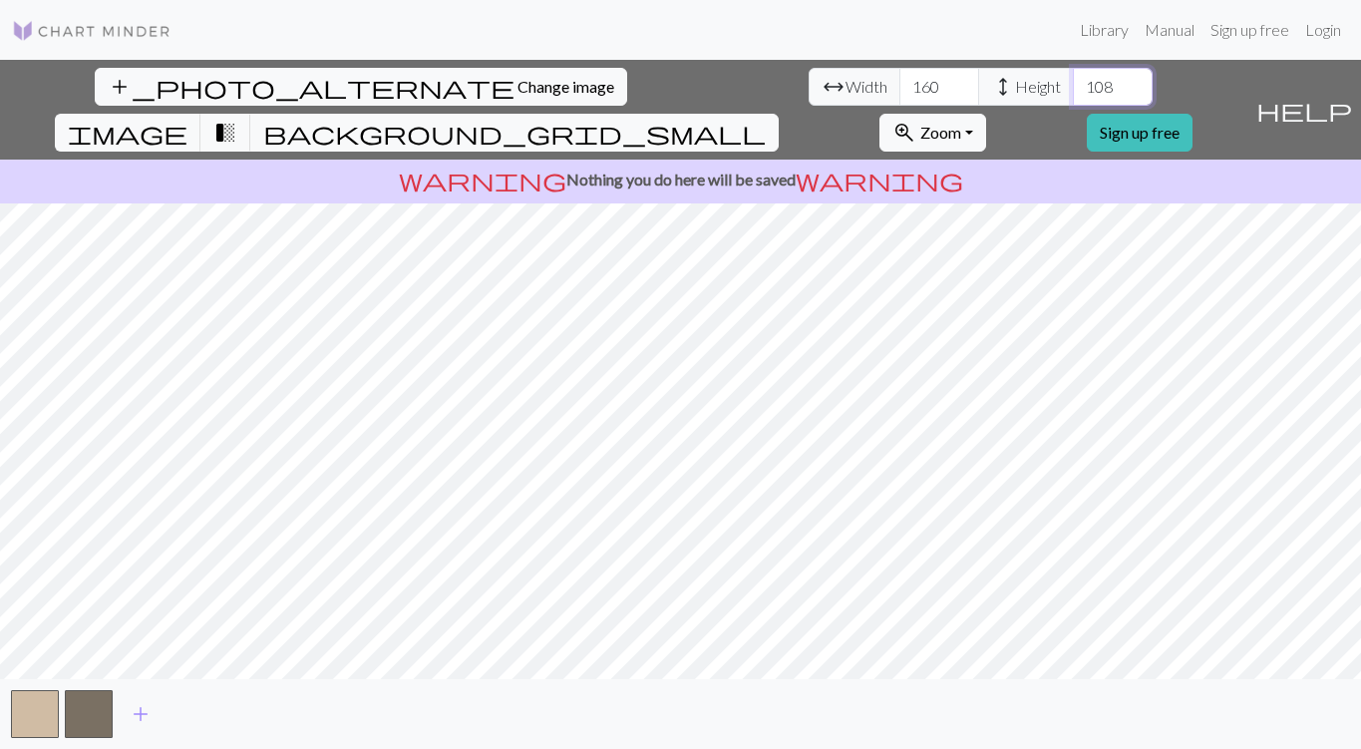
click at [1073, 83] on input "109" at bounding box center [1113, 87] width 80 height 38
click at [1073, 83] on input "110" at bounding box center [1113, 87] width 80 height 38
click at [1073, 83] on input "111" at bounding box center [1113, 87] width 80 height 38
click at [1073, 83] on input "112" at bounding box center [1113, 87] width 80 height 38
click at [1073, 83] on input "113" at bounding box center [1113, 87] width 80 height 38
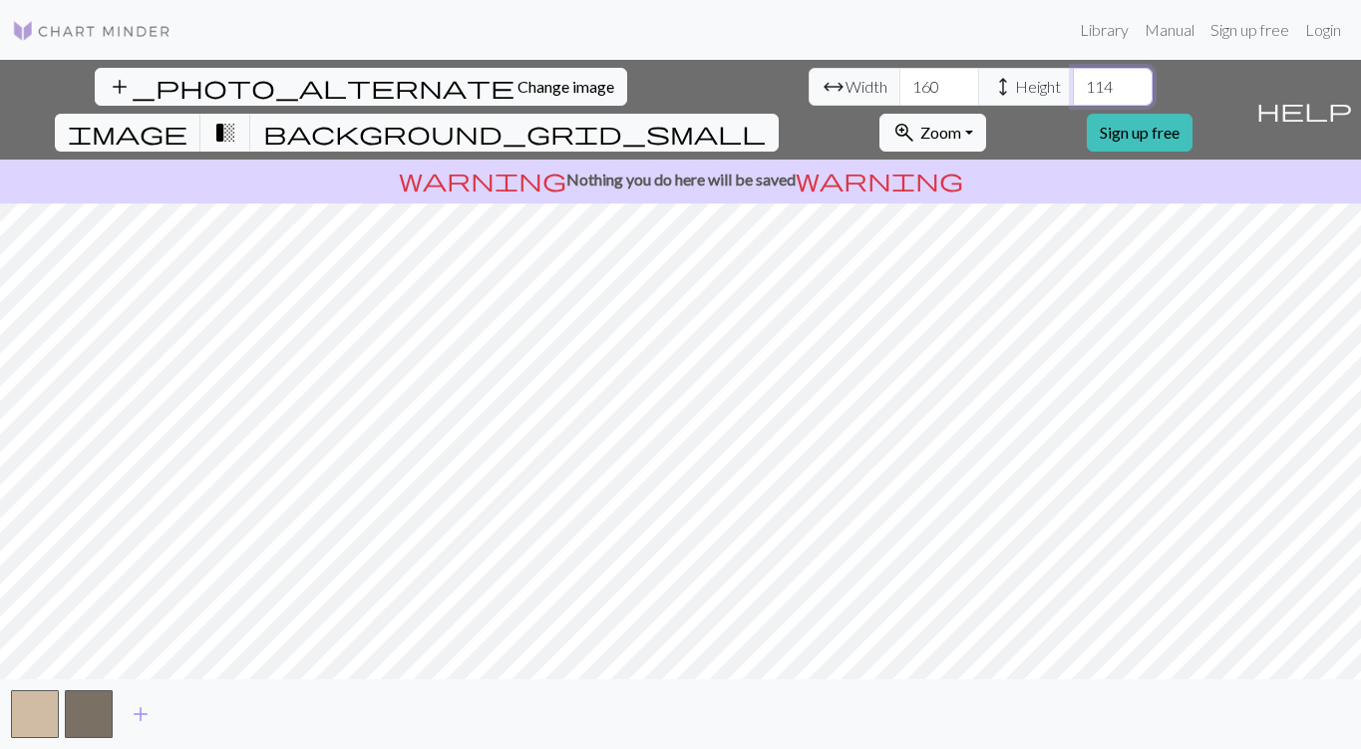
click at [1073, 83] on input "114" at bounding box center [1113, 87] width 80 height 38
click at [1073, 83] on input "115" at bounding box center [1113, 87] width 80 height 38
click at [1073, 83] on input "116" at bounding box center [1113, 87] width 80 height 38
click at [1073, 83] on input "117" at bounding box center [1113, 87] width 80 height 38
click at [1073, 83] on input "118" at bounding box center [1113, 87] width 80 height 38
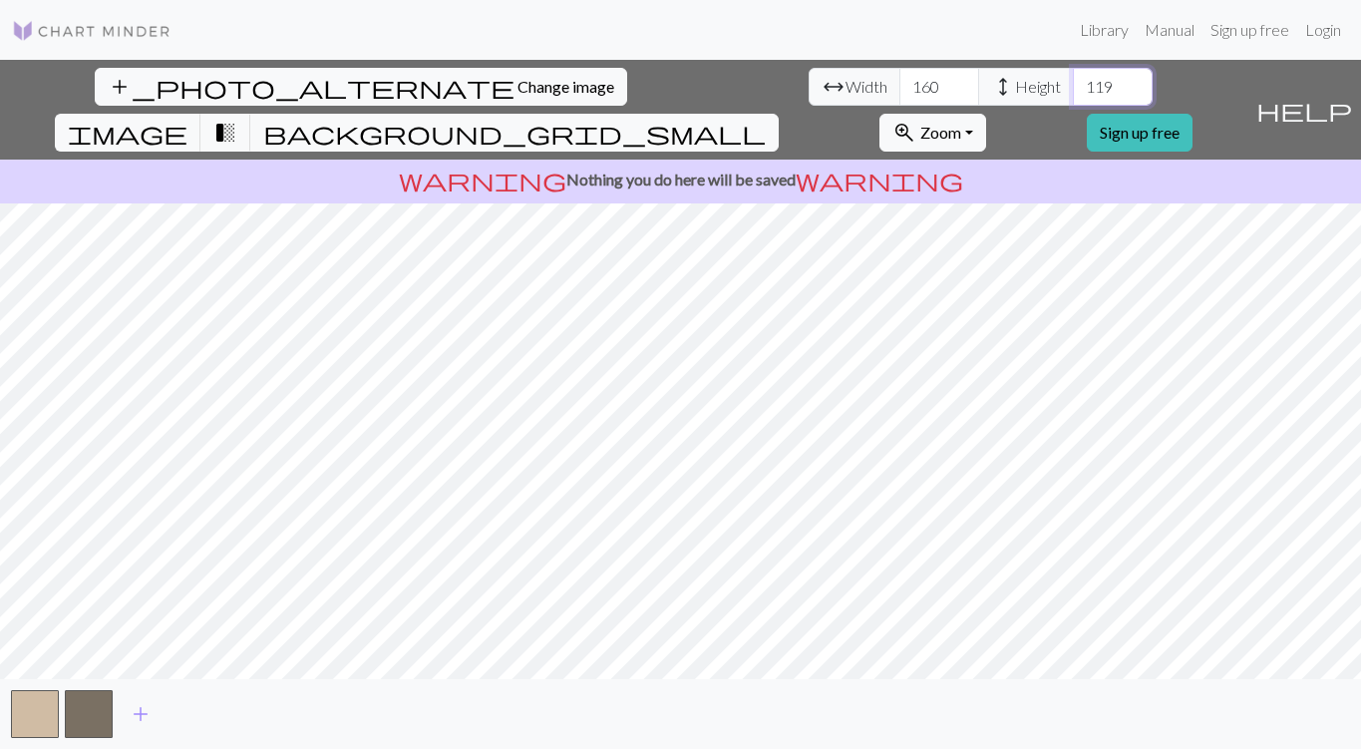
click at [1073, 83] on input "119" at bounding box center [1113, 87] width 80 height 38
click at [1073, 83] on input "120" at bounding box center [1113, 87] width 80 height 38
click at [1073, 83] on input "121" at bounding box center [1113, 87] width 80 height 38
click at [1073, 83] on input "122" at bounding box center [1113, 87] width 80 height 38
click at [1073, 83] on input "123" at bounding box center [1113, 87] width 80 height 38
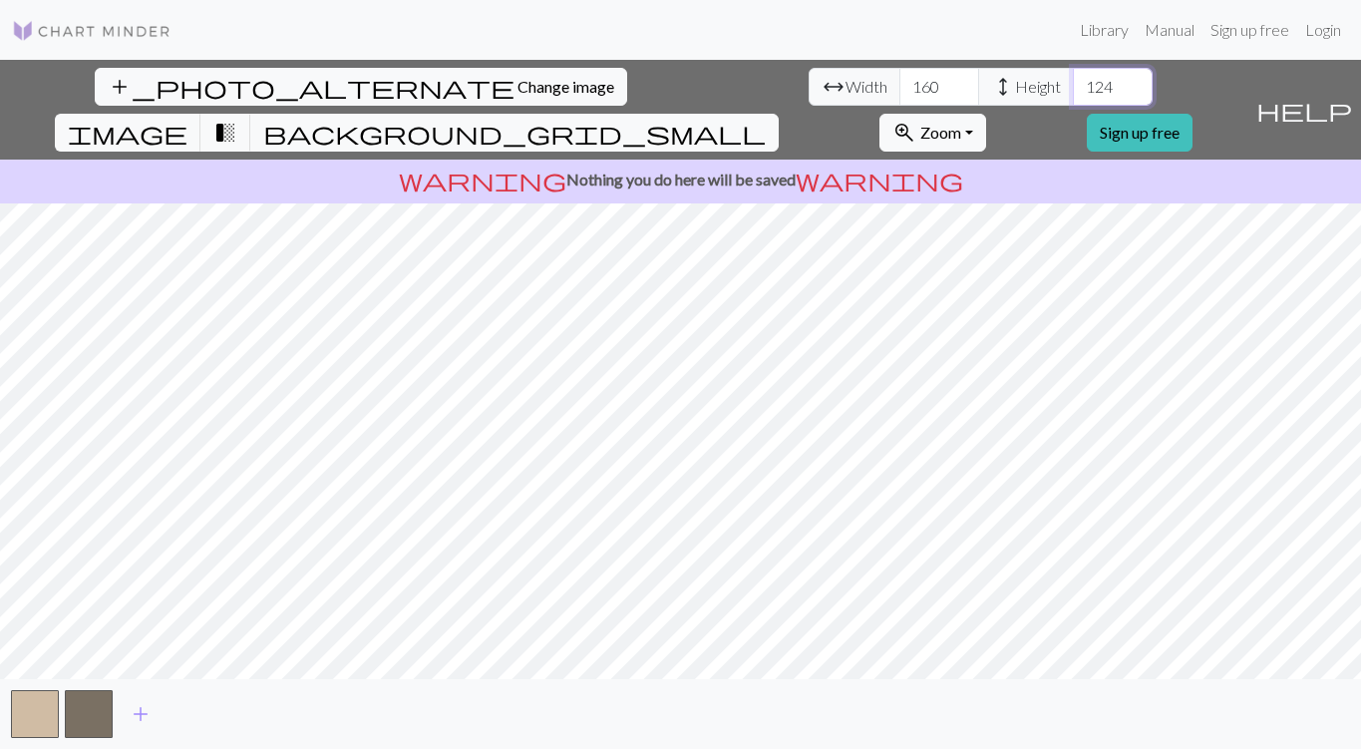
click at [1073, 83] on input "124" at bounding box center [1113, 87] width 80 height 38
click at [1073, 83] on input "125" at bounding box center [1113, 87] width 80 height 38
click at [1073, 83] on input "126" at bounding box center [1113, 87] width 80 height 38
click at [1073, 83] on input "127" at bounding box center [1113, 87] width 80 height 38
click at [1073, 83] on input "128" at bounding box center [1113, 87] width 80 height 38
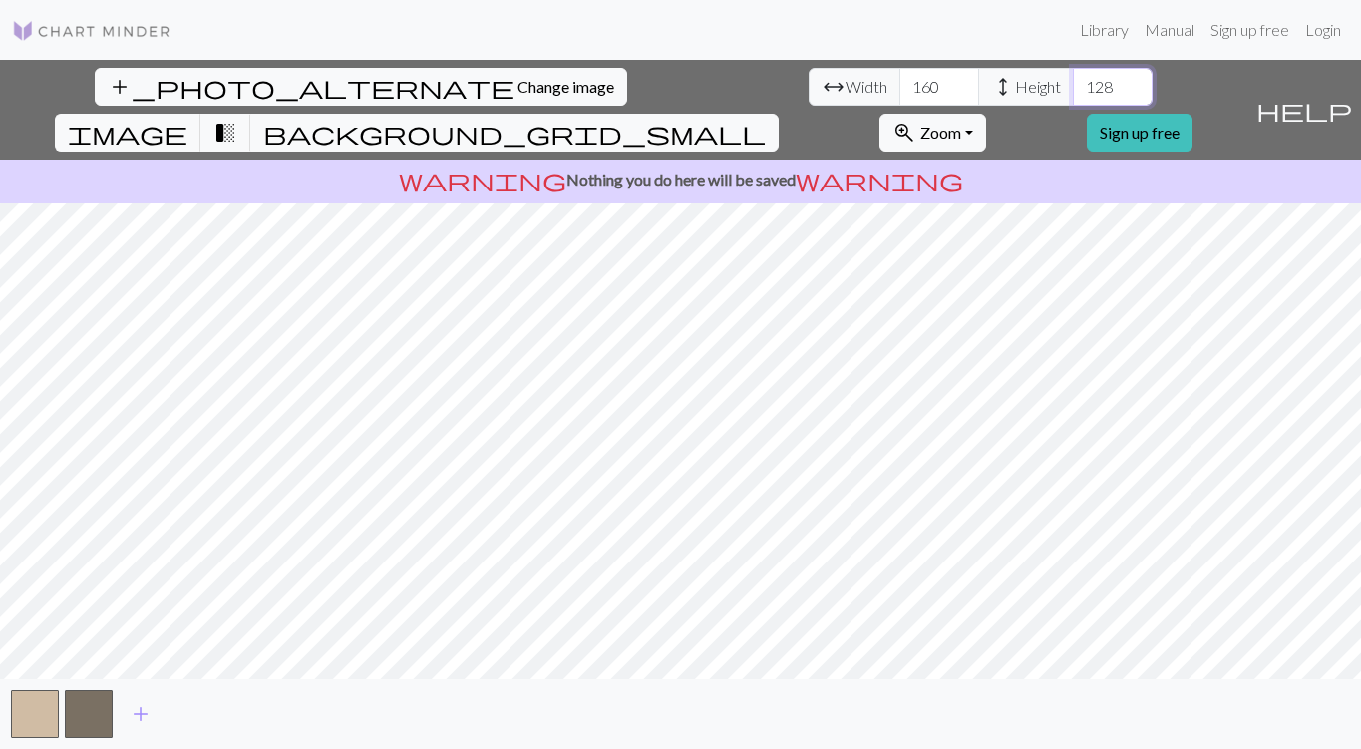
click at [1073, 83] on input "129" at bounding box center [1113, 87] width 80 height 38
click at [1073, 83] on input "130" at bounding box center [1113, 87] width 80 height 38
click at [1073, 83] on input "131" at bounding box center [1113, 87] width 80 height 38
click at [1073, 83] on input "132" at bounding box center [1113, 87] width 80 height 38
click at [1073, 83] on input "133" at bounding box center [1113, 87] width 80 height 38
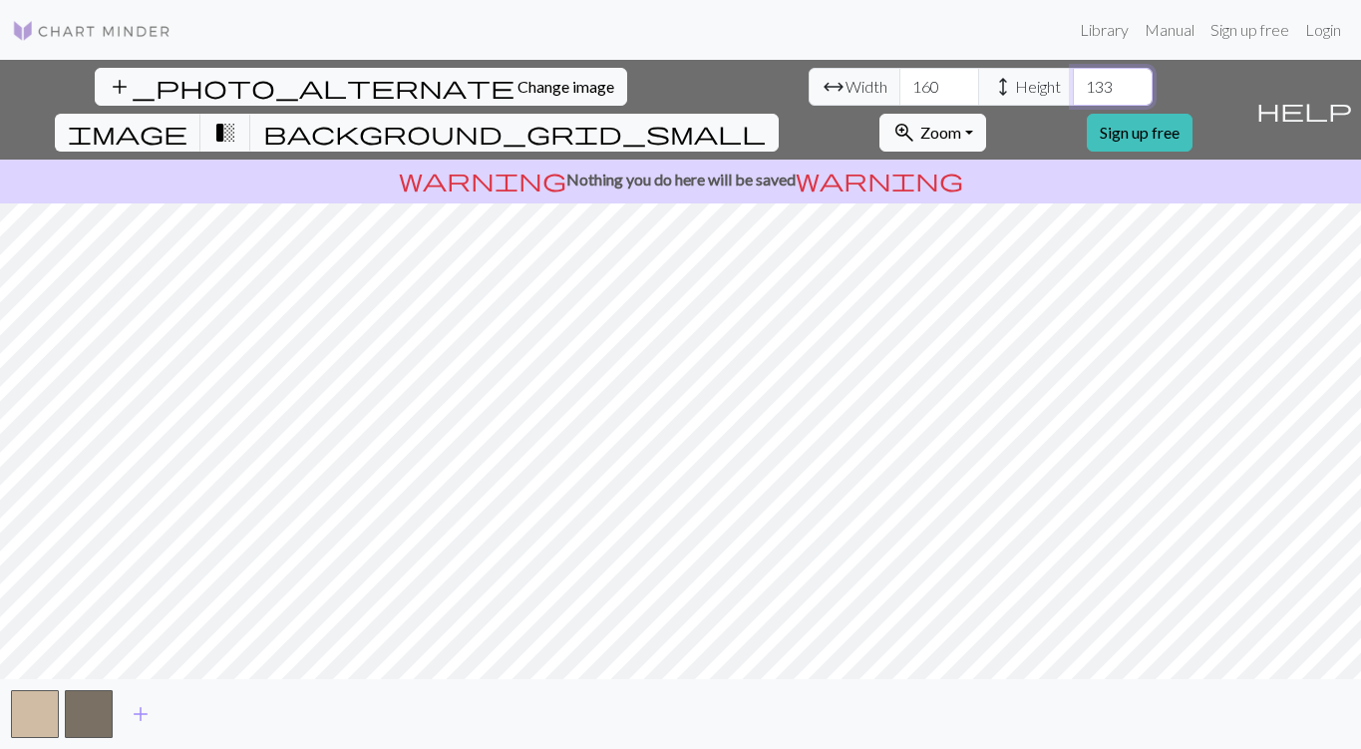
click at [1073, 83] on input "134" at bounding box center [1113, 87] width 80 height 38
click at [1073, 83] on input "135" at bounding box center [1113, 87] width 80 height 38
click at [1073, 83] on input "136" at bounding box center [1113, 87] width 80 height 38
type input "137"
click at [1073, 83] on input "137" at bounding box center [1113, 87] width 80 height 38
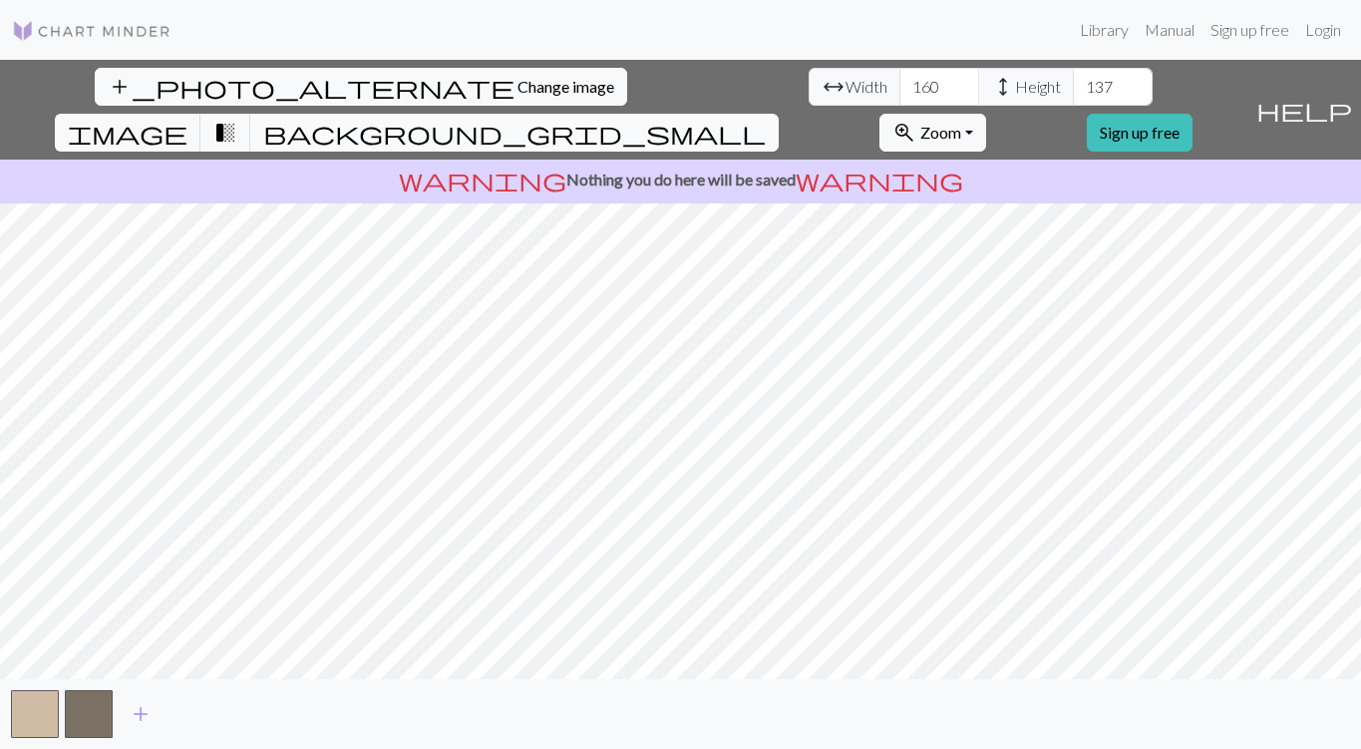
click at [766, 119] on span "background_grid_small" at bounding box center [514, 133] width 503 height 28
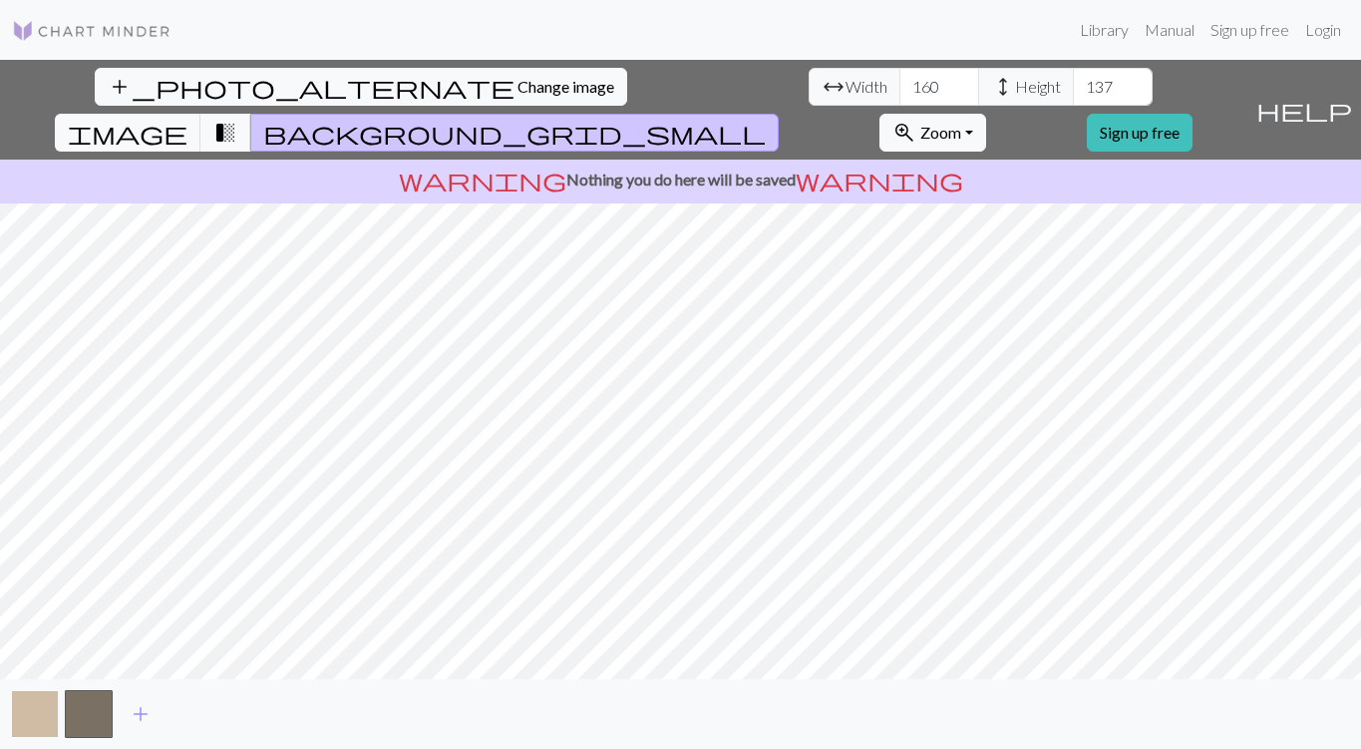
click at [26, 707] on button "button" at bounding box center [35, 714] width 48 height 48
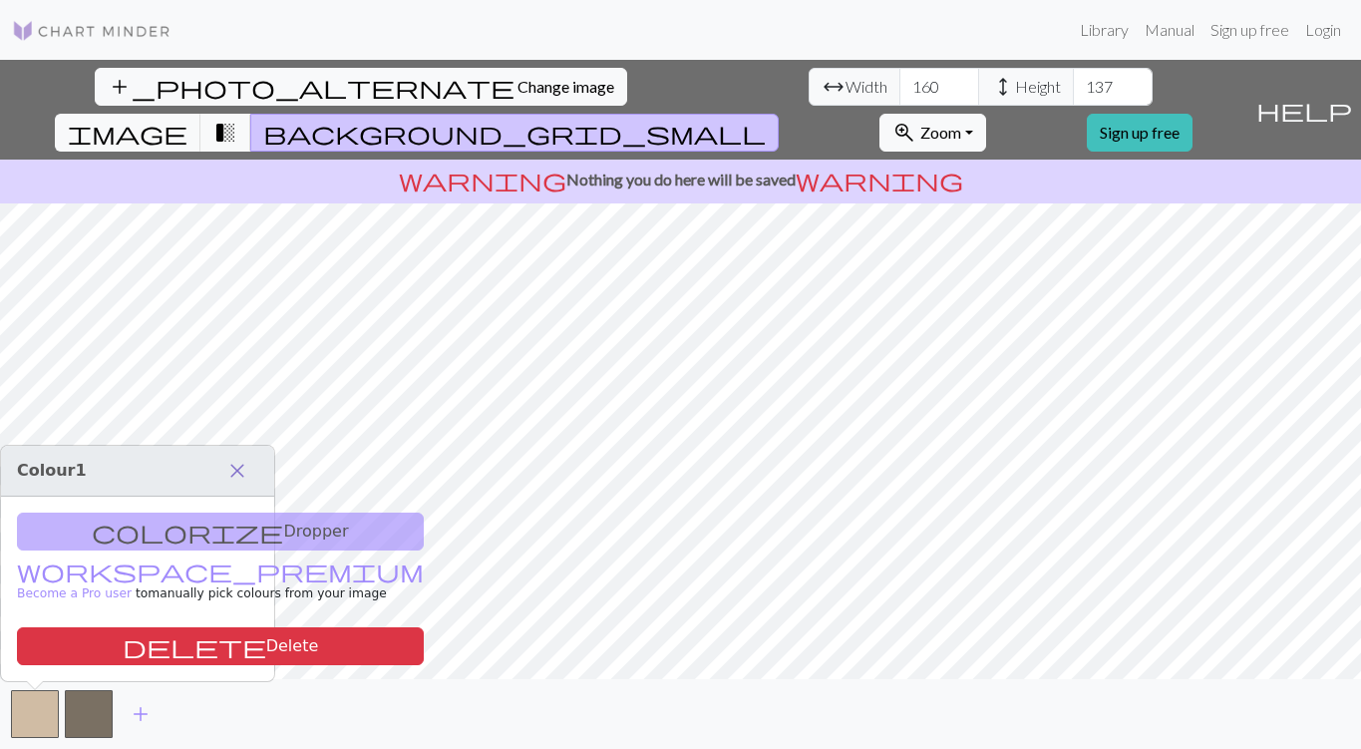
click at [242, 469] on span "close" at bounding box center [237, 471] width 24 height 28
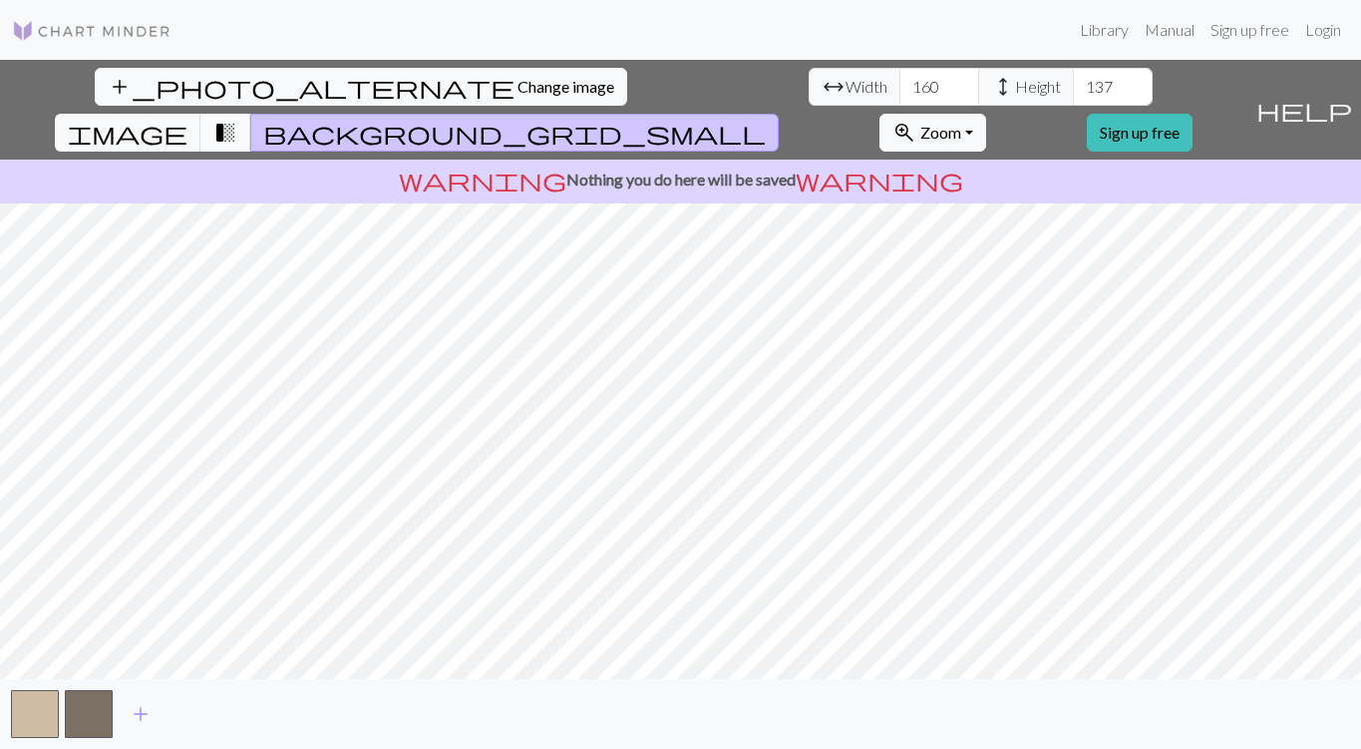
click at [237, 119] on span "transition_fade" at bounding box center [225, 133] width 24 height 28
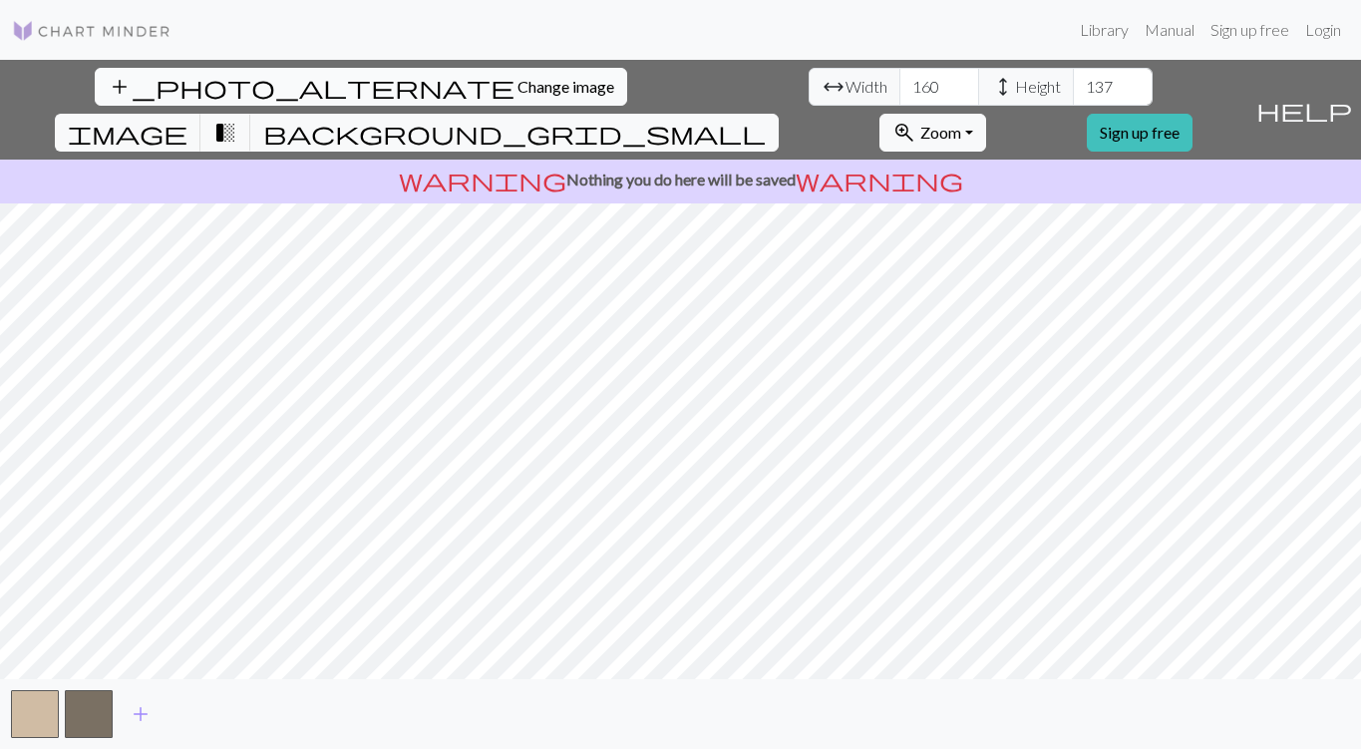
click at [518, 92] on span "Change image" at bounding box center [566, 86] width 97 height 19
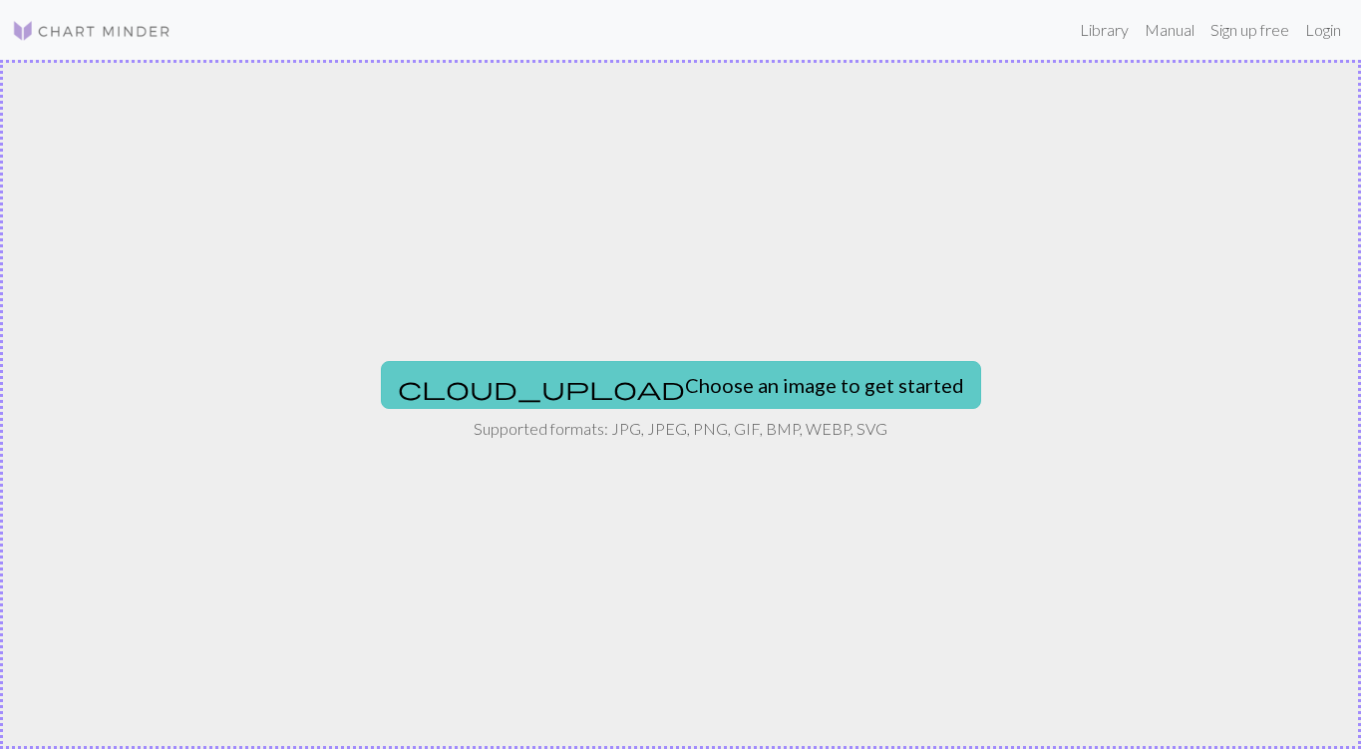
click at [679, 381] on button "cloud_upload Choose an image to get started" at bounding box center [681, 385] width 600 height 48
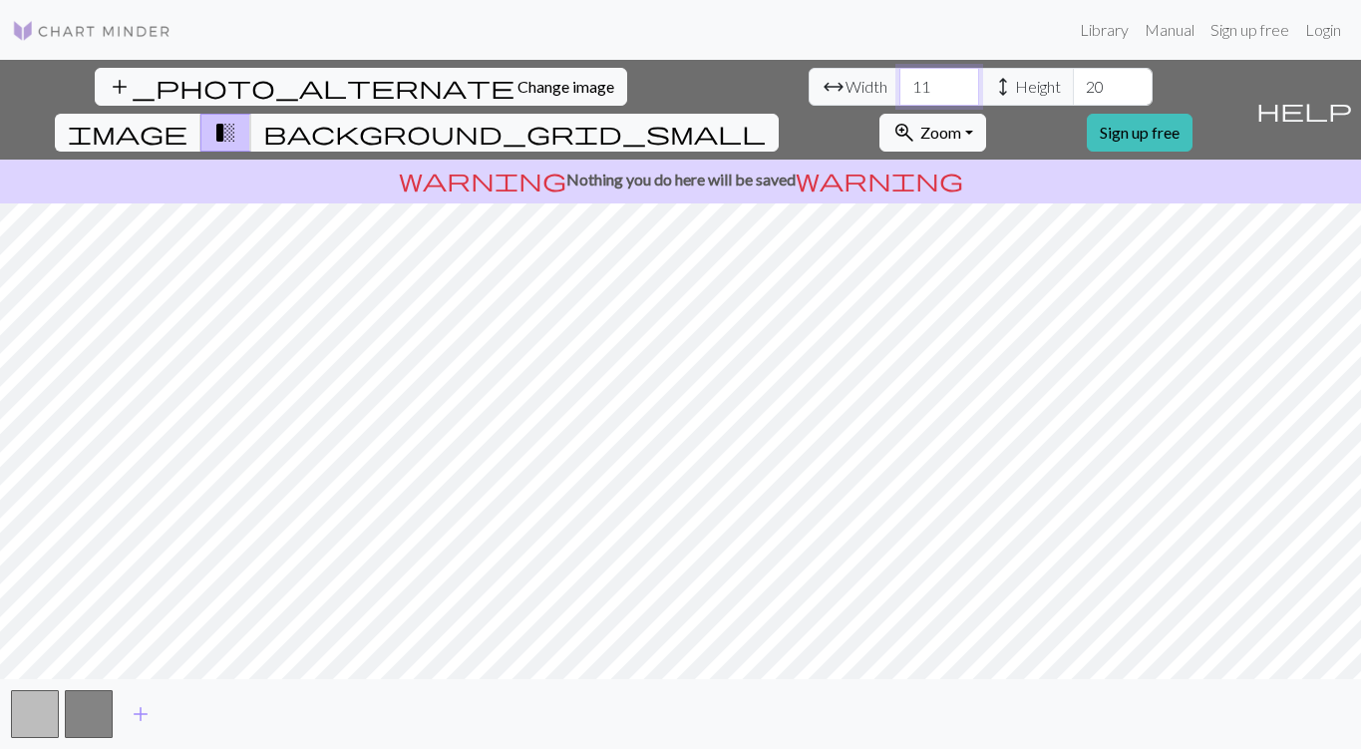
click at [900, 80] on input "11" at bounding box center [940, 87] width 80 height 38
click at [900, 80] on input "12" at bounding box center [940, 87] width 80 height 38
click at [900, 80] on input "13" at bounding box center [940, 87] width 80 height 38
click at [900, 80] on input "14" at bounding box center [940, 87] width 80 height 38
click at [900, 80] on input "15" at bounding box center [940, 87] width 80 height 38
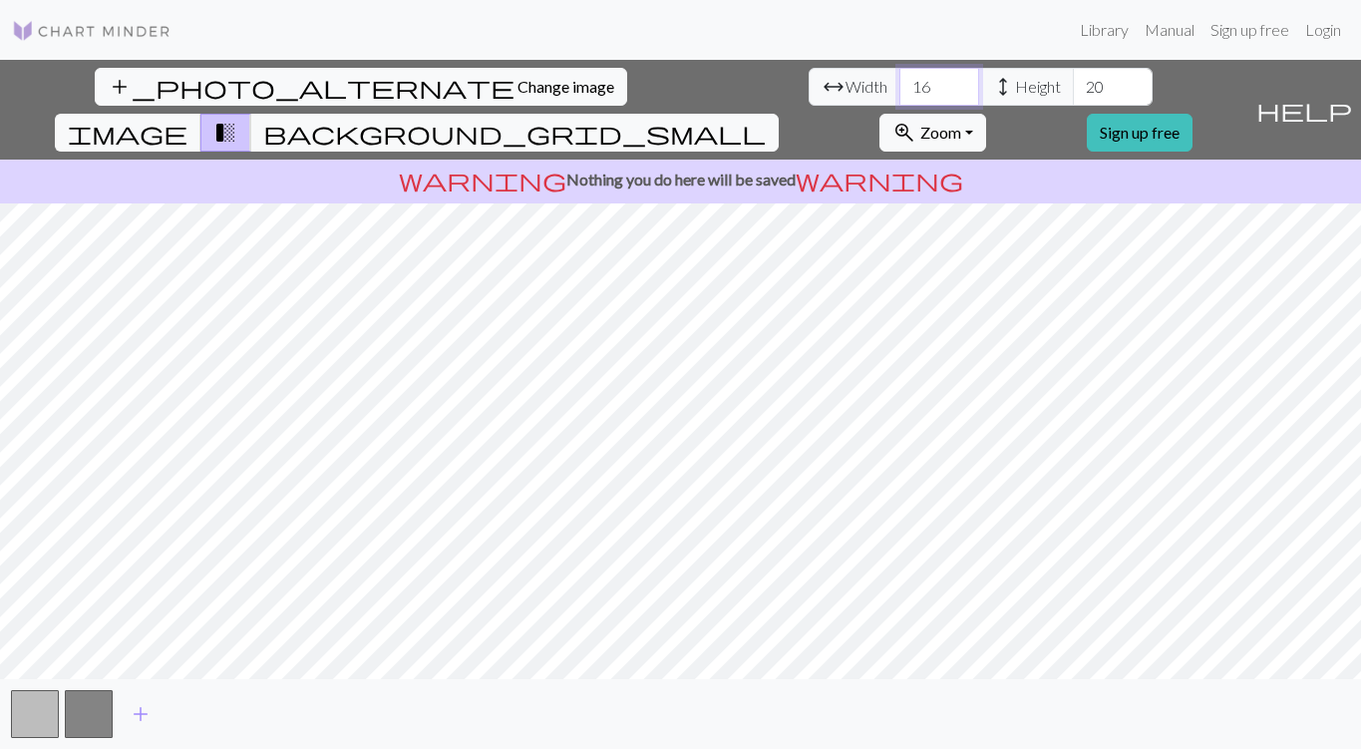
click at [900, 80] on input "16" at bounding box center [940, 87] width 80 height 38
click at [900, 80] on input "17" at bounding box center [940, 87] width 80 height 38
click at [900, 80] on input "18" at bounding box center [940, 87] width 80 height 38
click at [900, 80] on input "19" at bounding box center [940, 87] width 80 height 38
click at [900, 80] on input "20" at bounding box center [940, 87] width 80 height 38
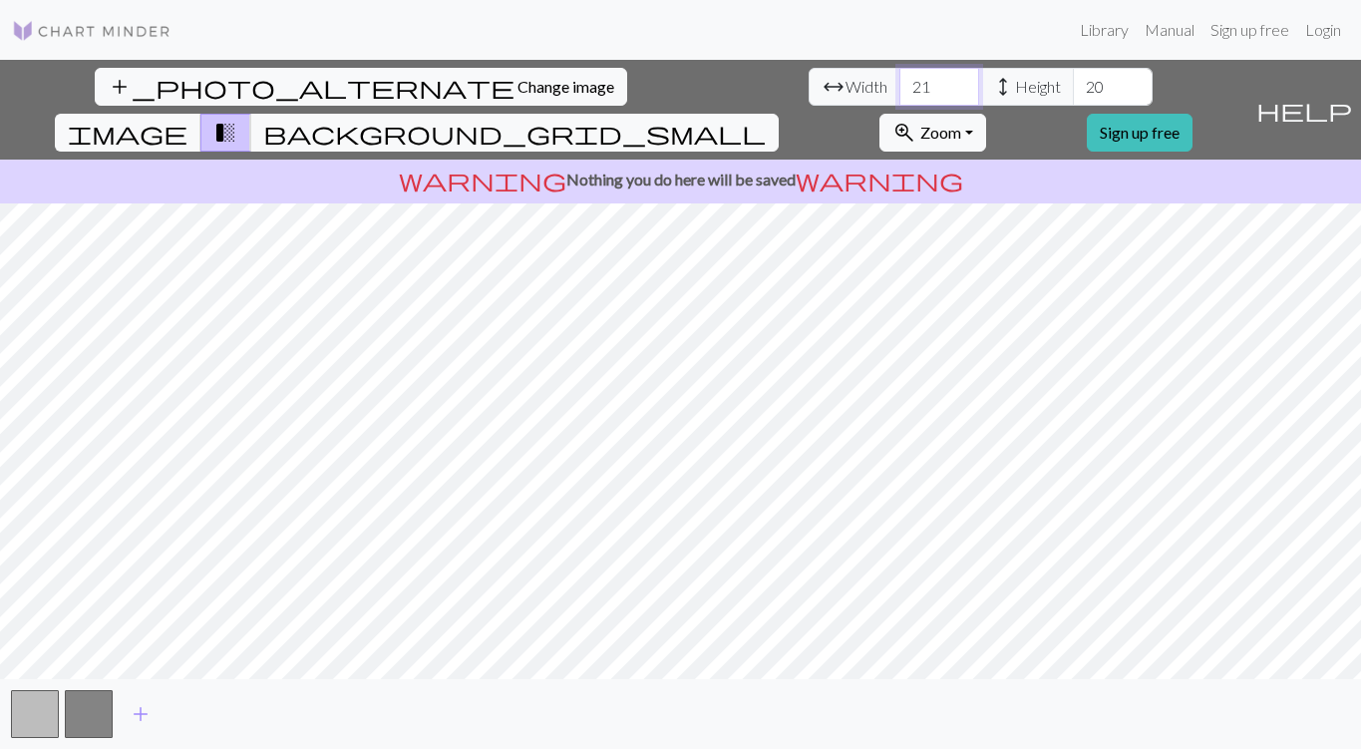
click at [900, 80] on input "21" at bounding box center [940, 87] width 80 height 38
click at [900, 80] on input "22" at bounding box center [940, 87] width 80 height 38
click at [900, 80] on input "23" at bounding box center [940, 87] width 80 height 38
click at [900, 80] on input "24" at bounding box center [940, 87] width 80 height 38
click at [900, 80] on input "25" at bounding box center [940, 87] width 80 height 38
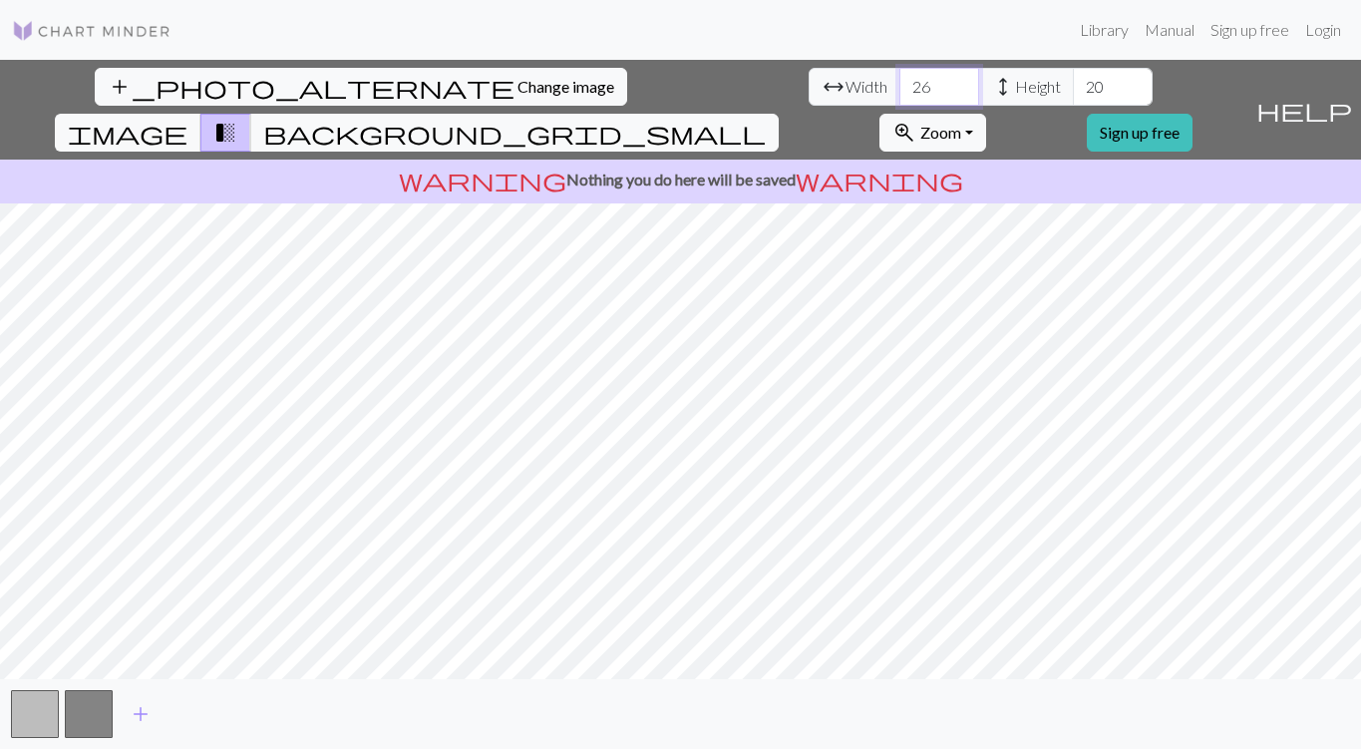
click at [900, 80] on input "26" at bounding box center [940, 87] width 80 height 38
click at [900, 80] on input "27" at bounding box center [940, 87] width 80 height 38
click at [900, 80] on input "28" at bounding box center [940, 87] width 80 height 38
click at [900, 80] on input "29" at bounding box center [940, 87] width 80 height 38
click at [900, 80] on input "30" at bounding box center [940, 87] width 80 height 38
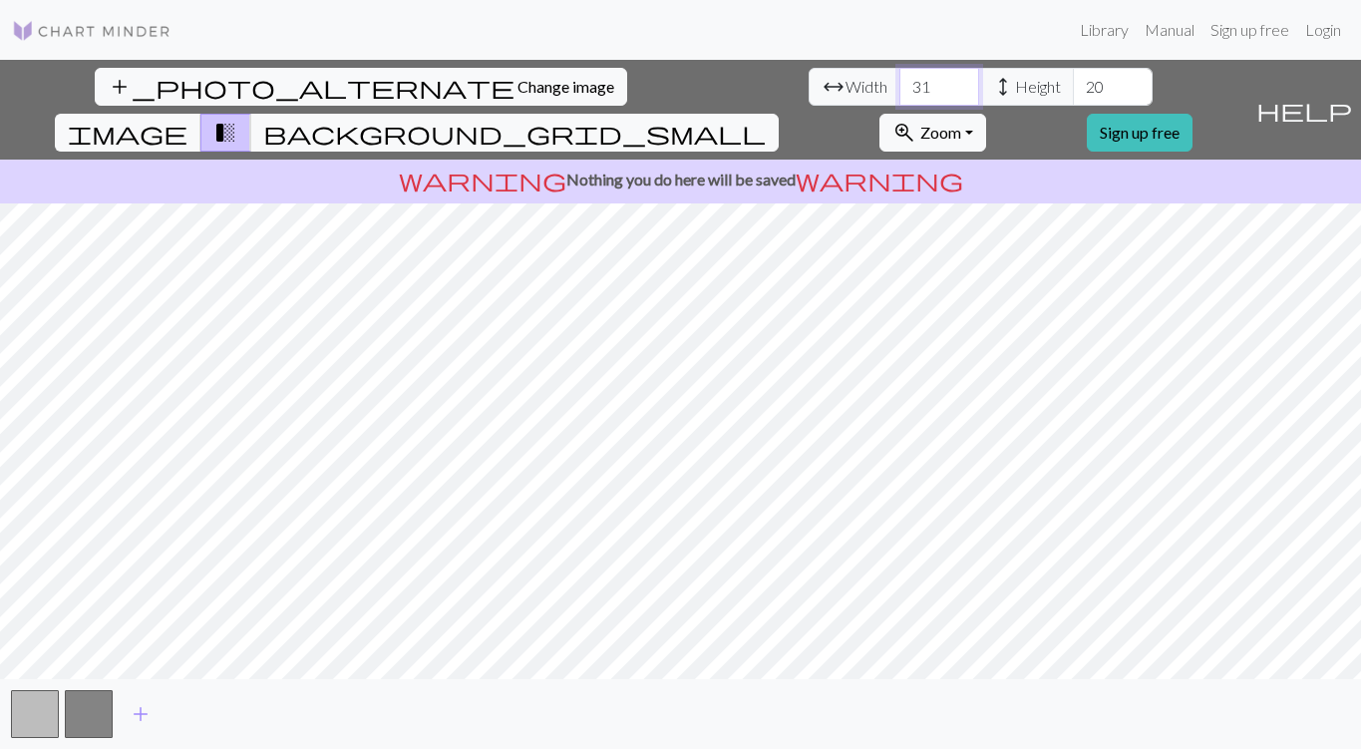
click at [900, 80] on input "31" at bounding box center [940, 87] width 80 height 38
click at [900, 80] on input "32" at bounding box center [940, 87] width 80 height 38
click at [900, 80] on input "33" at bounding box center [940, 87] width 80 height 38
click at [900, 80] on input "34" at bounding box center [940, 87] width 80 height 38
click at [900, 80] on input "35" at bounding box center [940, 87] width 80 height 38
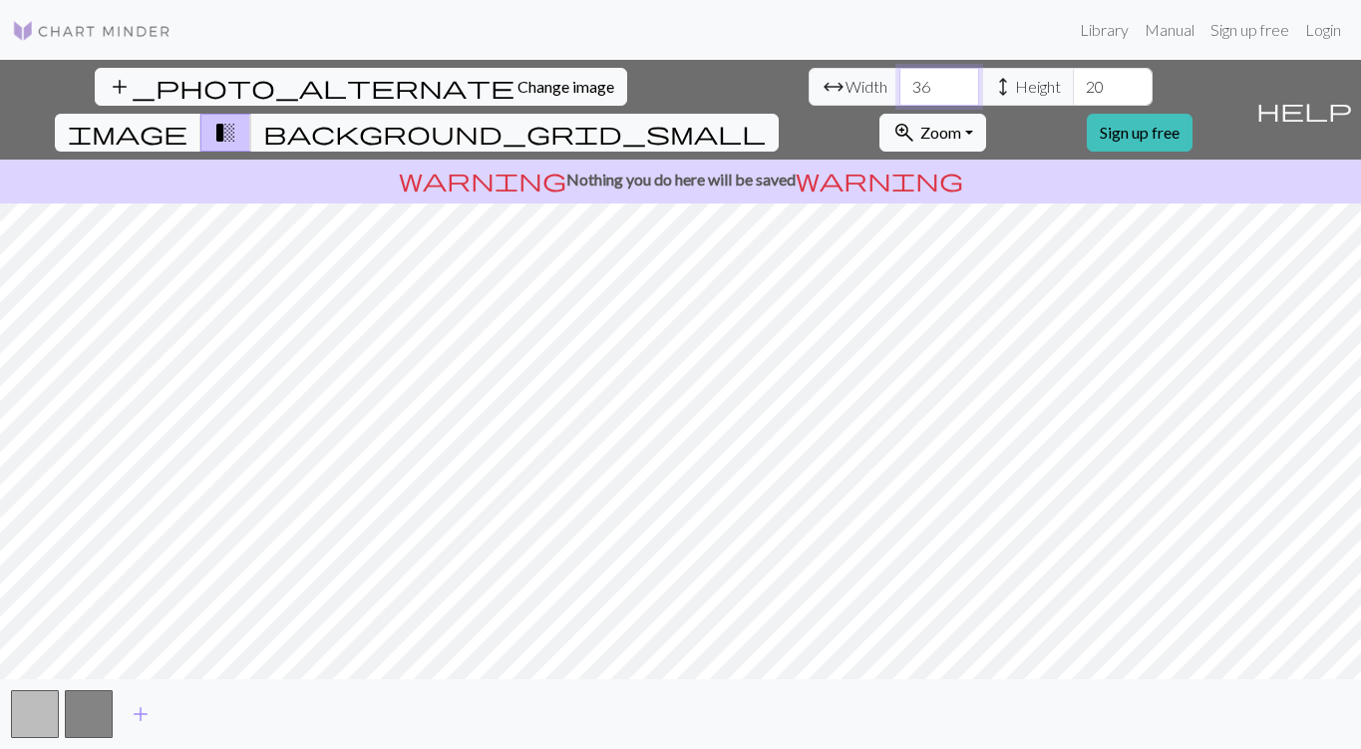
click at [900, 80] on input "36" at bounding box center [940, 87] width 80 height 38
type input "37"
click at [900, 80] on input "37" at bounding box center [940, 87] width 80 height 38
click at [1073, 82] on input "21" at bounding box center [1113, 87] width 80 height 38
click at [1073, 95] on input "20" at bounding box center [1113, 87] width 80 height 38
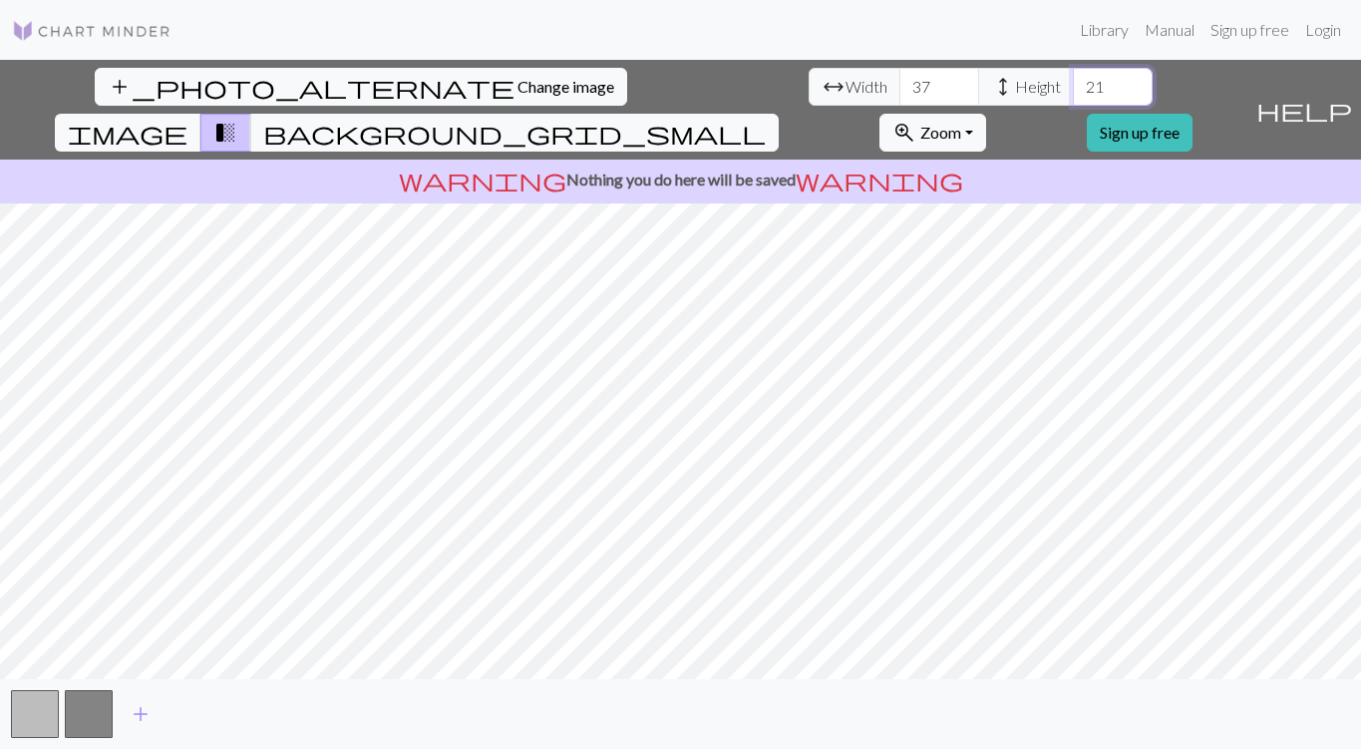
click at [1073, 91] on input "21" at bounding box center [1113, 87] width 80 height 38
click at [1073, 91] on input "20" at bounding box center [1113, 87] width 80 height 38
click at [1073, 79] on input "21" at bounding box center [1113, 87] width 80 height 38
click at [1073, 79] on input "22" at bounding box center [1113, 87] width 80 height 38
click at [1073, 79] on input "23" at bounding box center [1113, 87] width 80 height 38
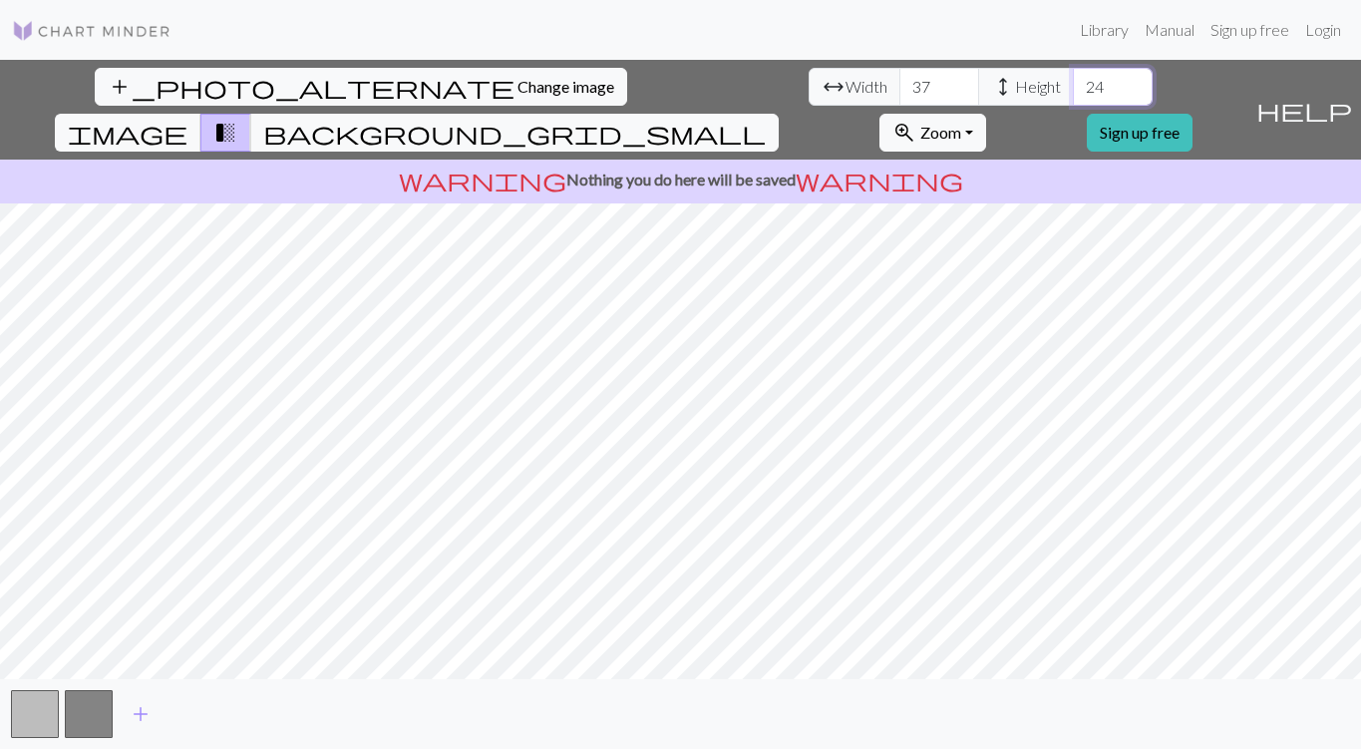
click at [1073, 79] on input "24" at bounding box center [1113, 87] width 80 height 38
type input "23"
click at [1073, 95] on input "23" at bounding box center [1113, 87] width 80 height 38
click at [766, 119] on span "background_grid_small" at bounding box center [514, 133] width 503 height 28
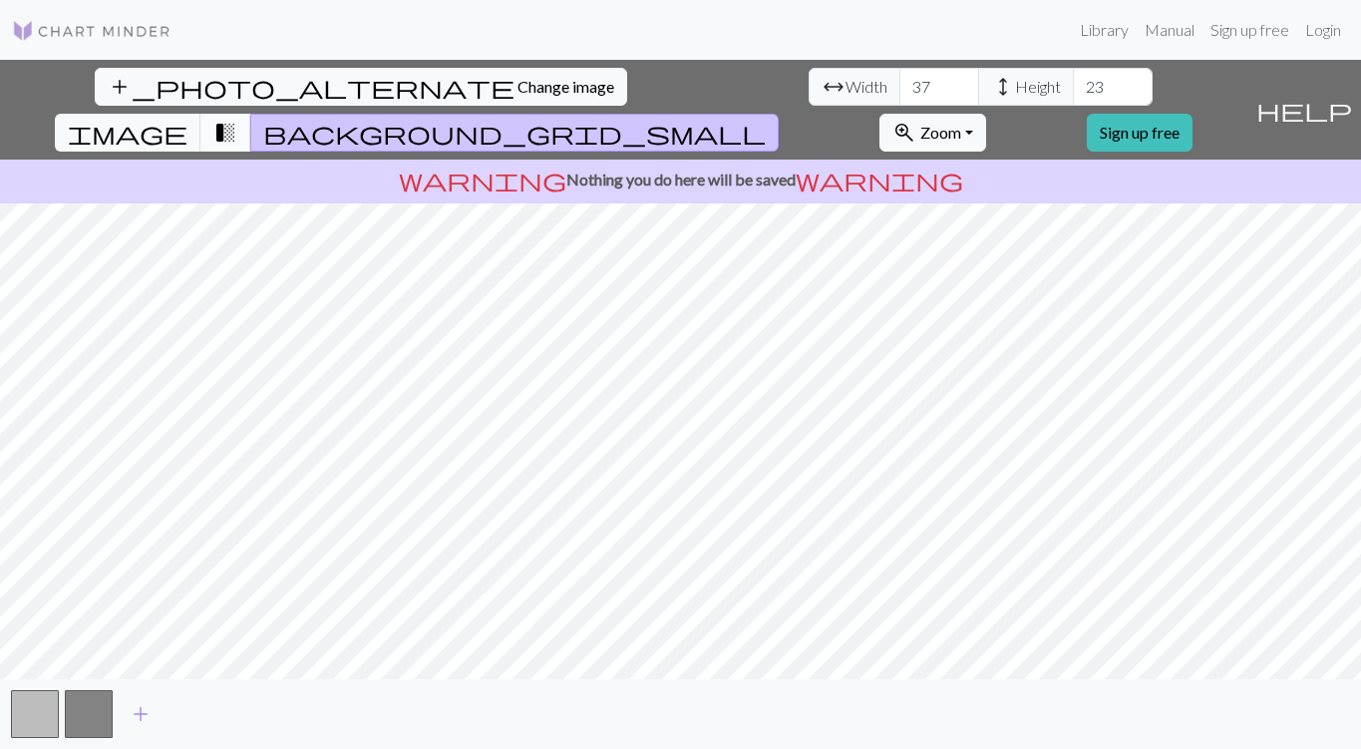
click at [237, 119] on span "transition_fade" at bounding box center [225, 133] width 24 height 28
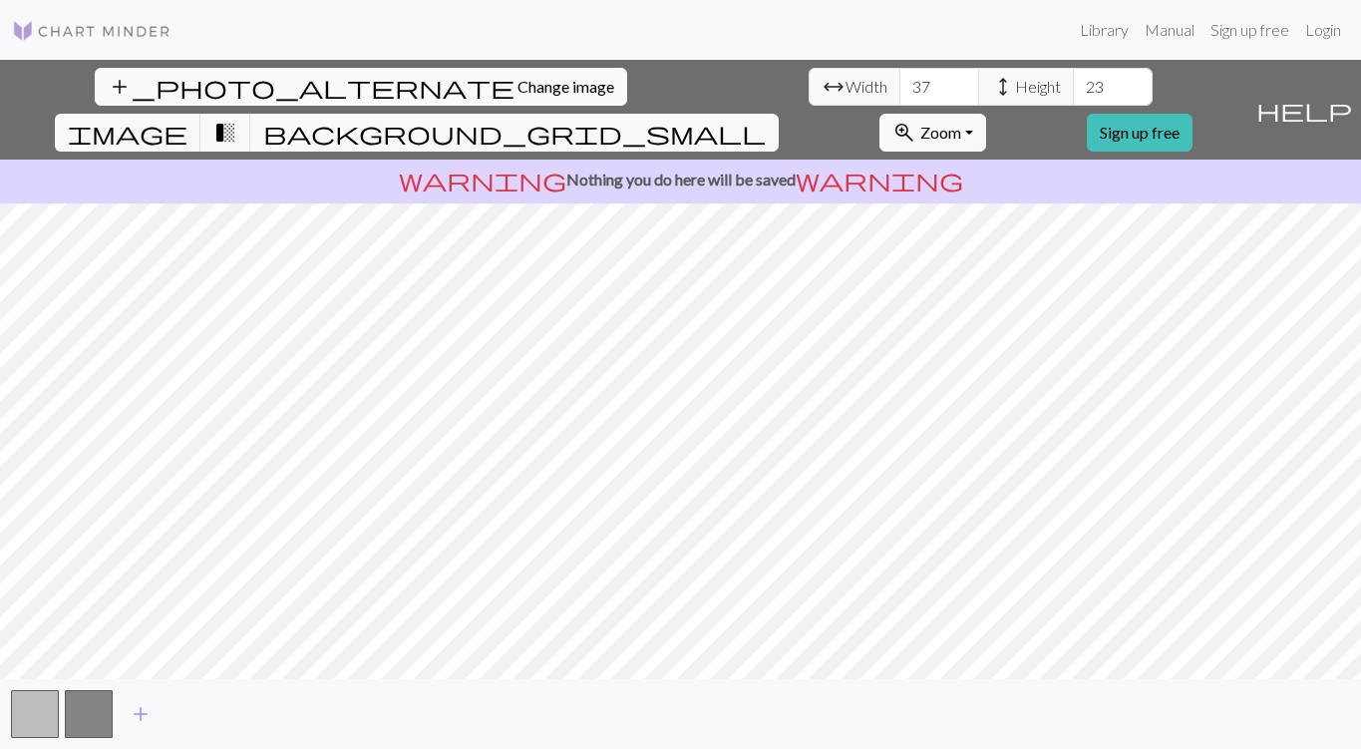
click at [518, 94] on span "Change image" at bounding box center [566, 86] width 97 height 19
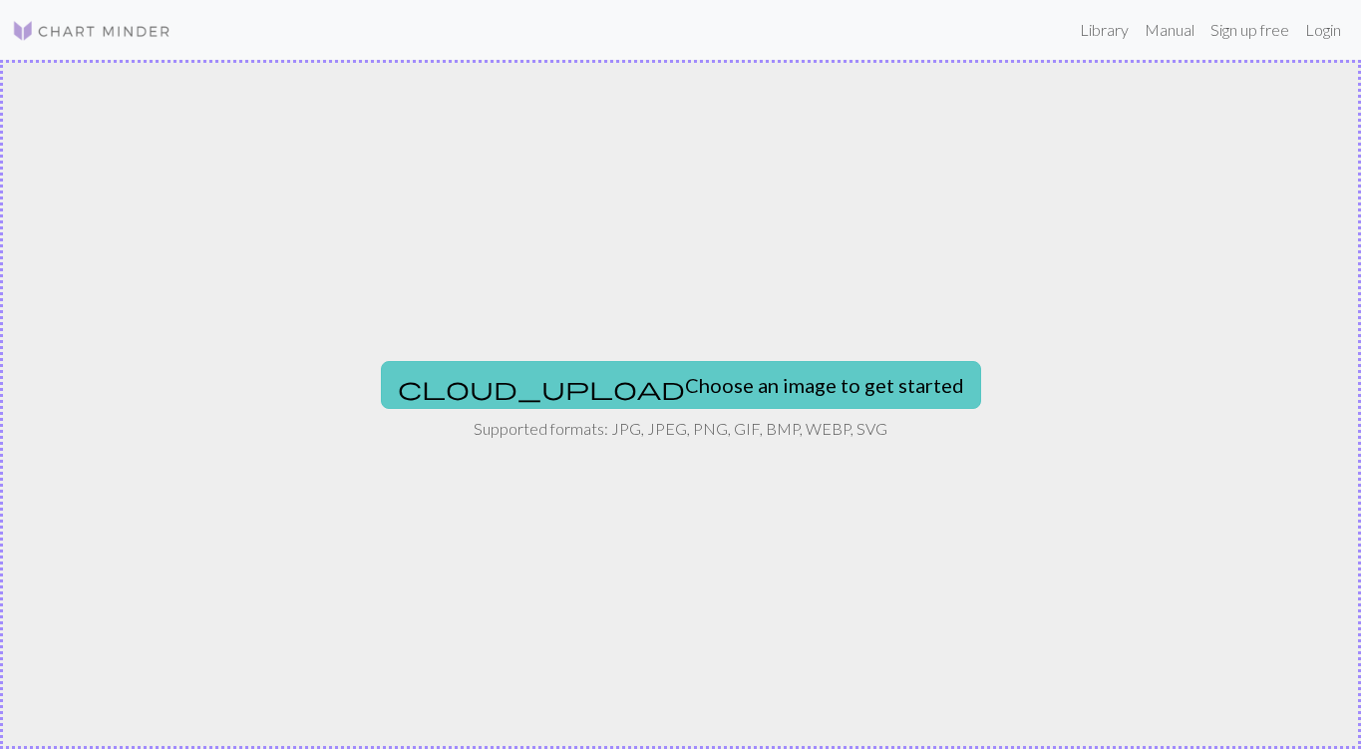
click at [746, 396] on button "cloud_upload Choose an image to get started" at bounding box center [681, 385] width 600 height 48
